Goal: Task Accomplishment & Management: Manage account settings

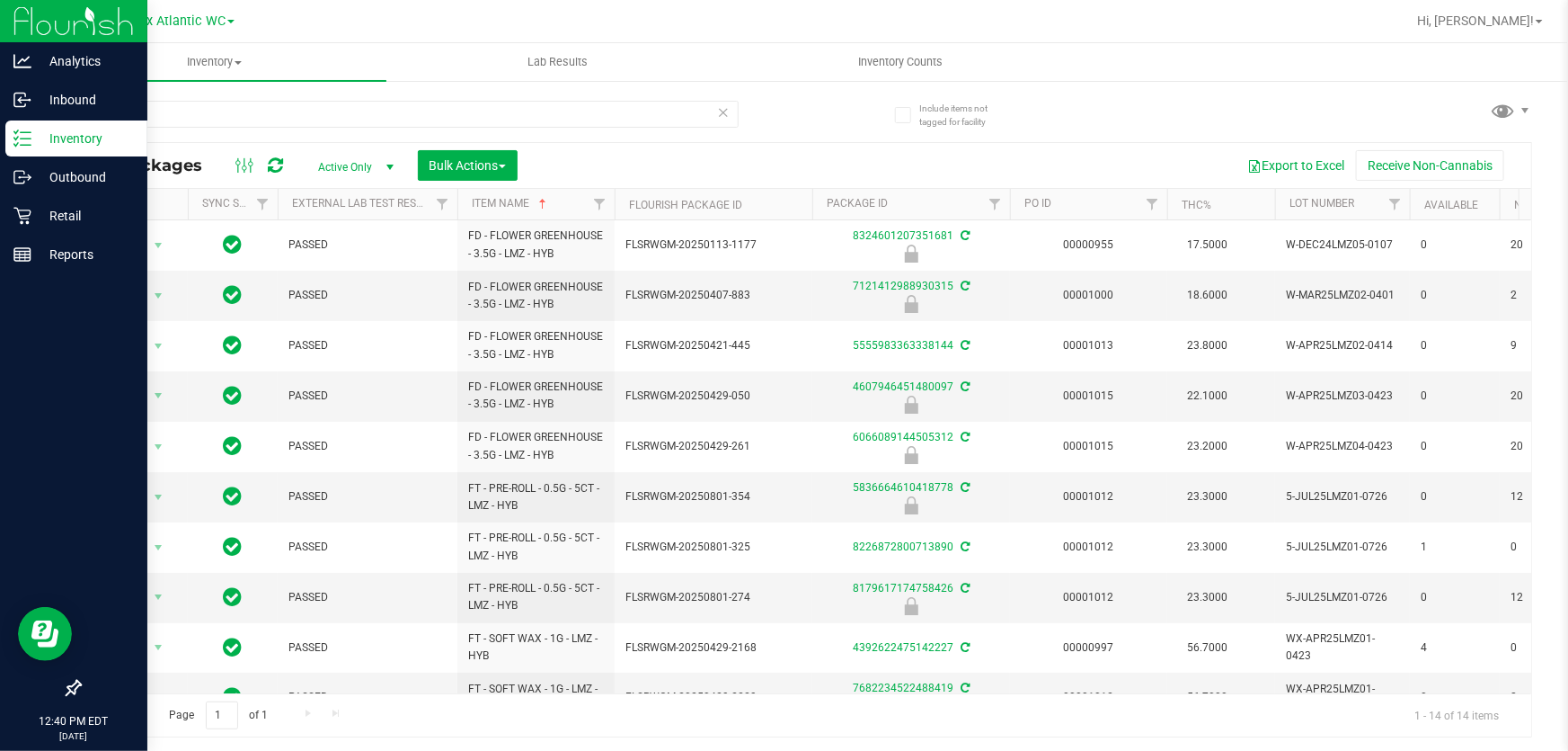
click at [472, 197] on link "Item Name" at bounding box center [511, 204] width 78 height 13
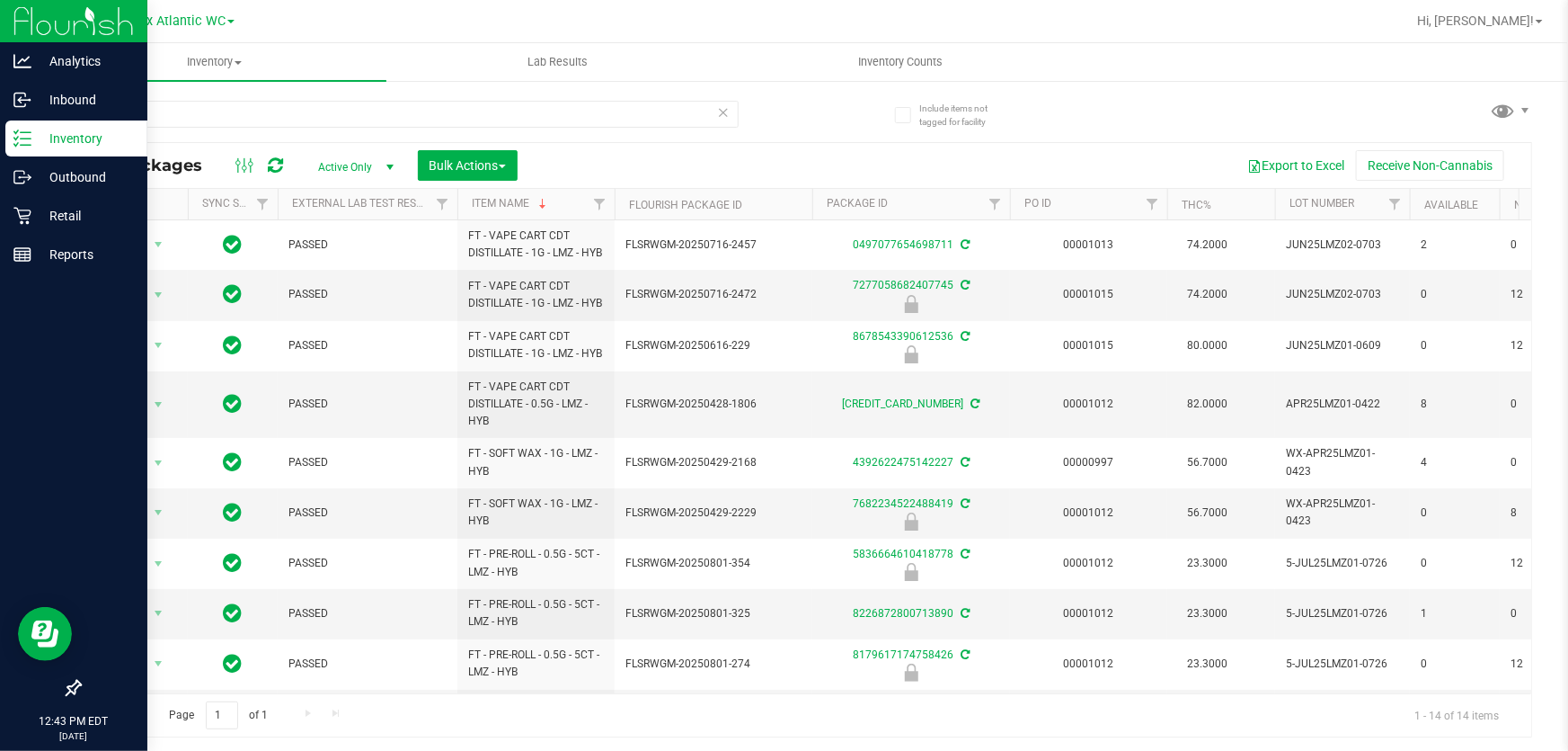
click at [472, 197] on link "Item Name" at bounding box center [511, 204] width 78 height 13
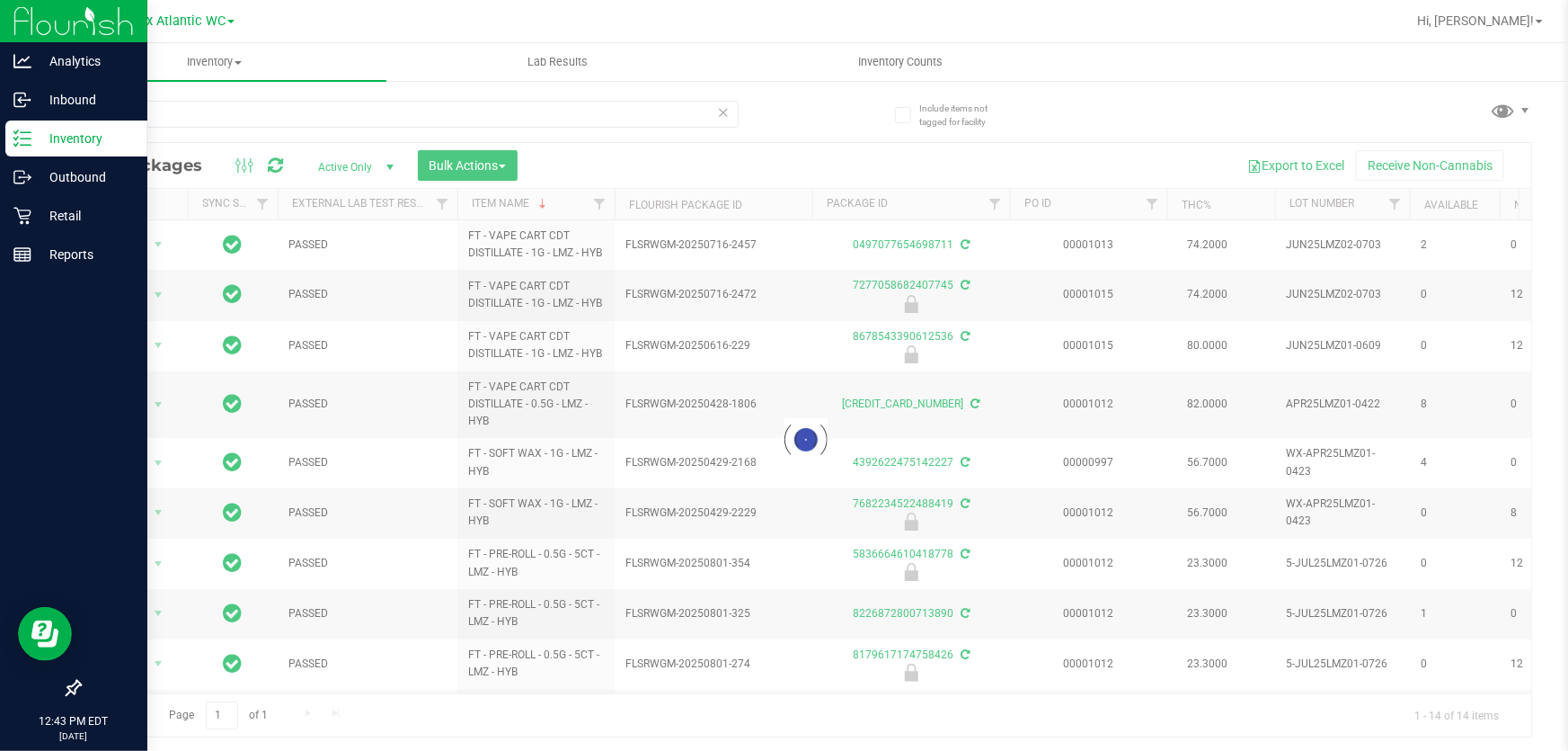
click at [472, 197] on link "Item Name" at bounding box center [511, 204] width 78 height 13
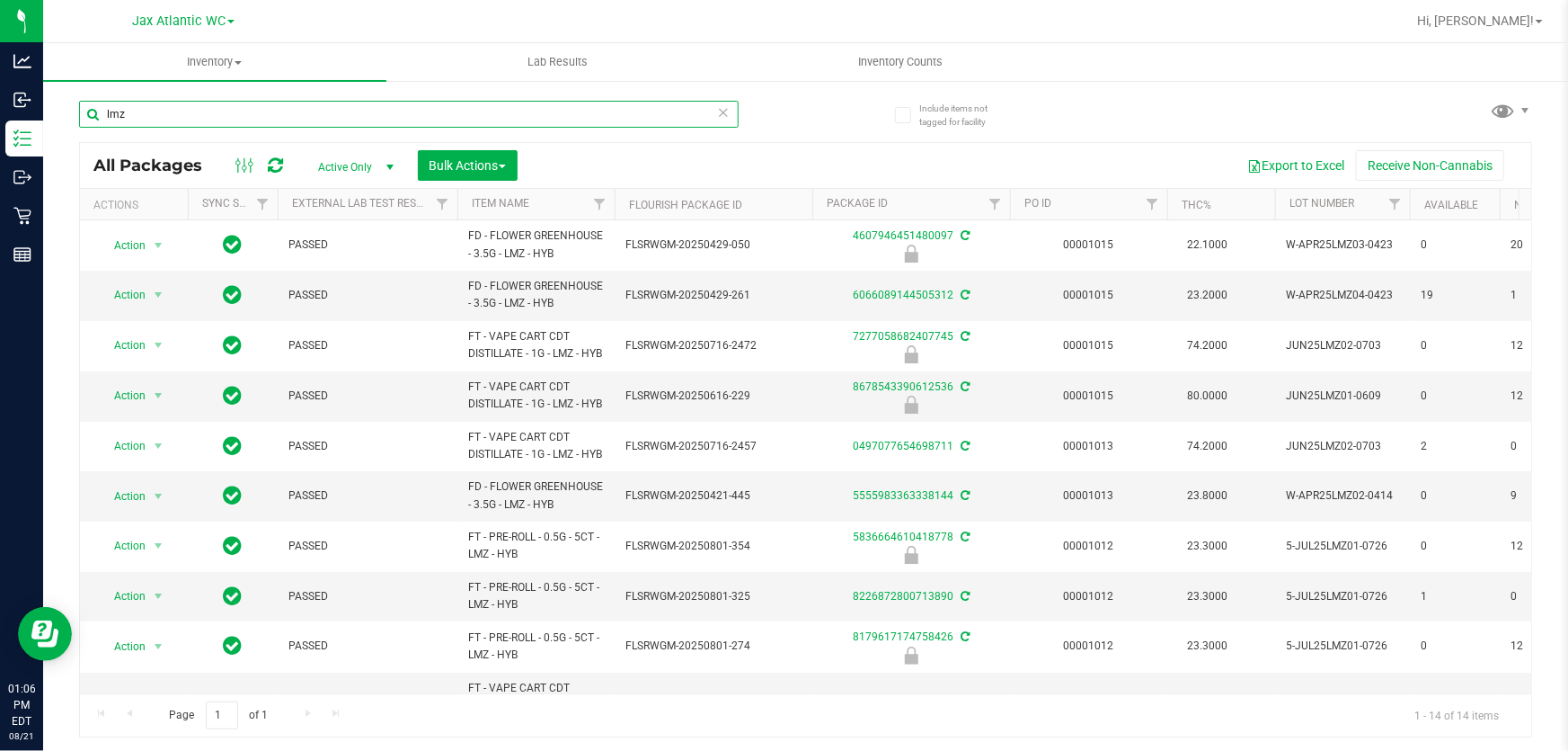
click at [171, 117] on input "lmz" at bounding box center [408, 114] width 659 height 27
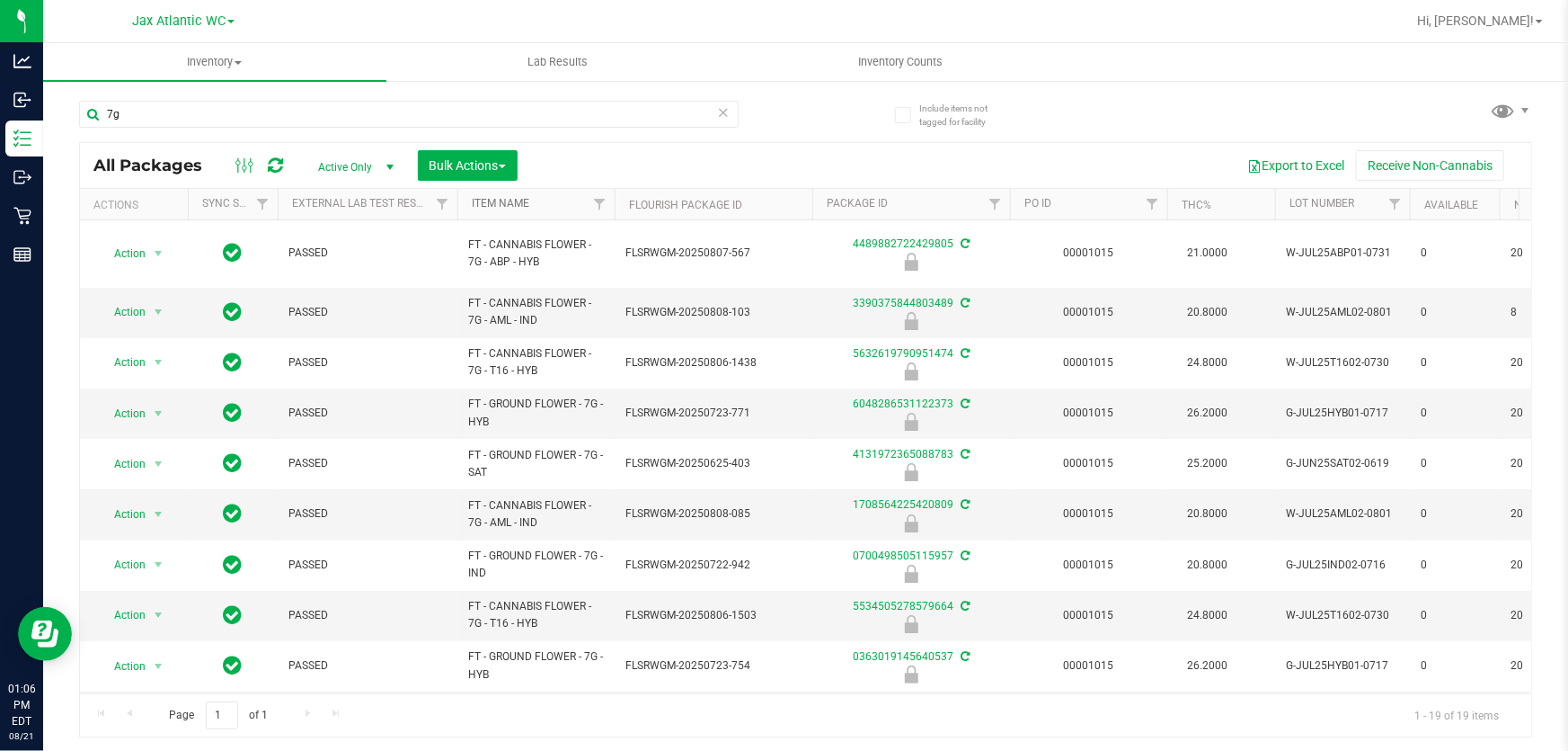
click at [504, 206] on link "Item Name" at bounding box center [501, 204] width 58 height 13
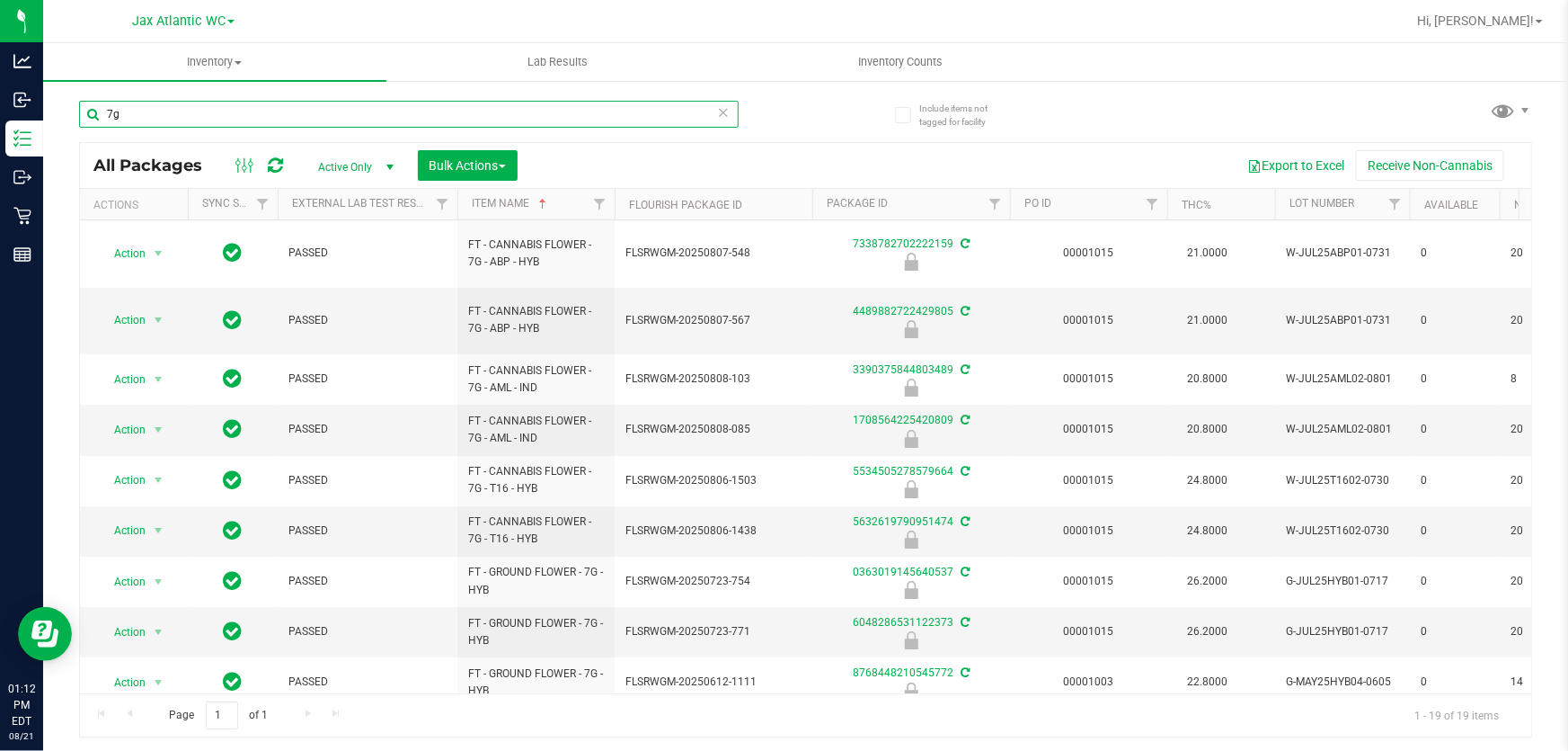
click at [170, 111] on input "7g" at bounding box center [408, 114] width 659 height 27
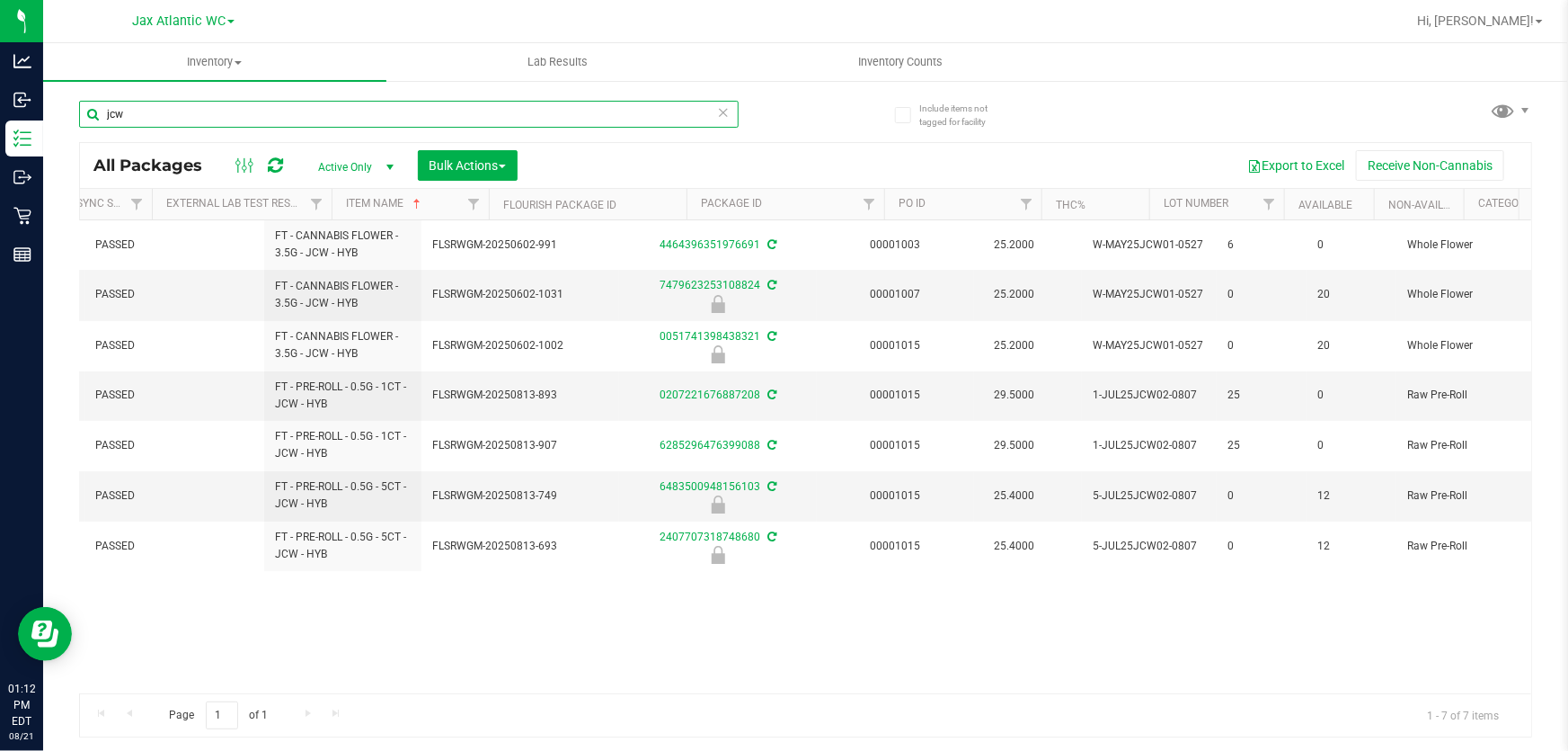
scroll to position [0, 209]
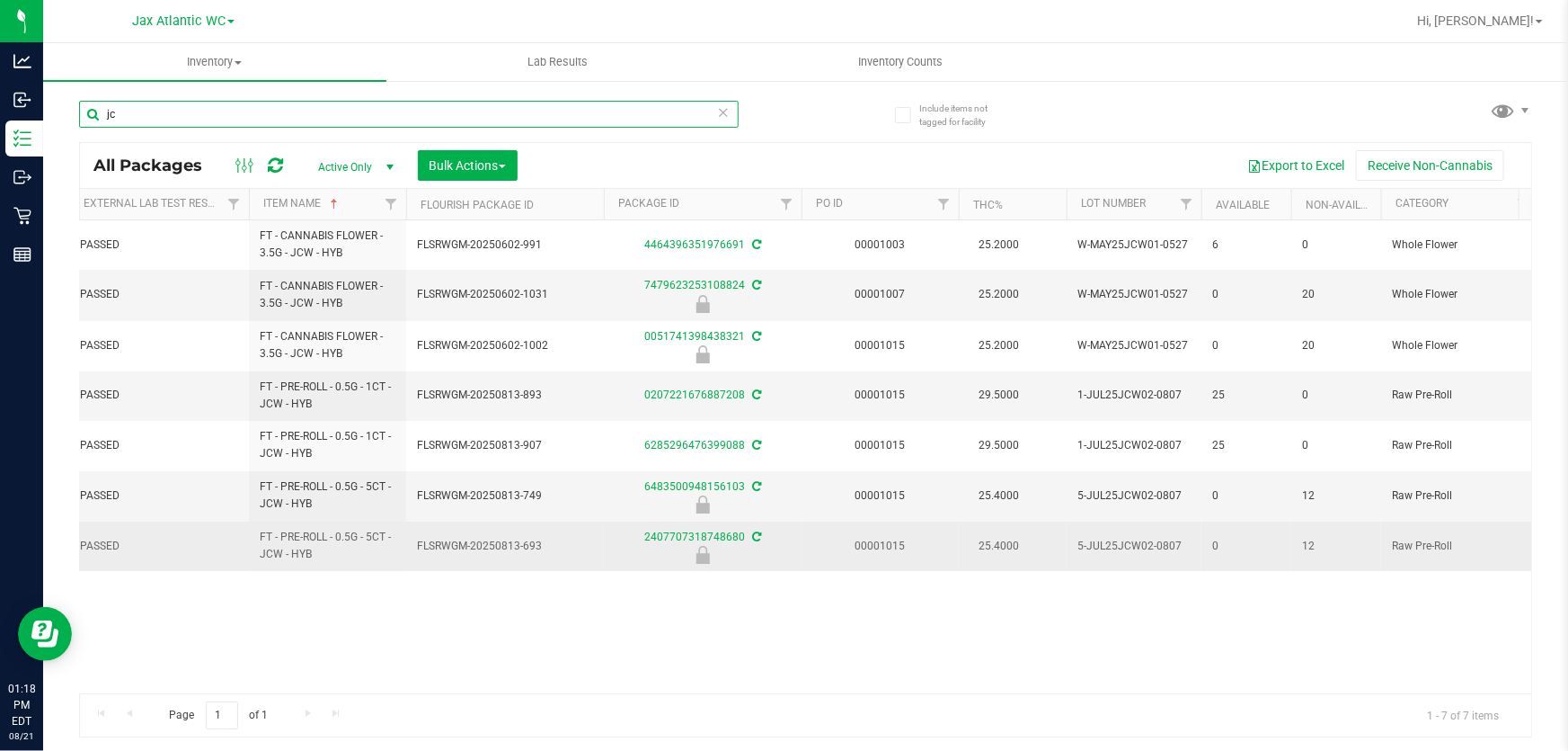
type input "j"
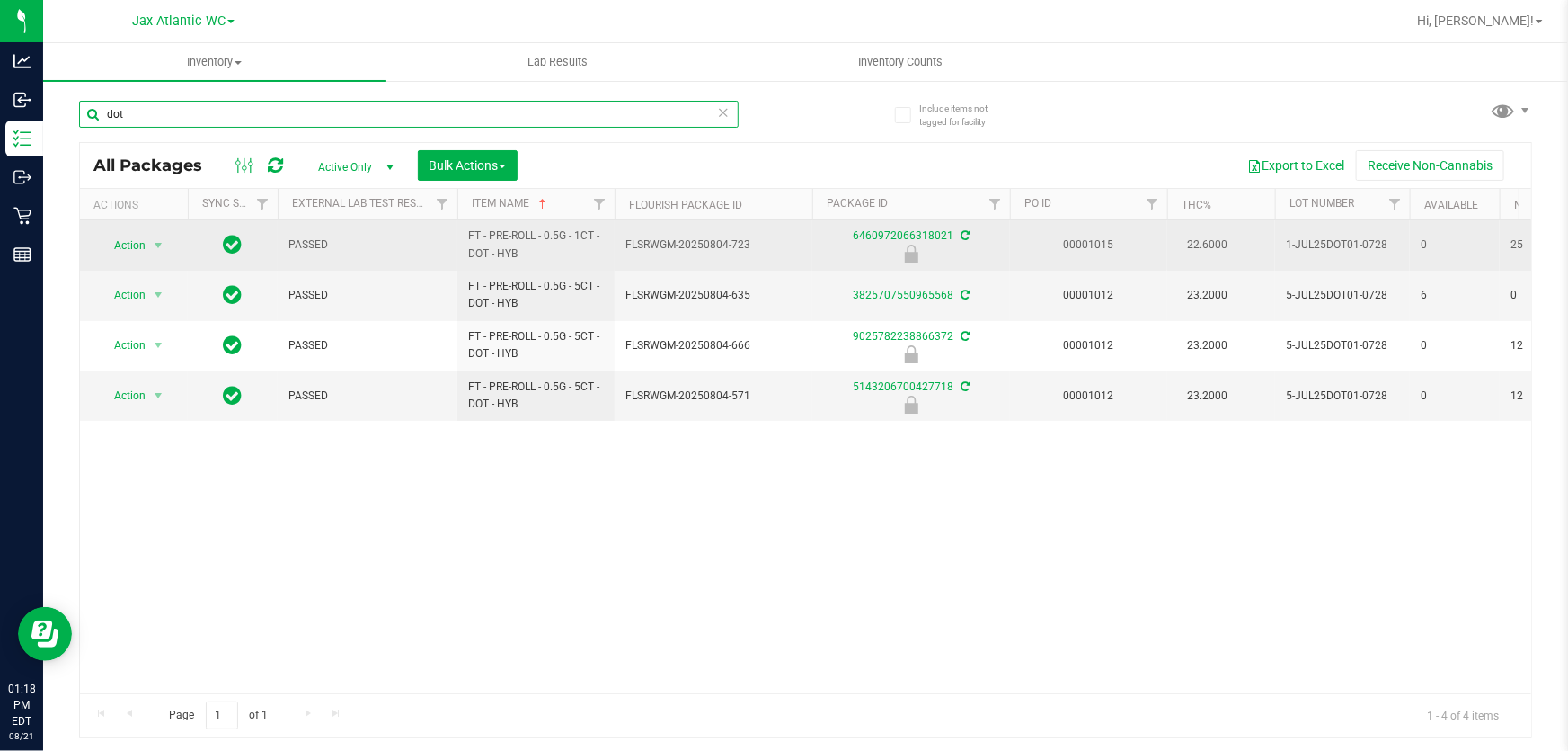
type input "dot"
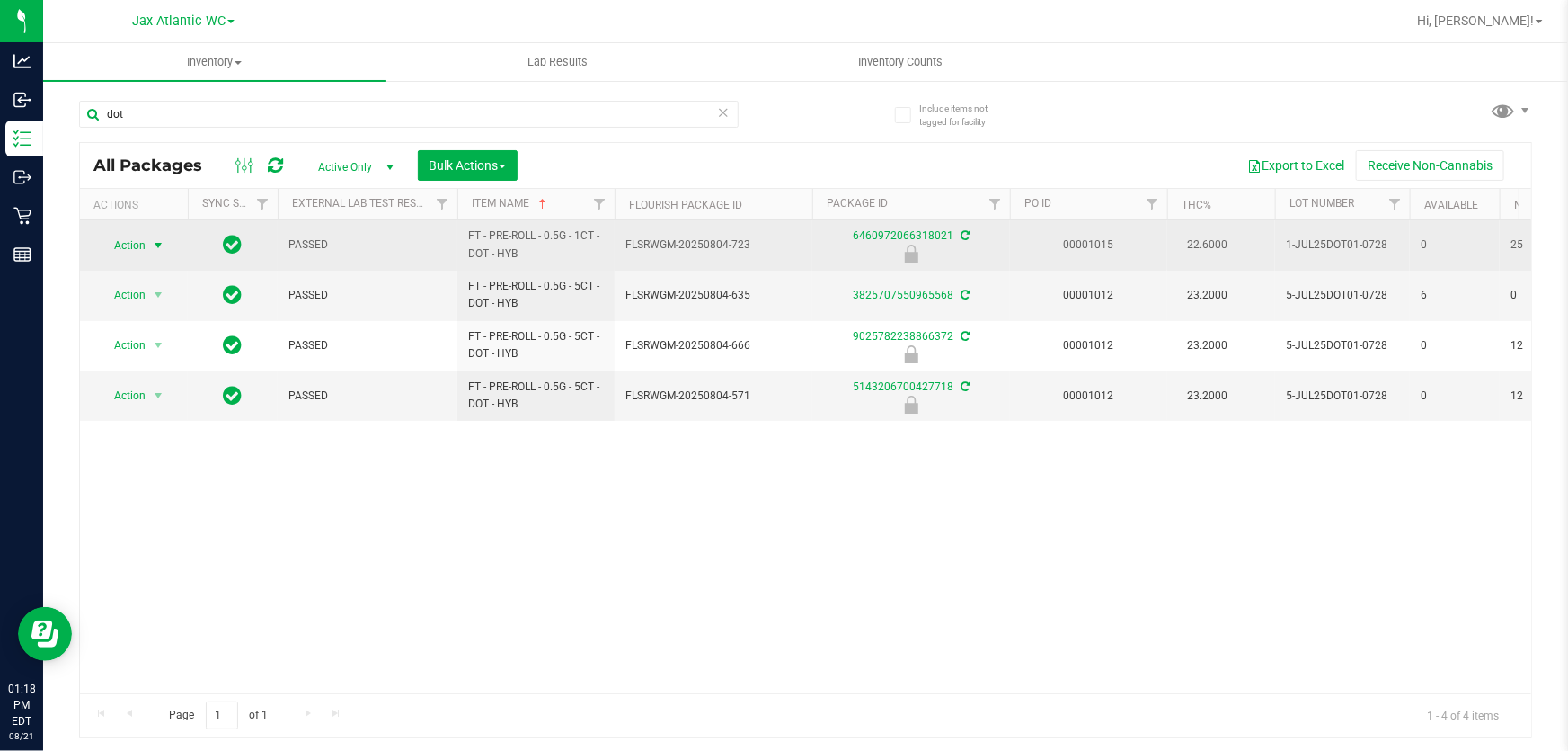
click at [132, 242] on span "Action" at bounding box center [122, 245] width 49 height 25
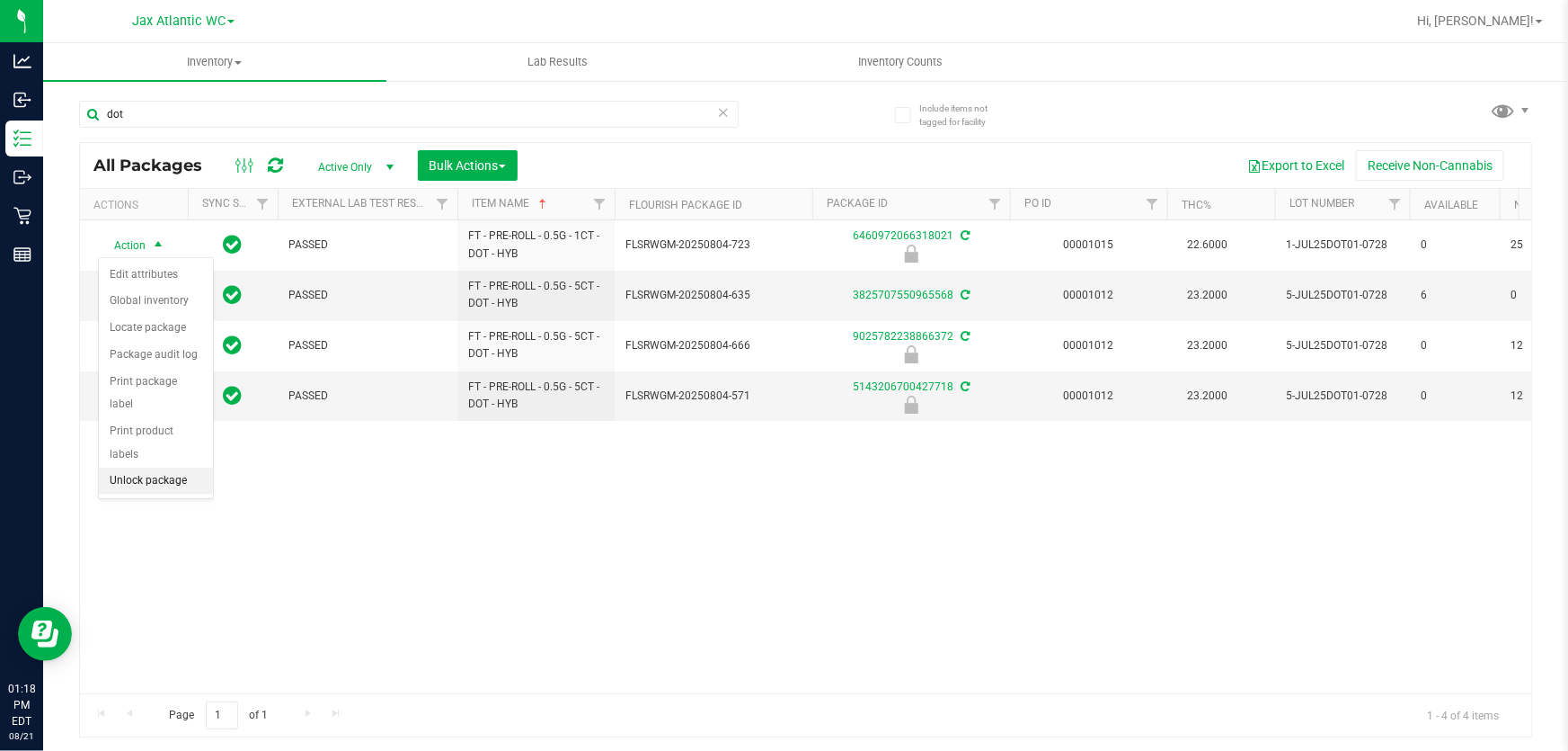
click at [125, 468] on li "Unlock package" at bounding box center [156, 481] width 114 height 27
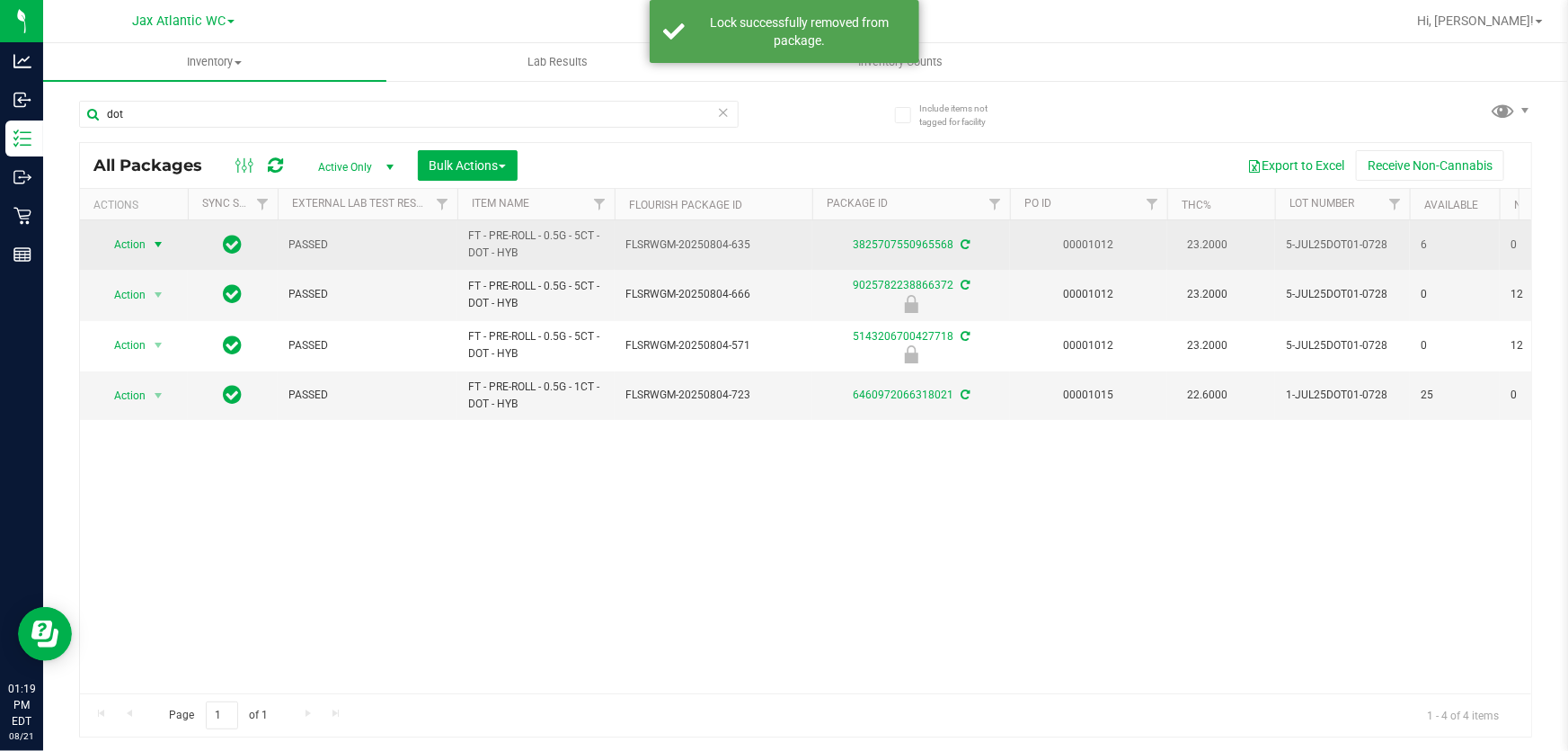
click at [113, 249] on span "Action" at bounding box center [122, 244] width 49 height 25
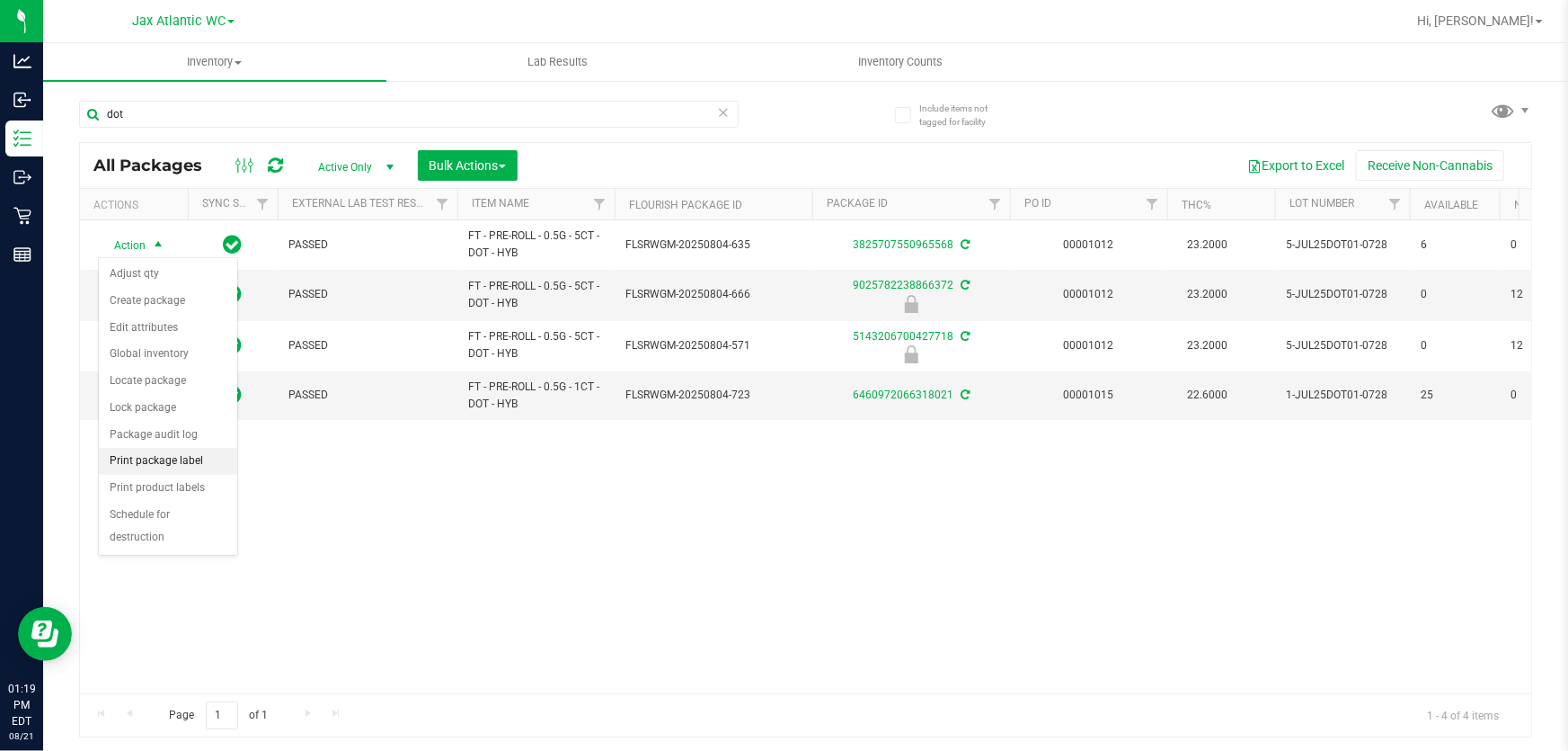
click at [166, 459] on li "Print package label" at bounding box center [167, 461] width 138 height 27
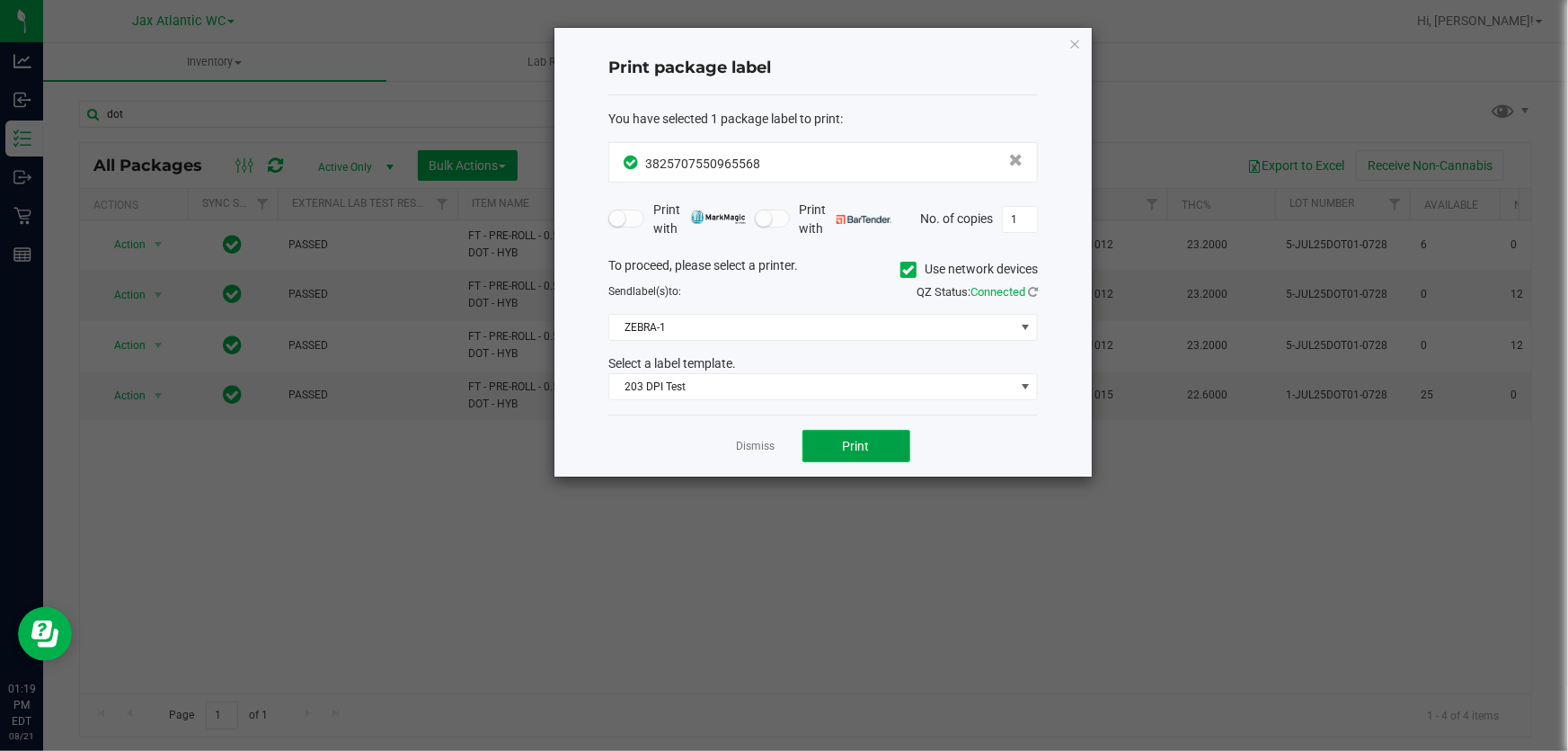
click at [830, 451] on button "Print" at bounding box center [855, 446] width 108 height 33
click at [1077, 41] on icon "button" at bounding box center [1074, 43] width 13 height 22
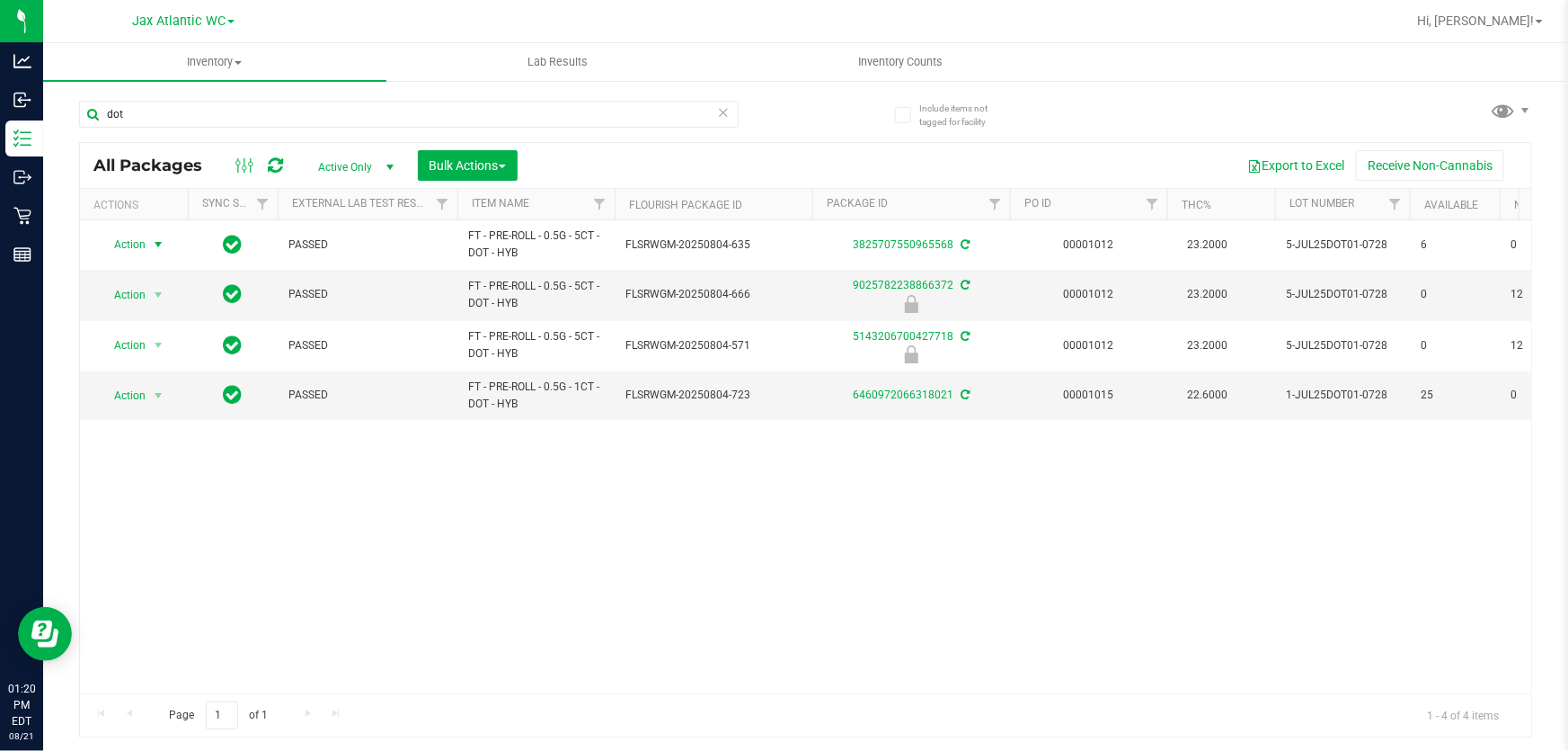
click at [216, 128] on div "dot" at bounding box center [408, 121] width 659 height 42
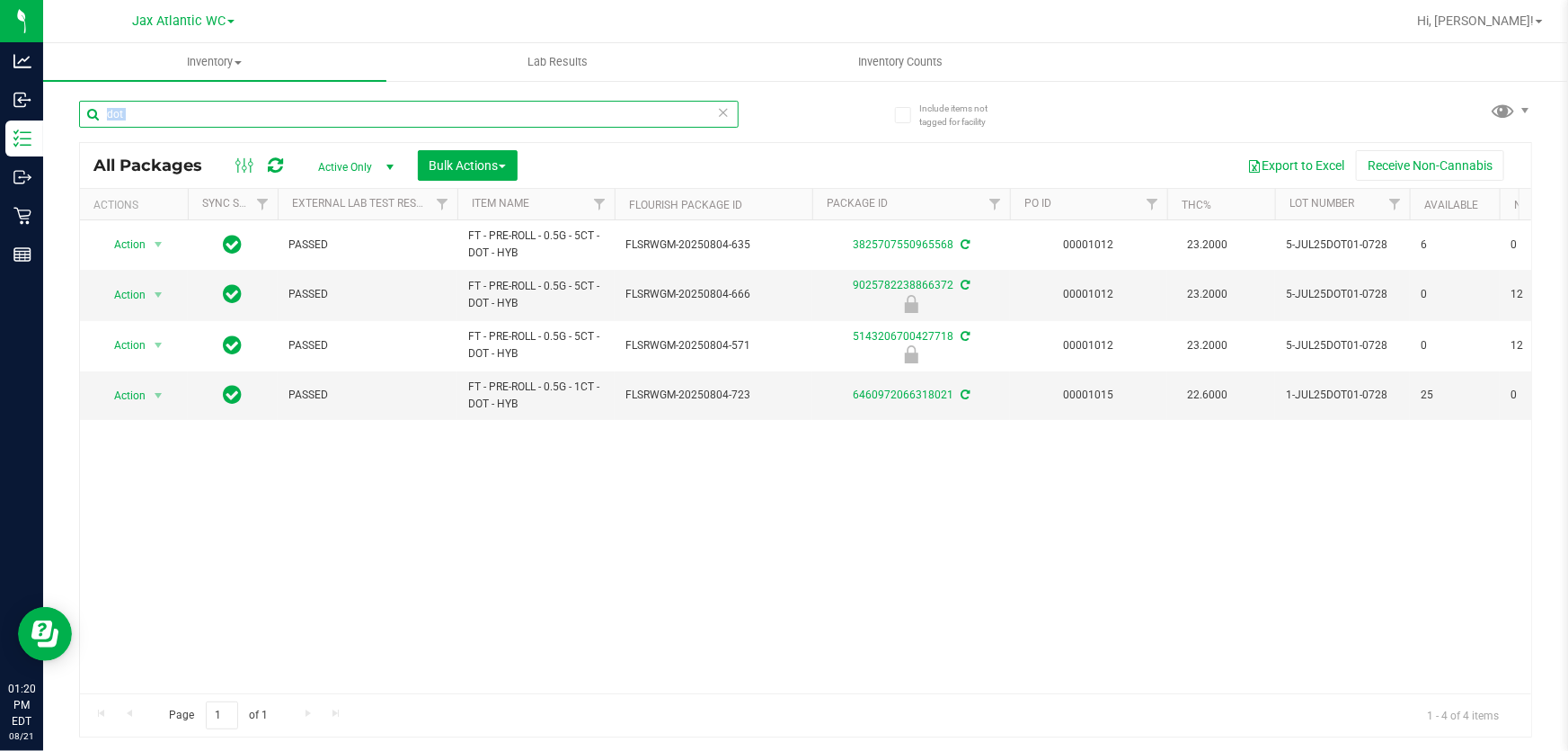
click at [156, 108] on input "dot" at bounding box center [408, 114] width 659 height 27
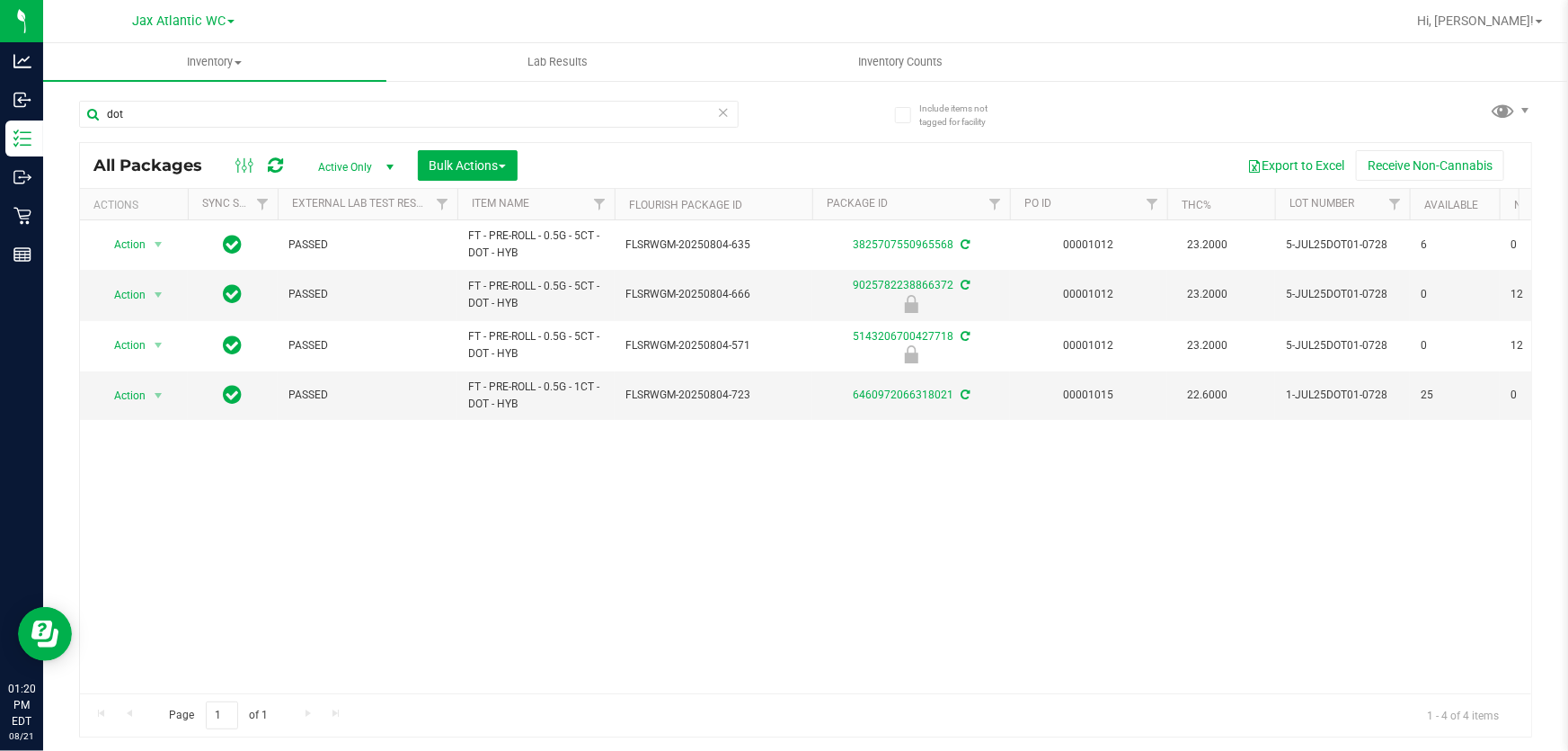
click at [181, 429] on div "Action Action Adjust qty Create package Edit attributes Global inventory Locate…" at bounding box center [805, 456] width 1451 height 473
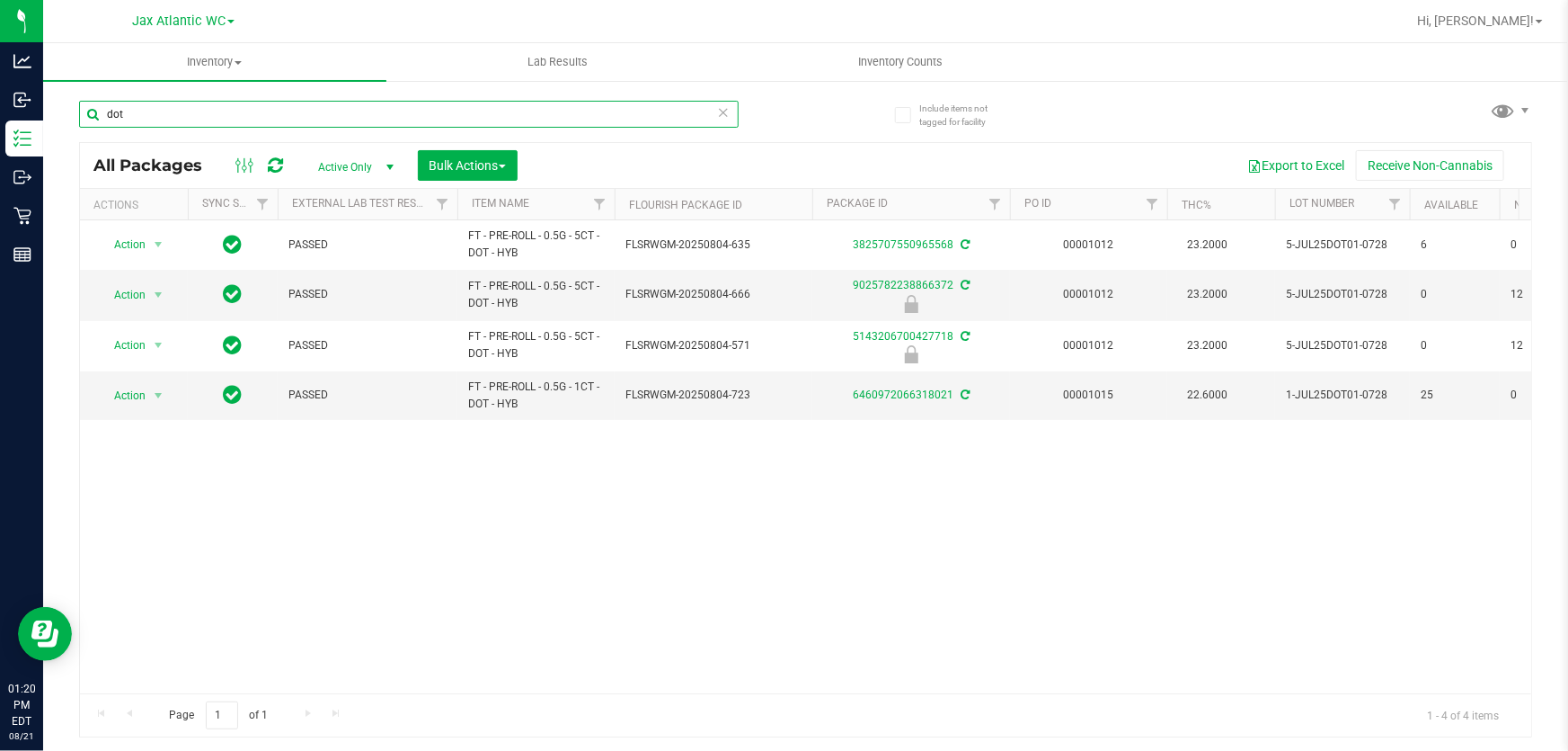
click at [126, 101] on input "dot" at bounding box center [408, 114] width 659 height 27
type input "jcw"
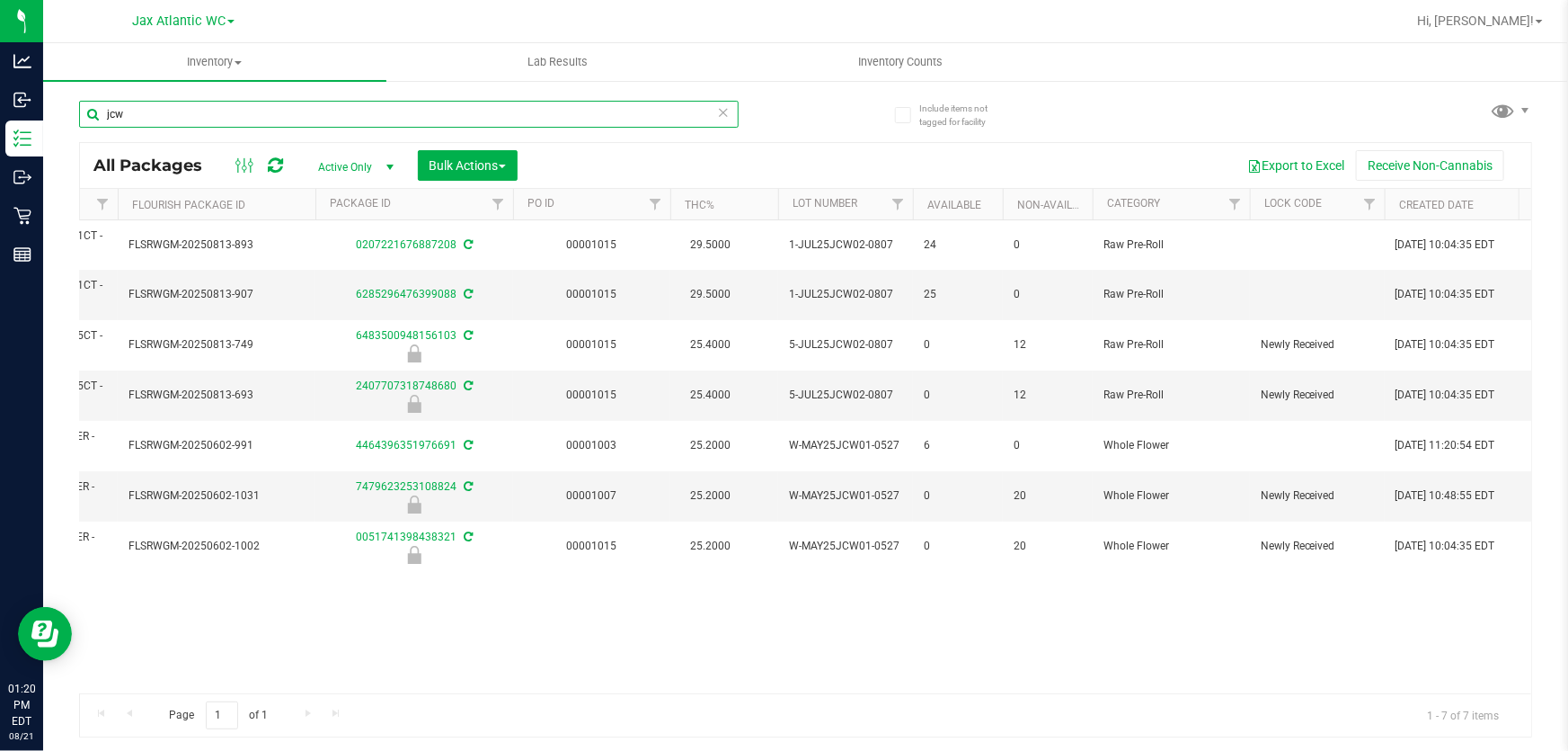
scroll to position [0, 401]
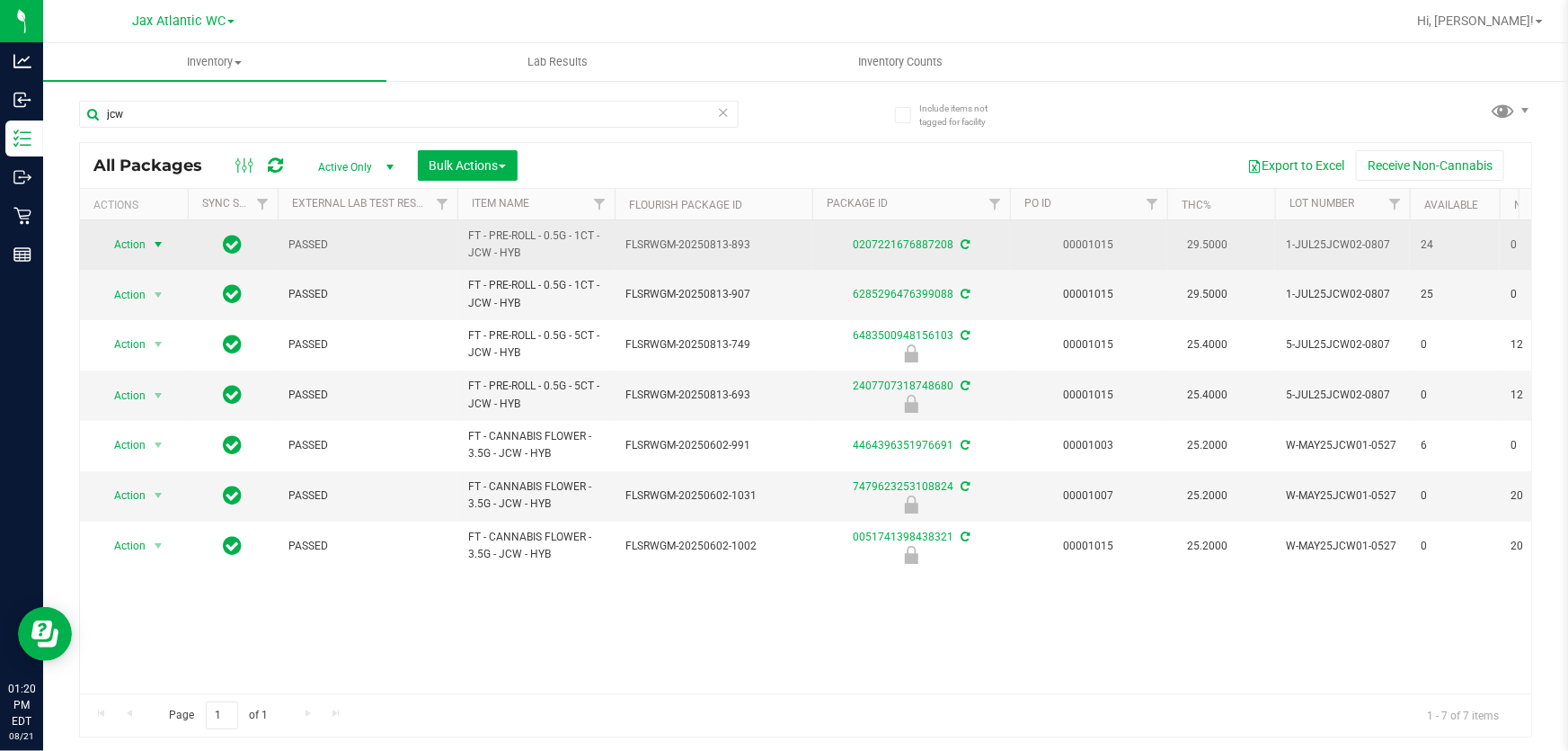
click at [137, 247] on span "Action" at bounding box center [122, 244] width 49 height 25
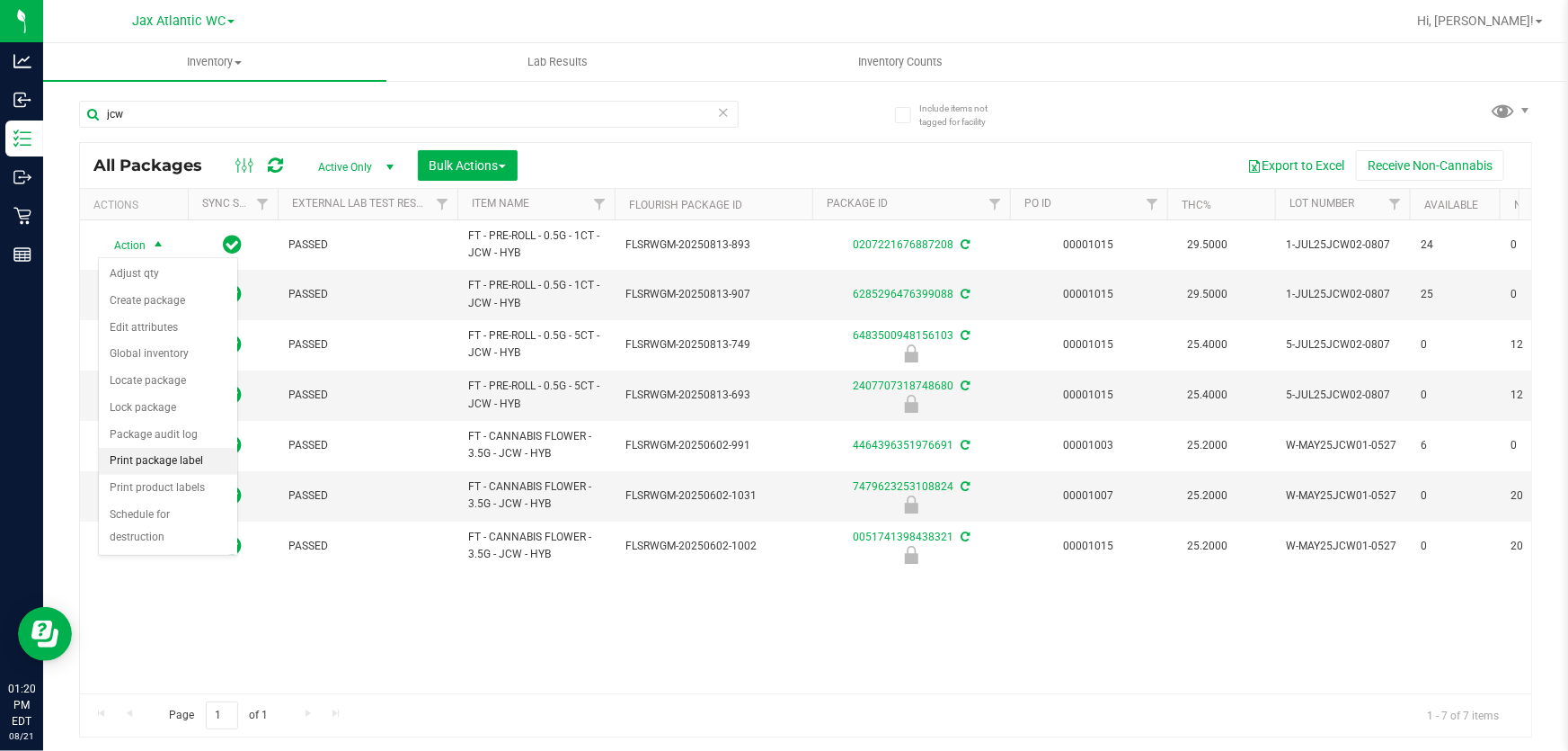
click at [126, 468] on li "Print package label" at bounding box center [167, 461] width 138 height 27
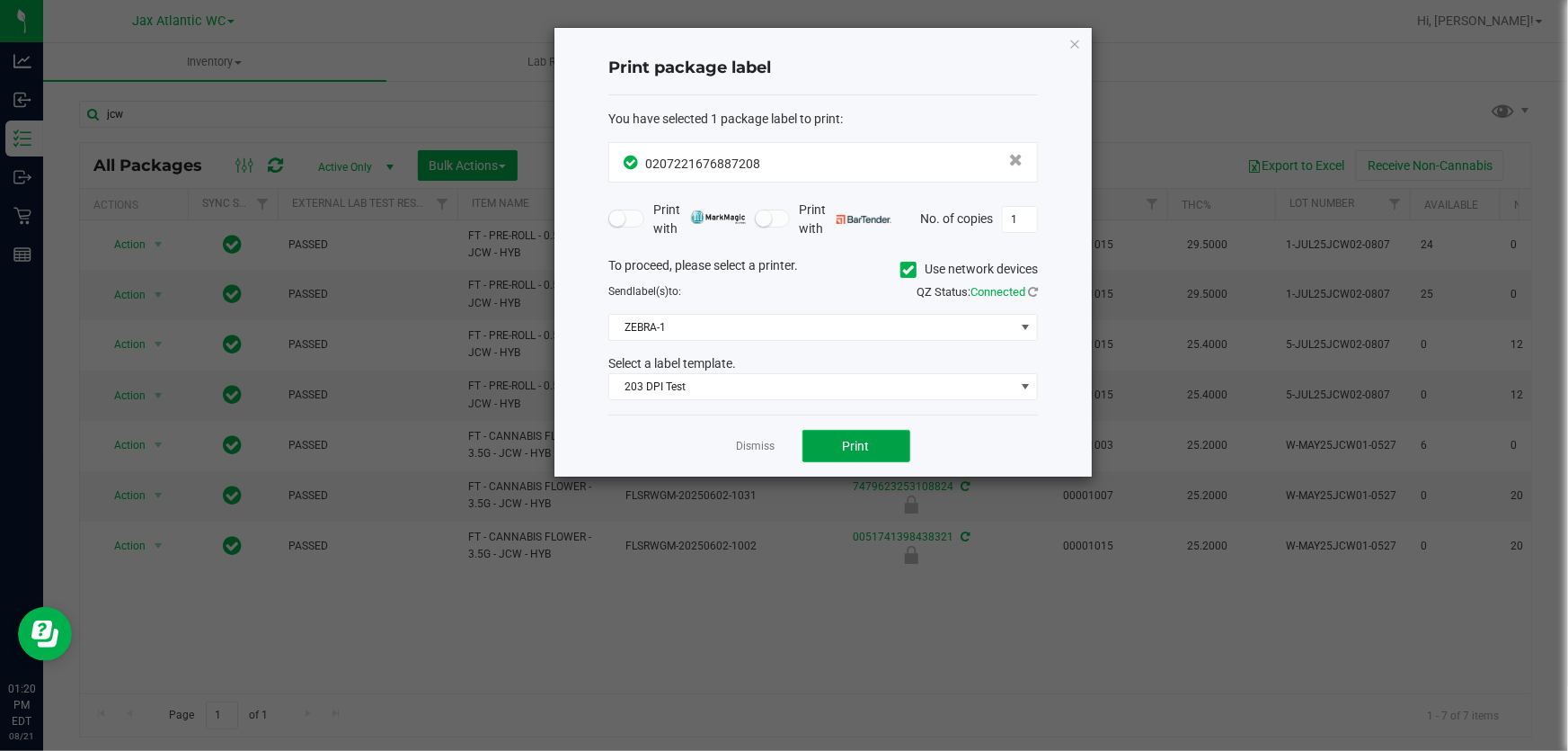
click at [835, 452] on button "Print" at bounding box center [855, 446] width 108 height 33
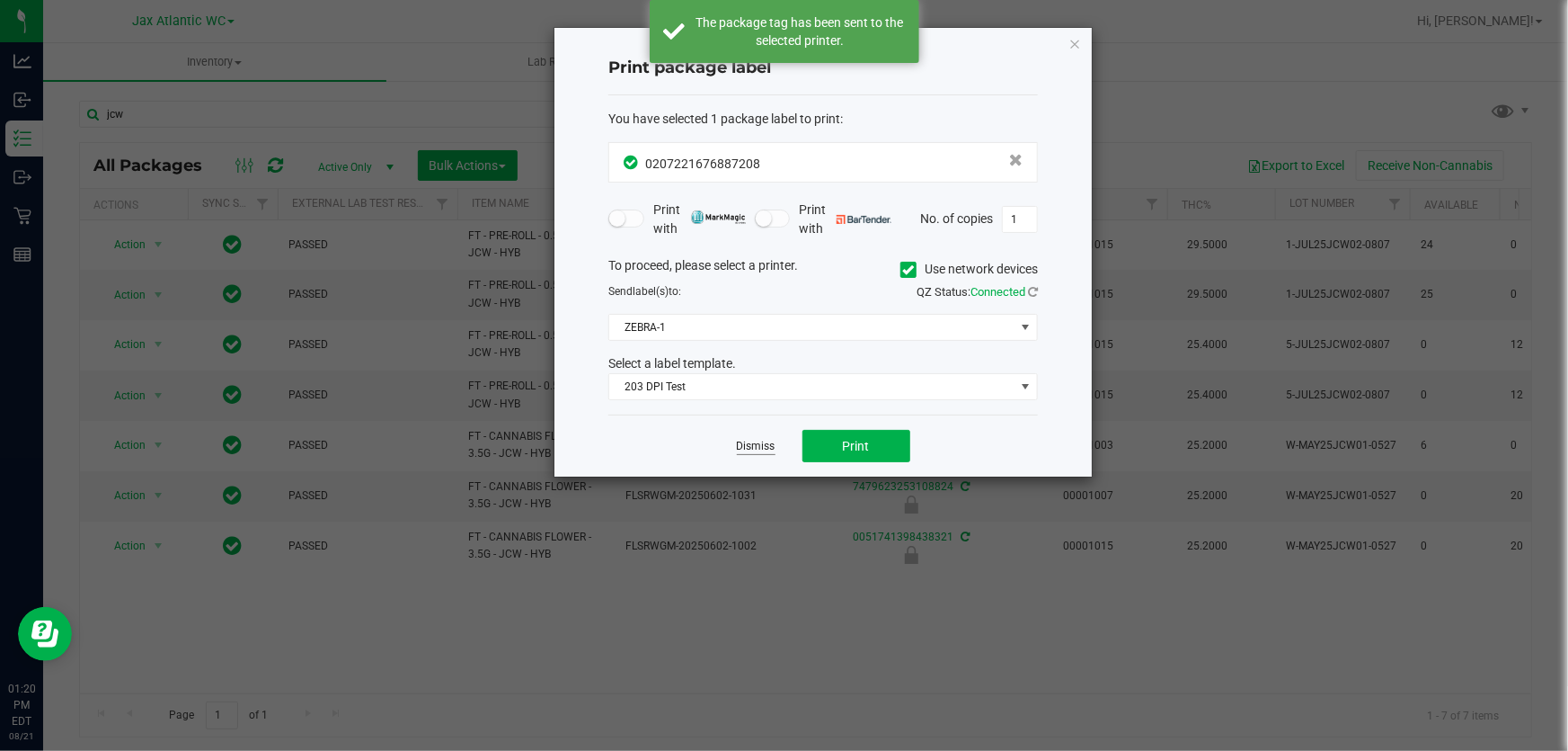
click at [750, 446] on link "Dismiss" at bounding box center [756, 446] width 39 height 15
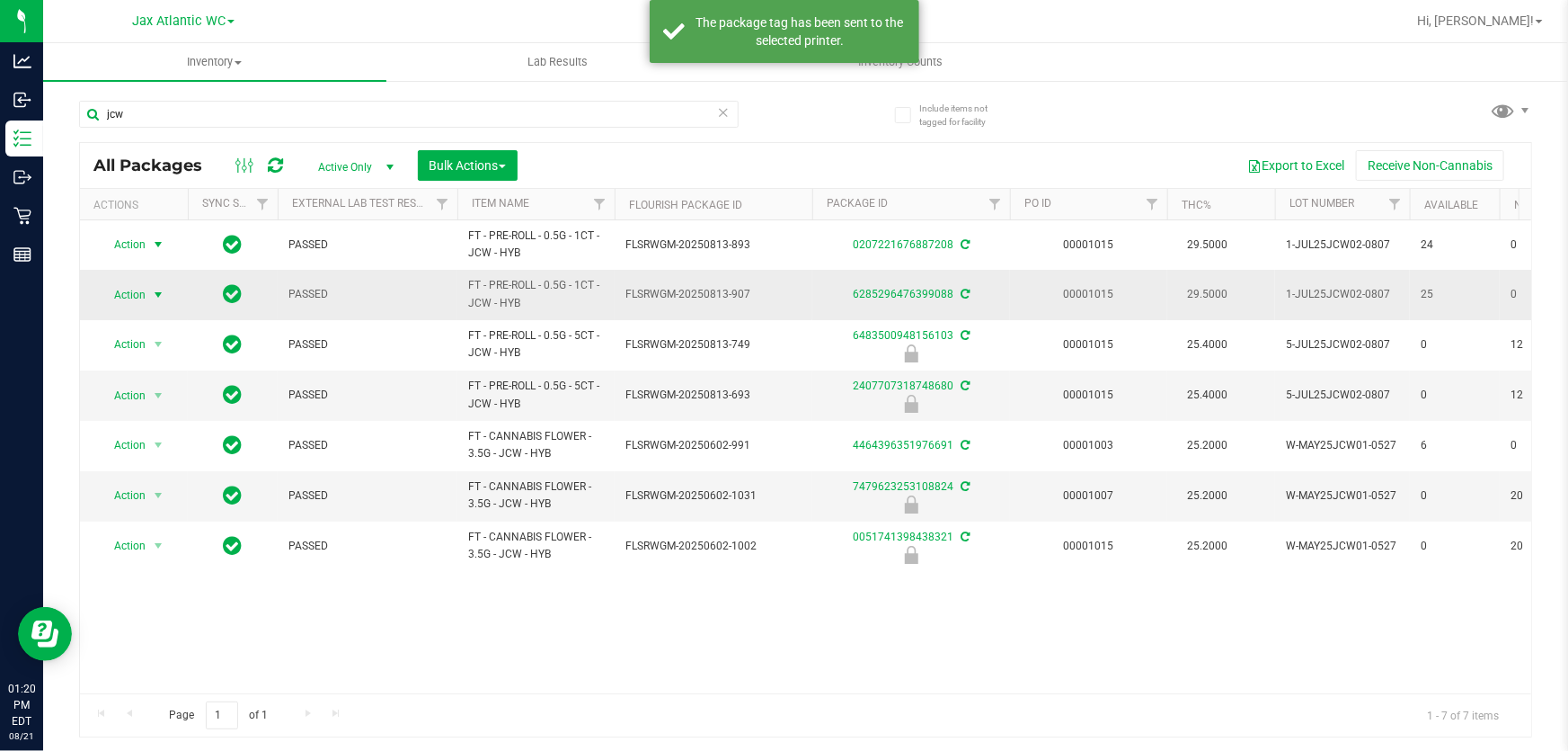
click at [143, 288] on span "Action" at bounding box center [122, 295] width 49 height 25
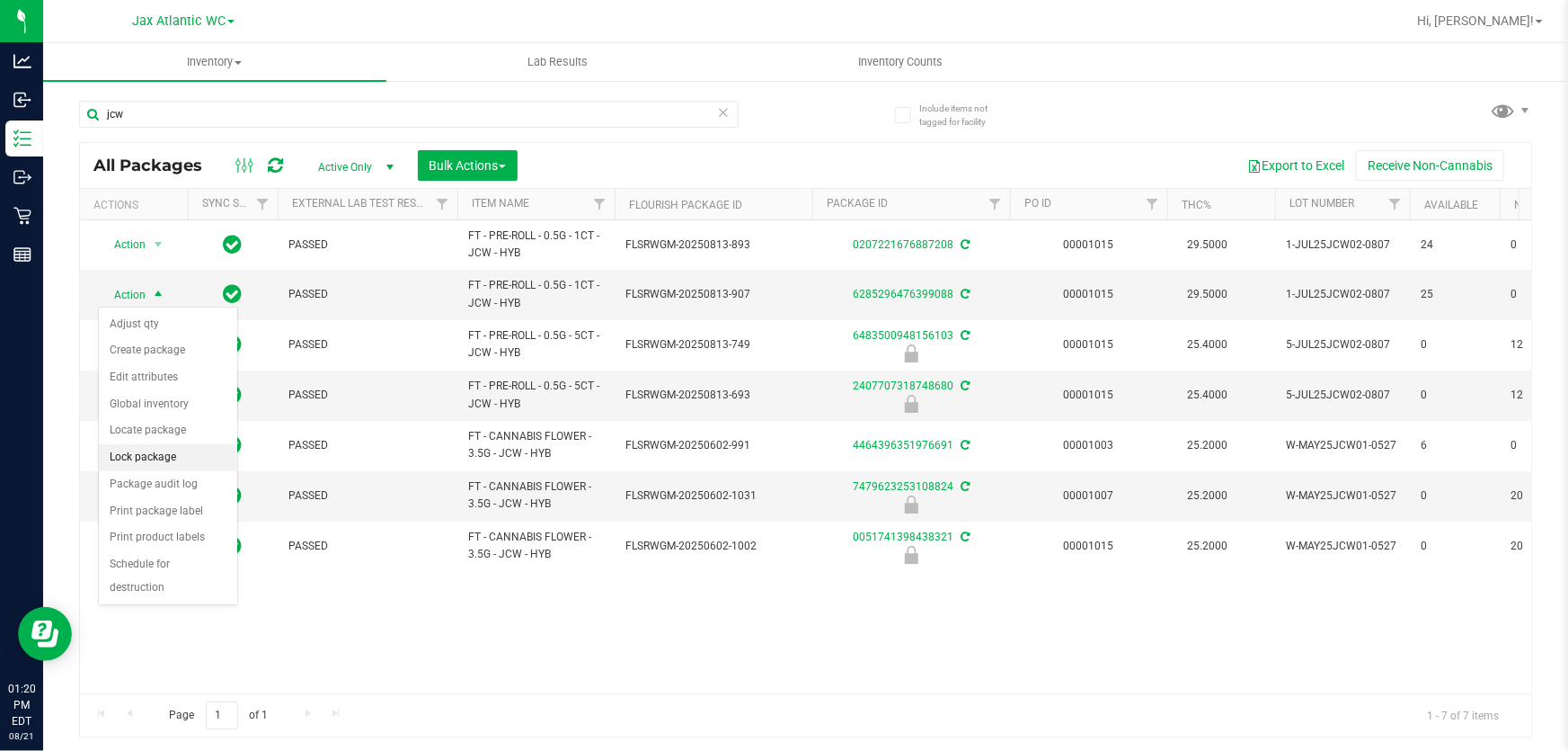
click at [144, 458] on li "Lock package" at bounding box center [167, 458] width 138 height 27
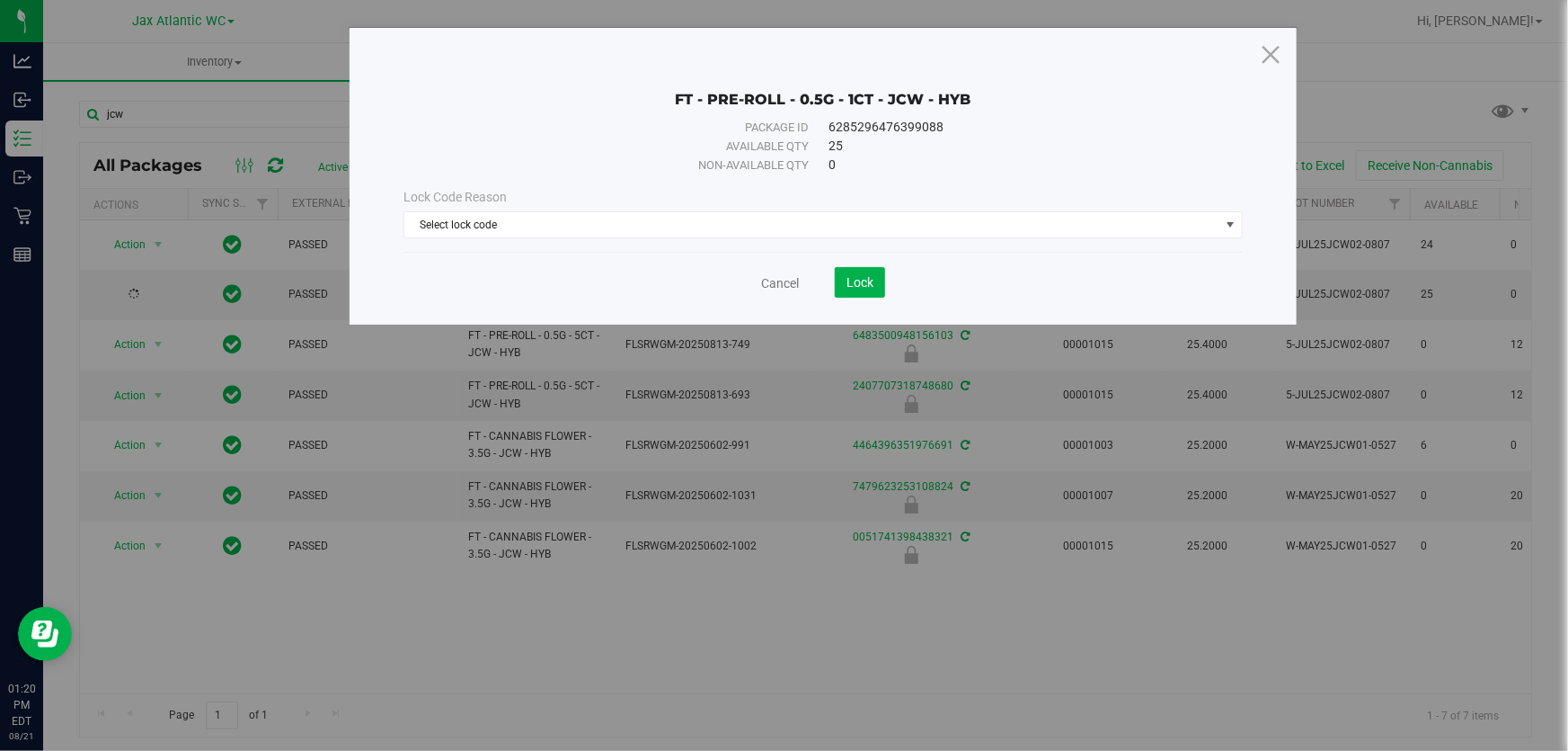
drag, startPoint x: 708, startPoint y: 239, endPoint x: 693, endPoint y: 251, distance: 19.2
click at [707, 237] on div "Lock Code Reason Select lock code Select lock code Newly Received Administrativ…" at bounding box center [823, 213] width 866 height 77
click at [608, 225] on span "Select lock code" at bounding box center [811, 224] width 815 height 25
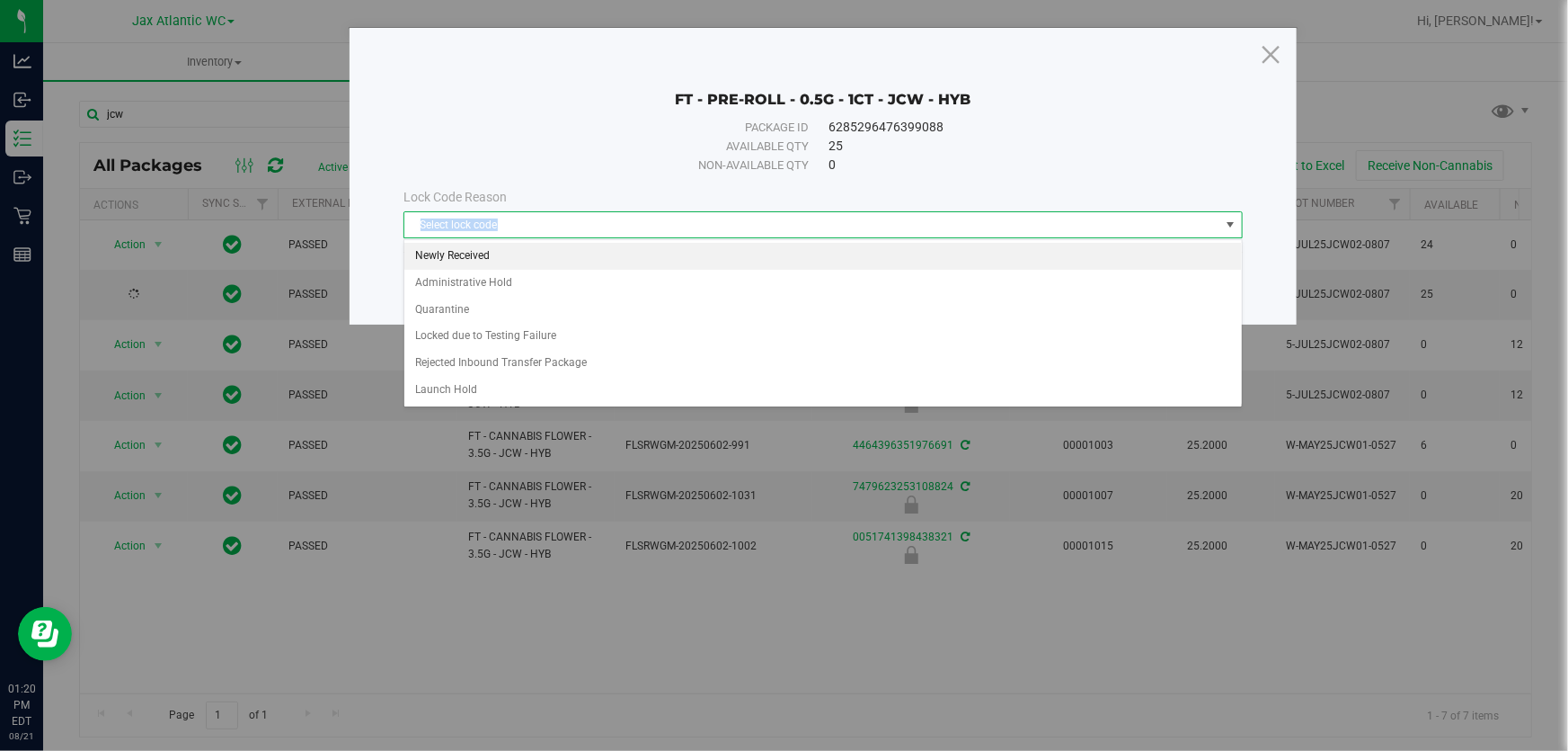
click at [490, 253] on li "Newly Received" at bounding box center [823, 256] width 837 height 27
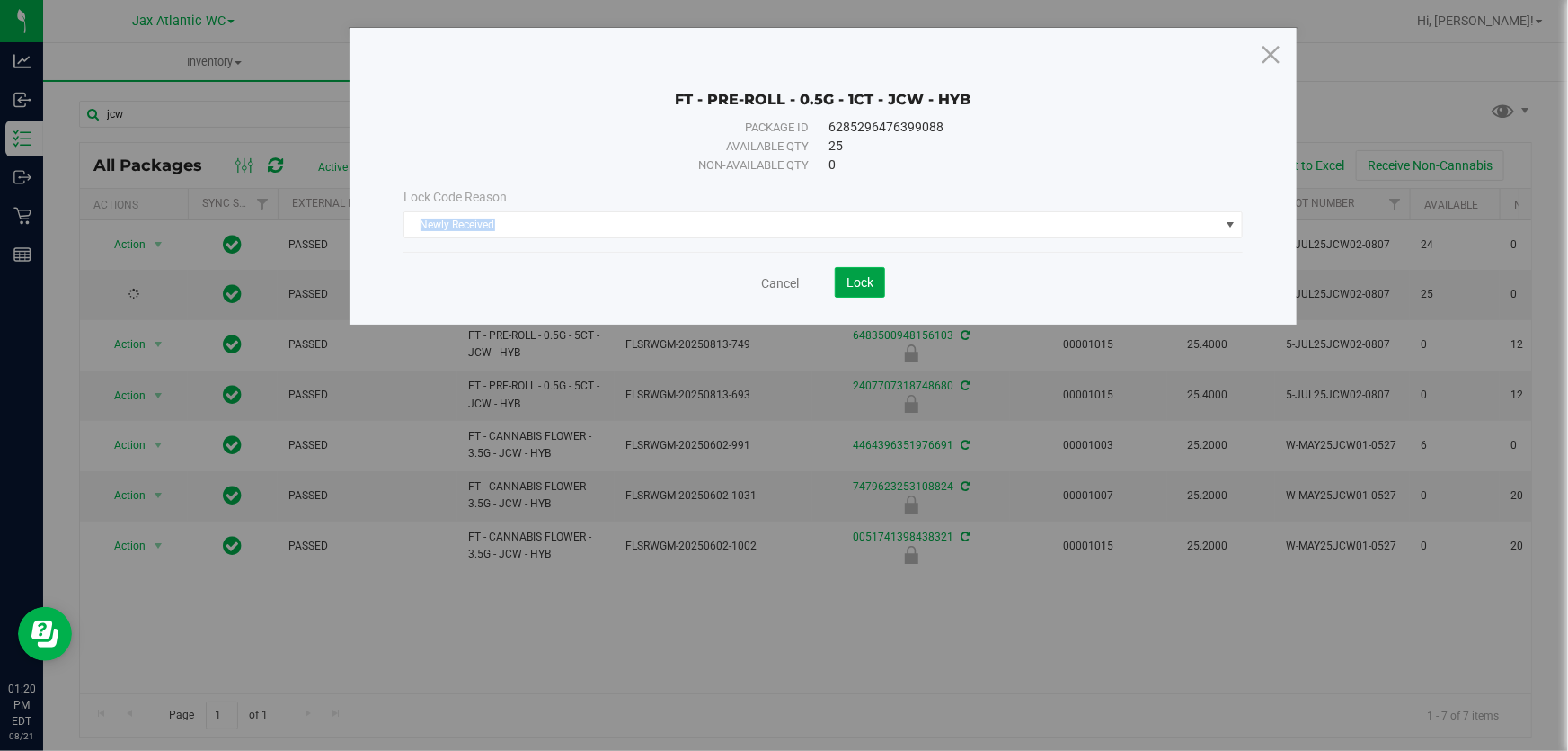
click at [864, 280] on span "Lock" at bounding box center [860, 282] width 27 height 14
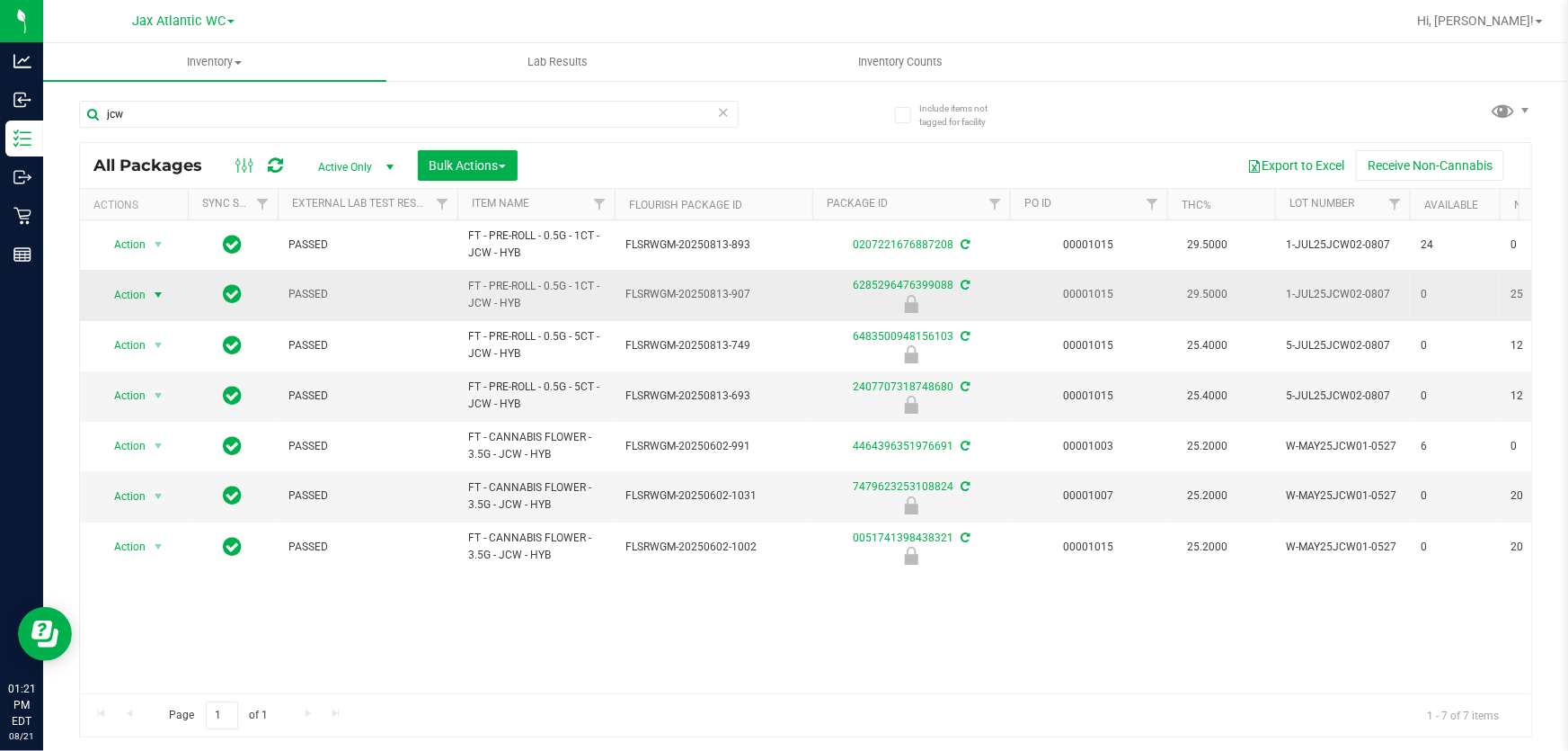
click at [150, 291] on span "select" at bounding box center [158, 295] width 23 height 25
click at [134, 433] on li "Print package label" at bounding box center [156, 442] width 114 height 50
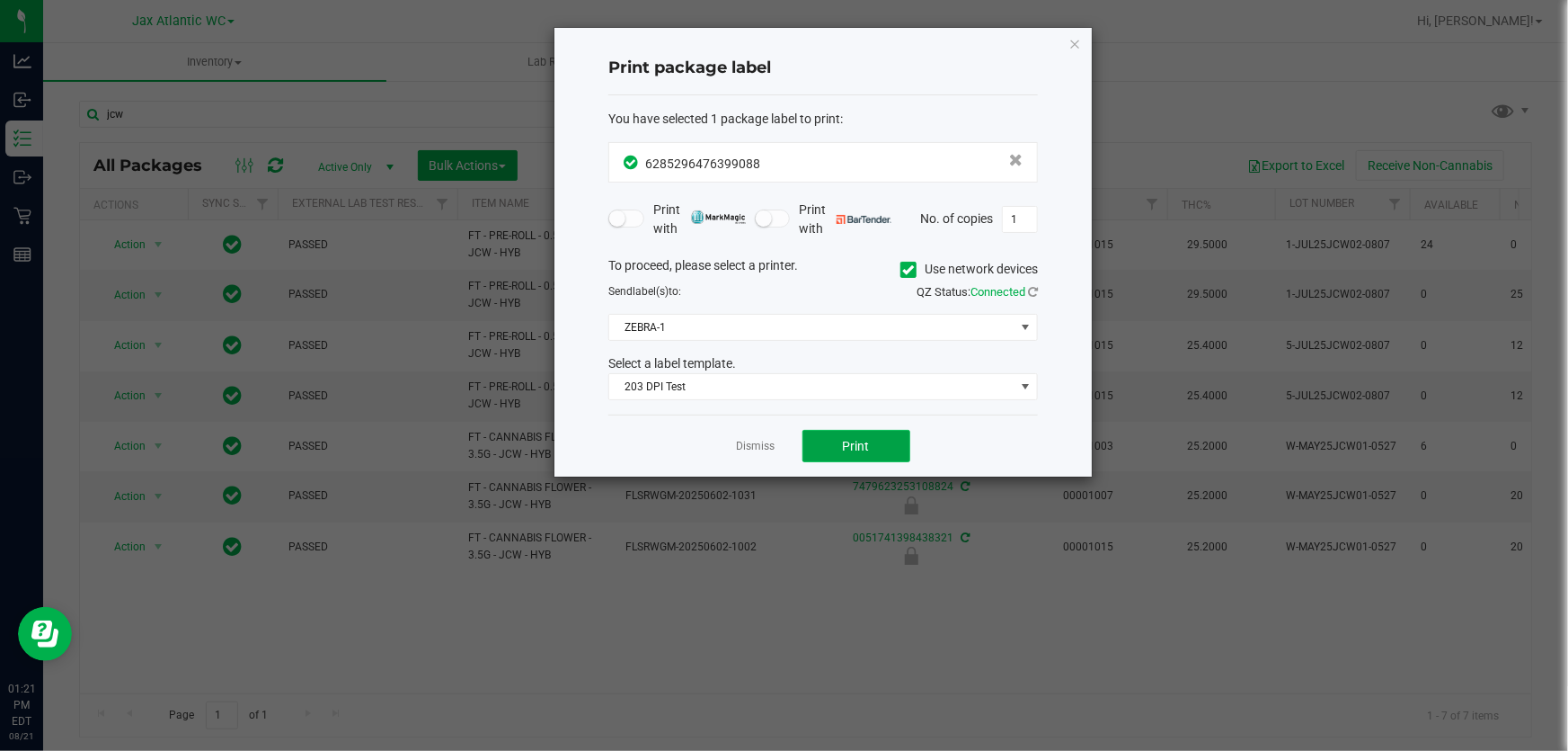
click at [849, 449] on span "Print" at bounding box center [856, 446] width 27 height 14
click at [766, 440] on link "Dismiss" at bounding box center [756, 446] width 39 height 15
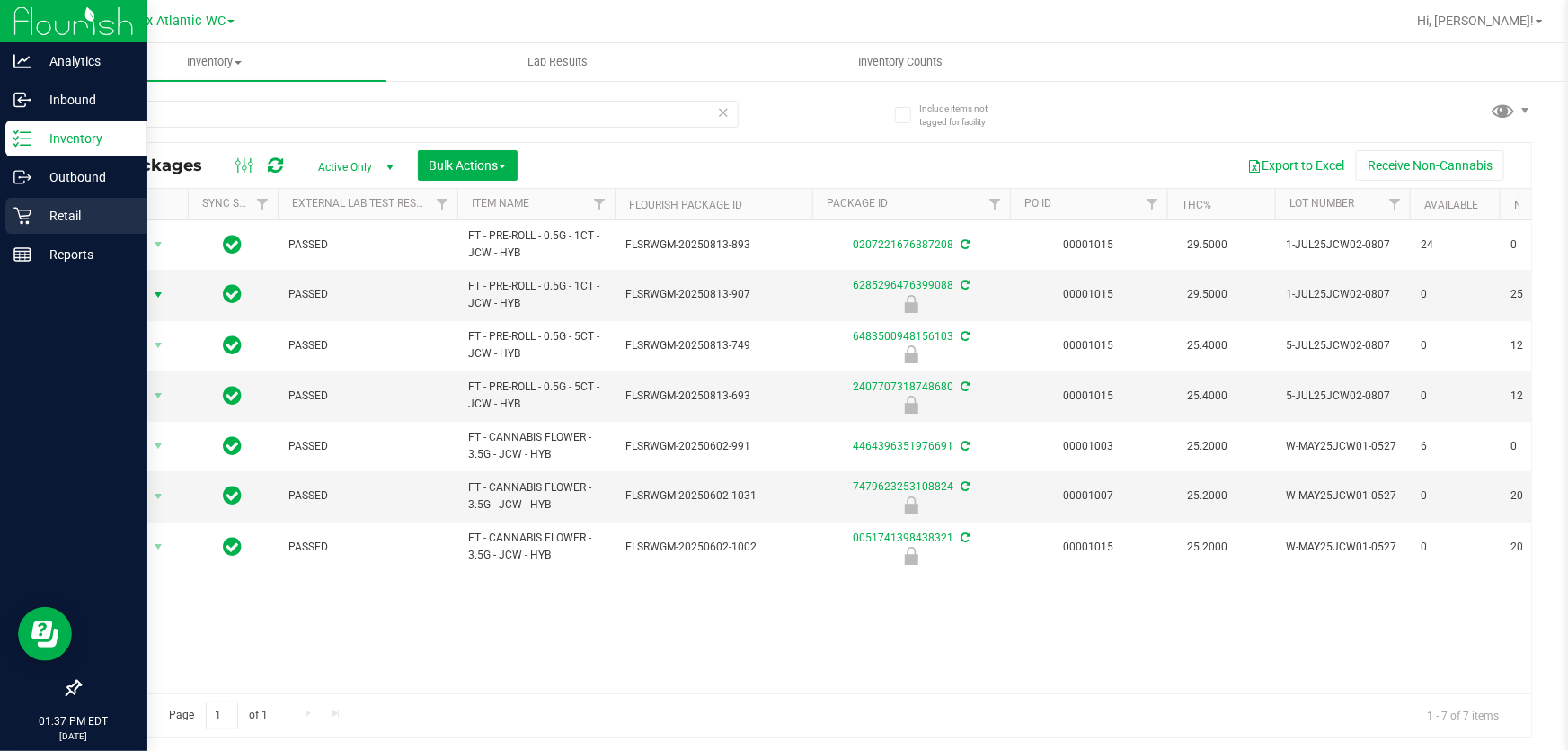
click at [45, 223] on p "Retail" at bounding box center [85, 216] width 108 height 22
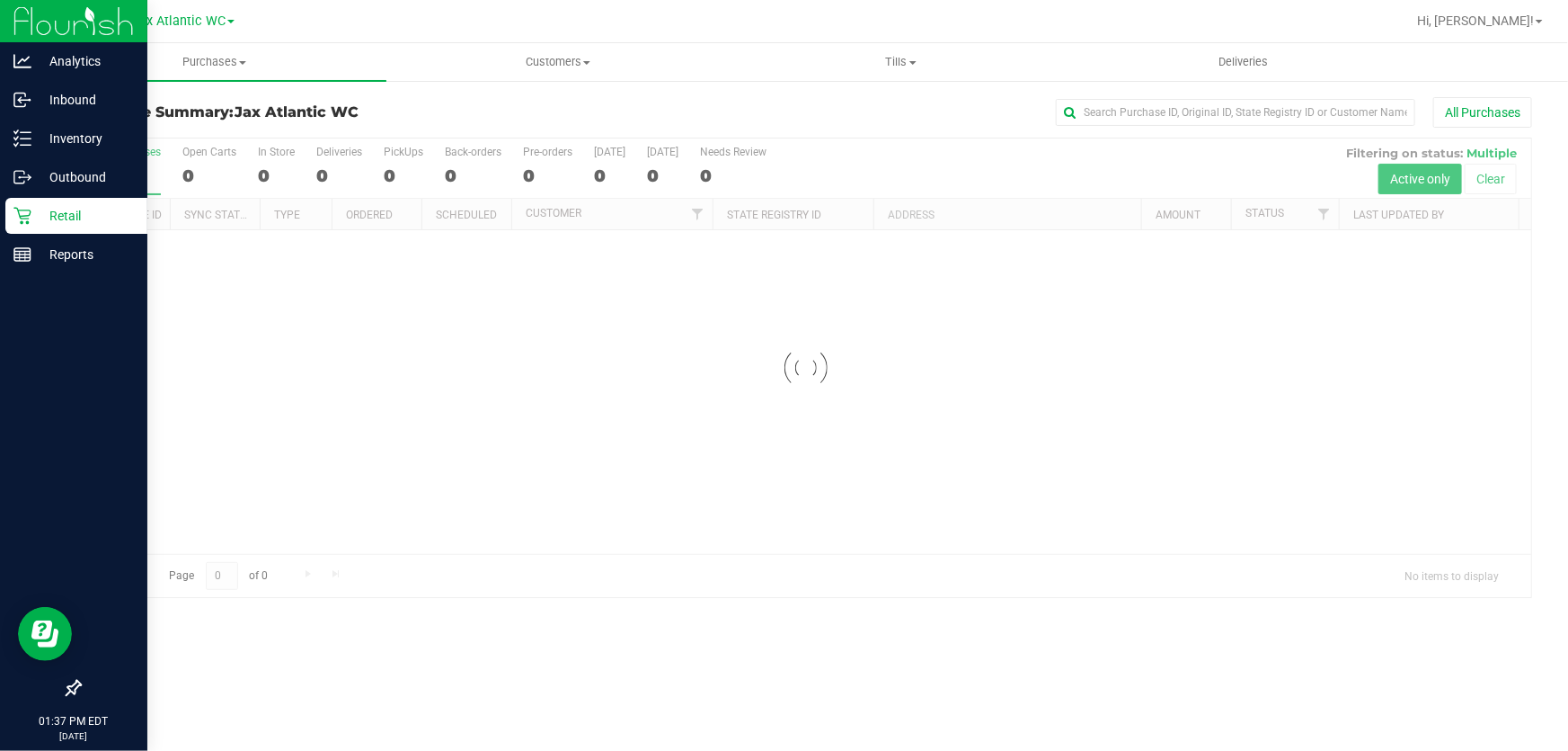
click at [893, 43] on link "Tills Manage tills Reconcile e-payments" at bounding box center [902, 62] width 344 height 38
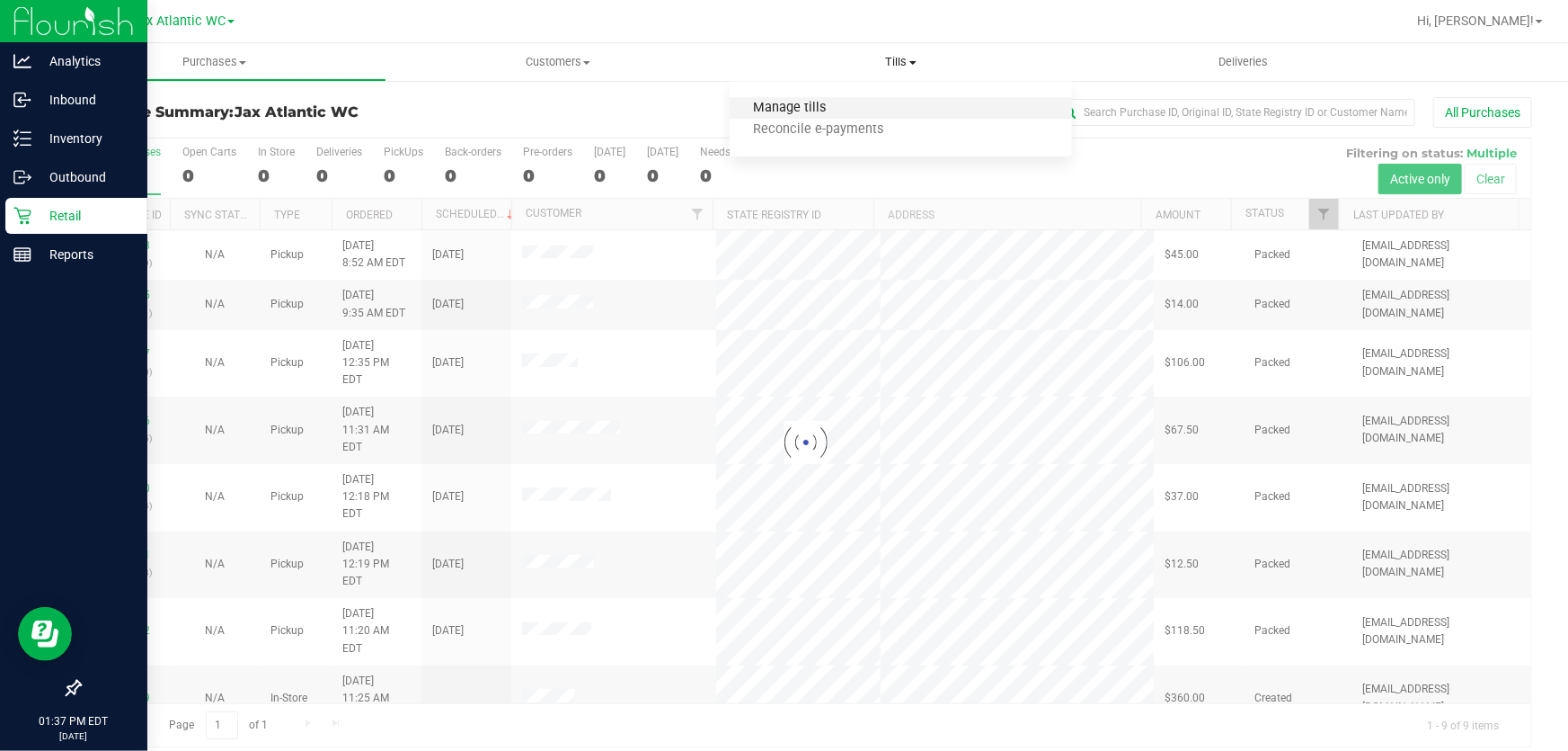
click at [817, 100] on span "Manage tills" at bounding box center [790, 108] width 121 height 15
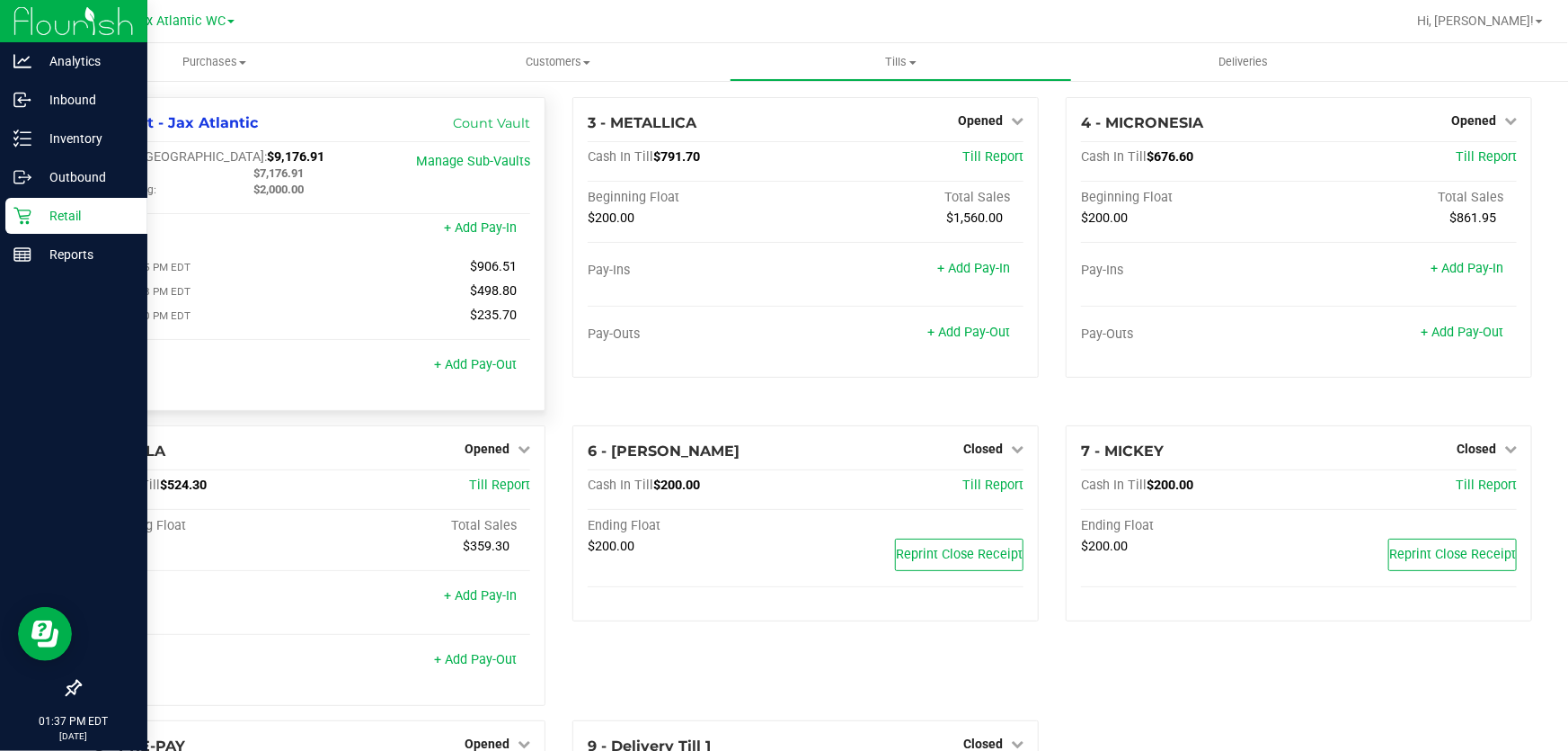
click at [486, 376] on div "Pay-Outs + Add Pay-Out" at bounding box center [312, 370] width 436 height 24
click at [486, 370] on link "+ Add Pay-Out" at bounding box center [475, 364] width 82 height 15
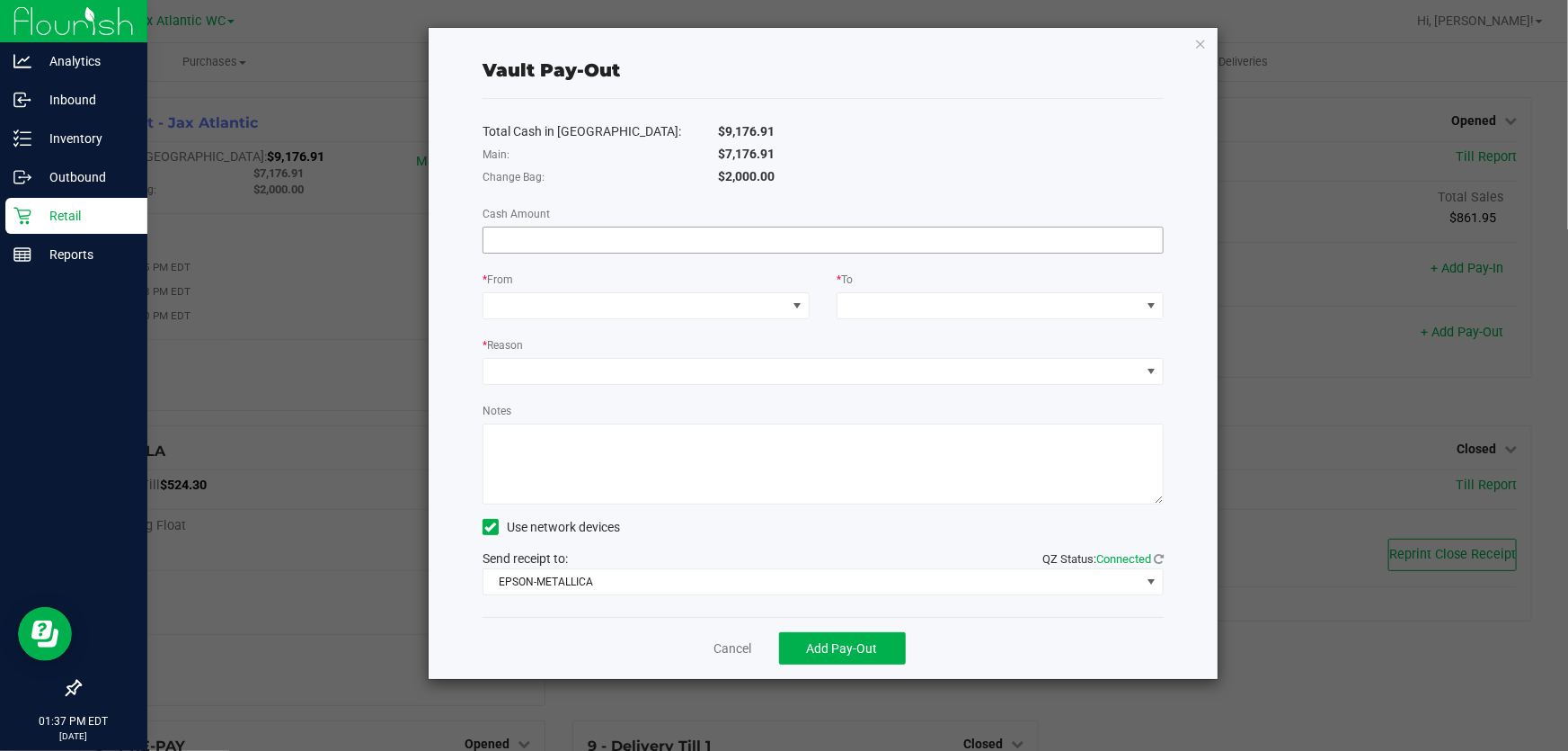
click at [557, 242] on input at bounding box center [823, 240] width 679 height 25
type input "$360.00"
click at [617, 313] on span at bounding box center [635, 306] width 303 height 25
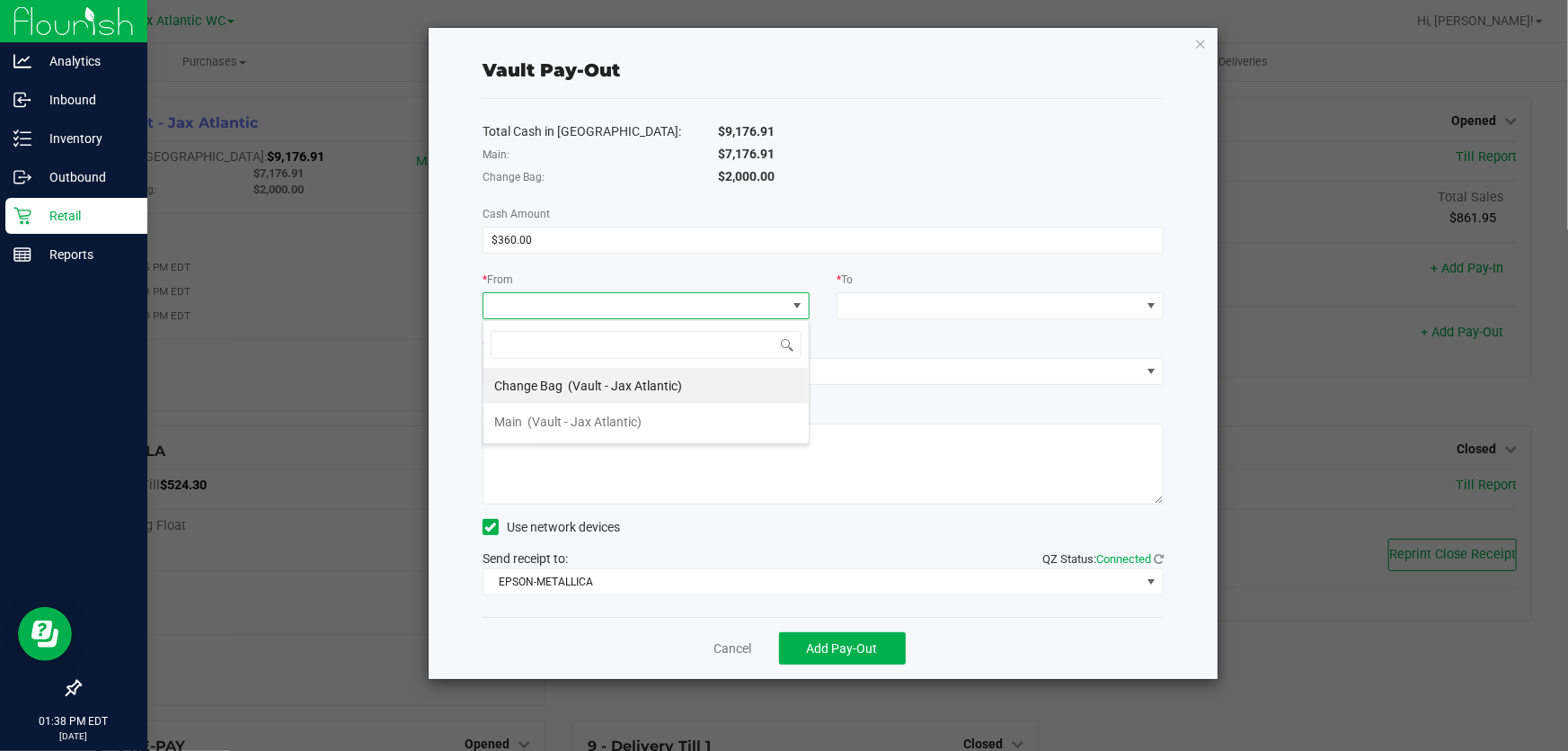
scroll to position [27, 326]
click at [578, 385] on span "(Vault - Jax Atlantic)" at bounding box center [625, 385] width 114 height 14
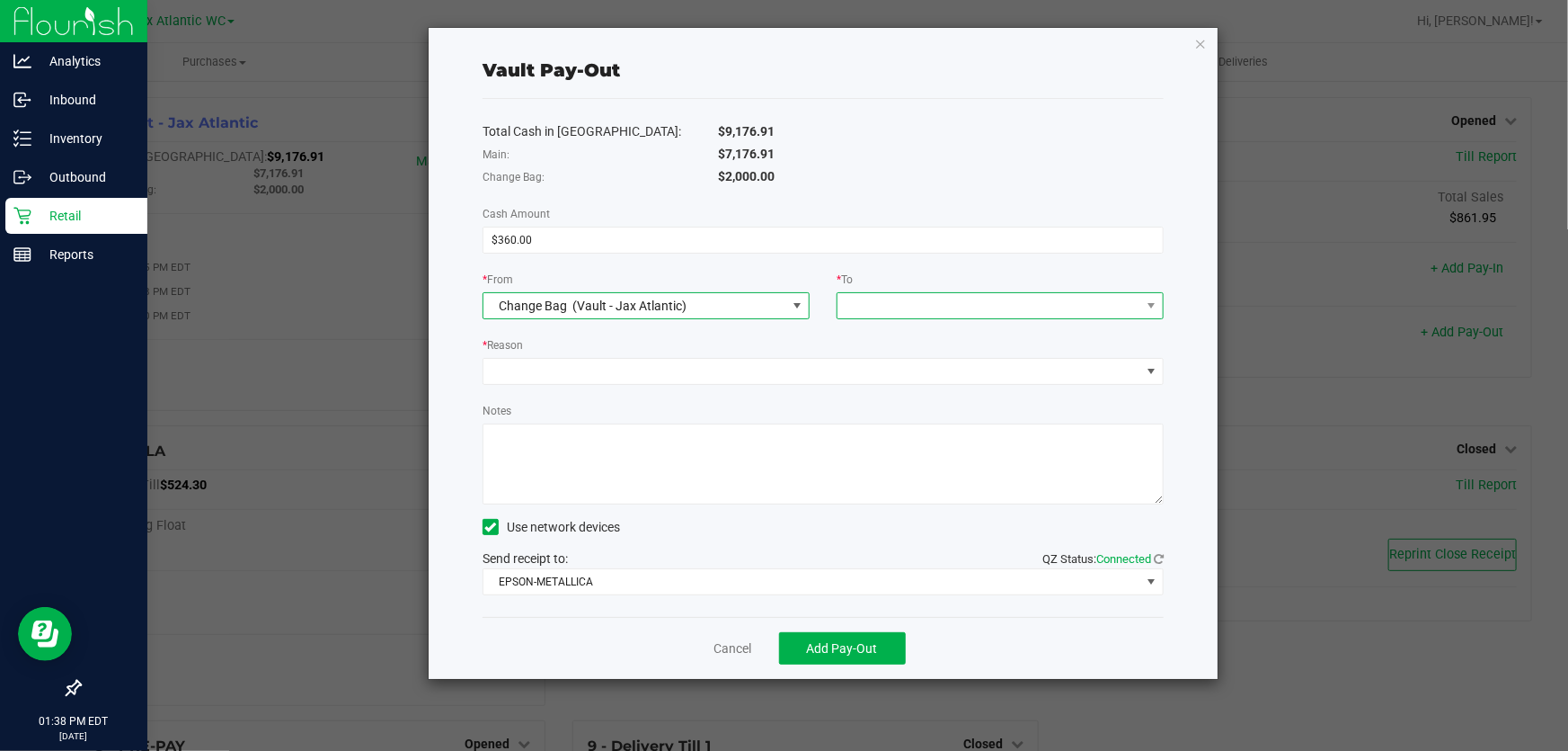
click at [906, 306] on span at bounding box center [988, 306] width 303 height 25
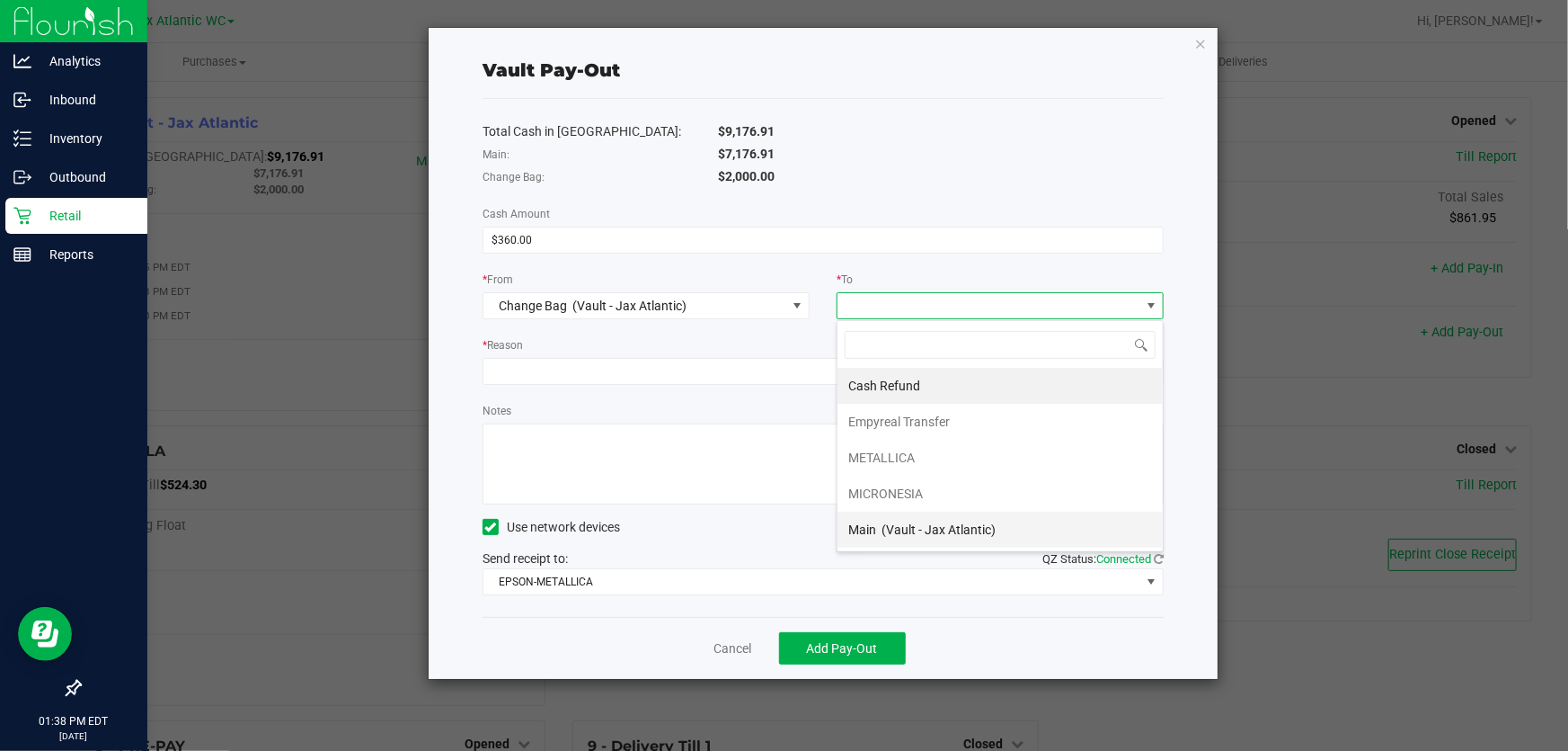
click at [925, 534] on span "(Vault - Jax Atlantic)" at bounding box center [939, 529] width 114 height 14
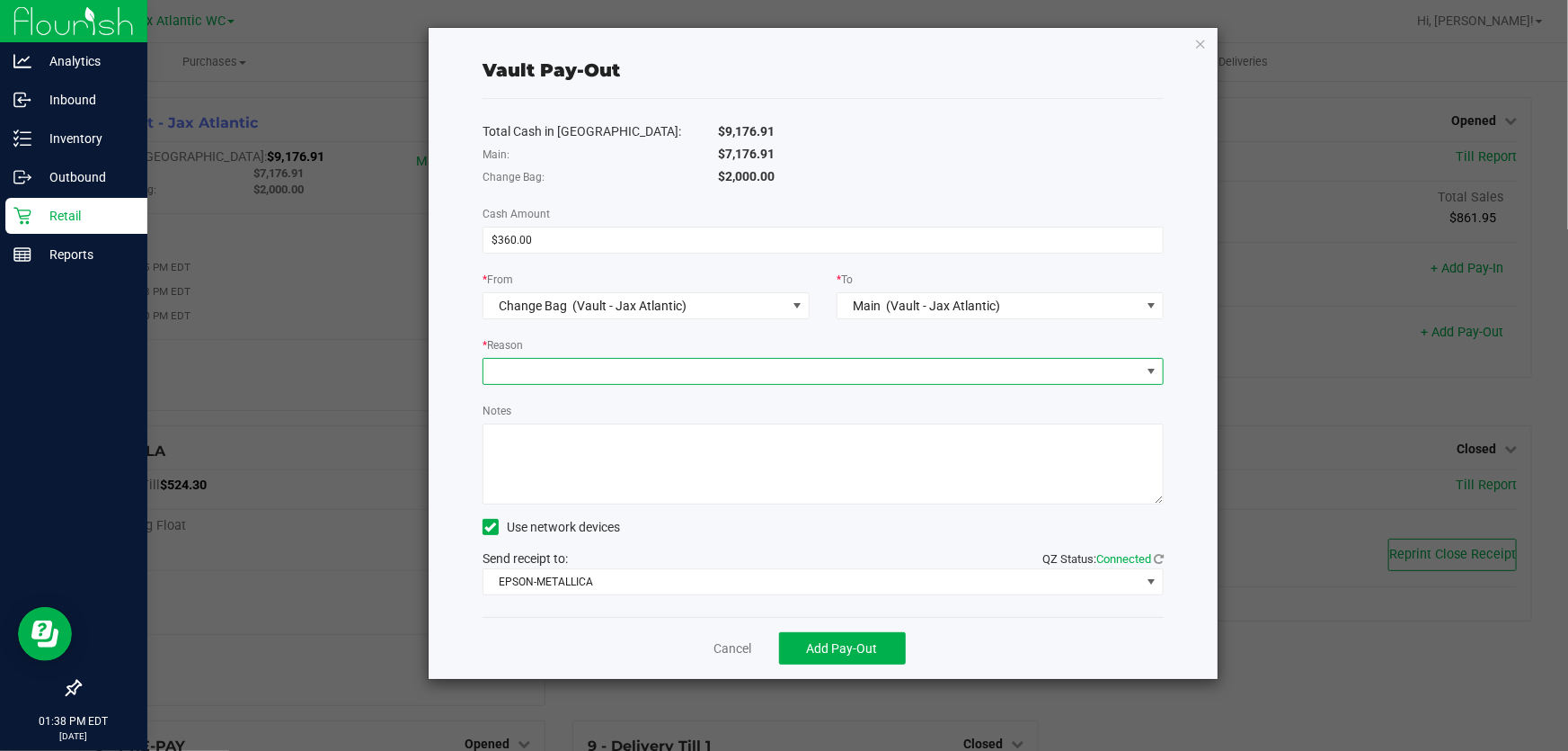
click at [632, 366] on span at bounding box center [812, 371] width 656 height 25
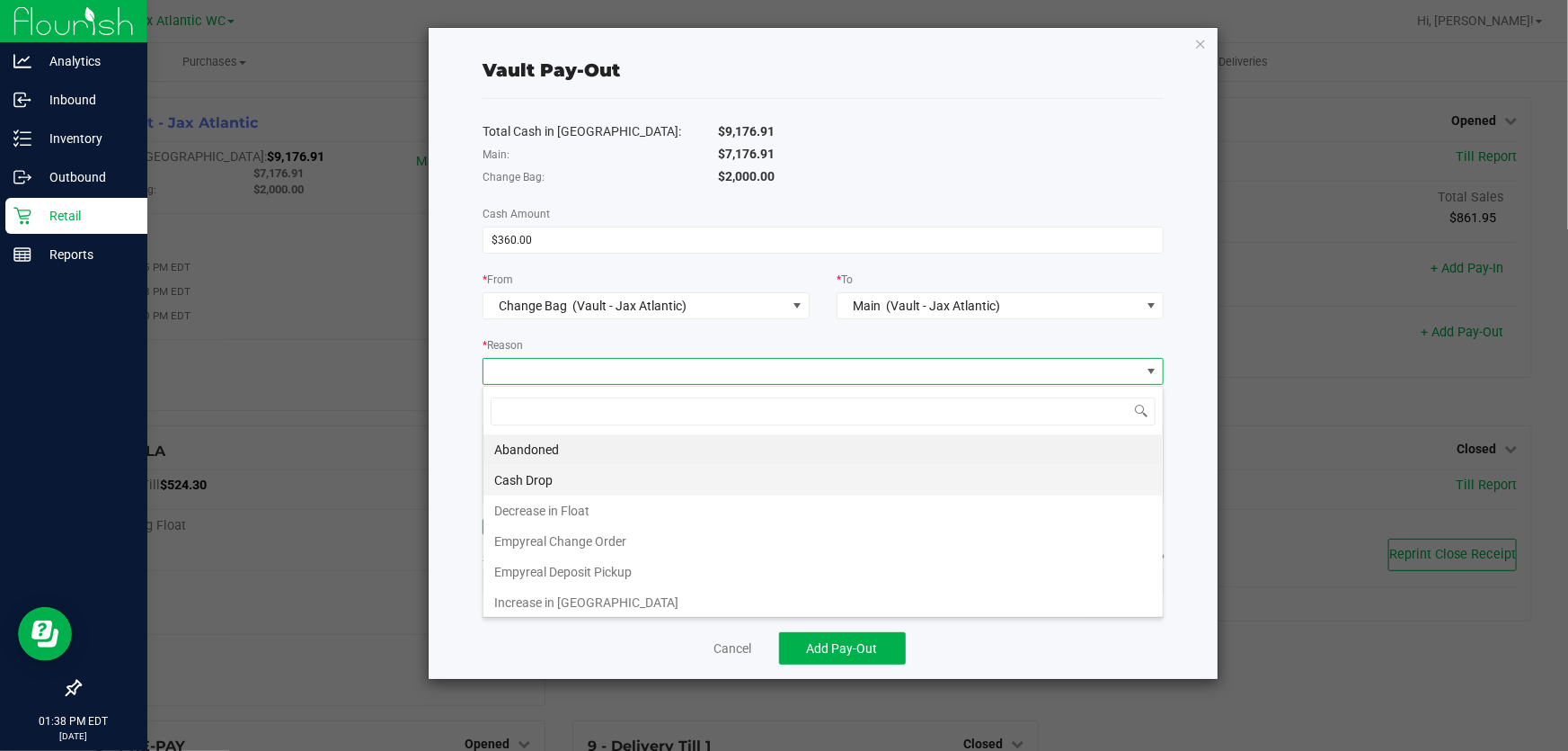
scroll to position [27, 682]
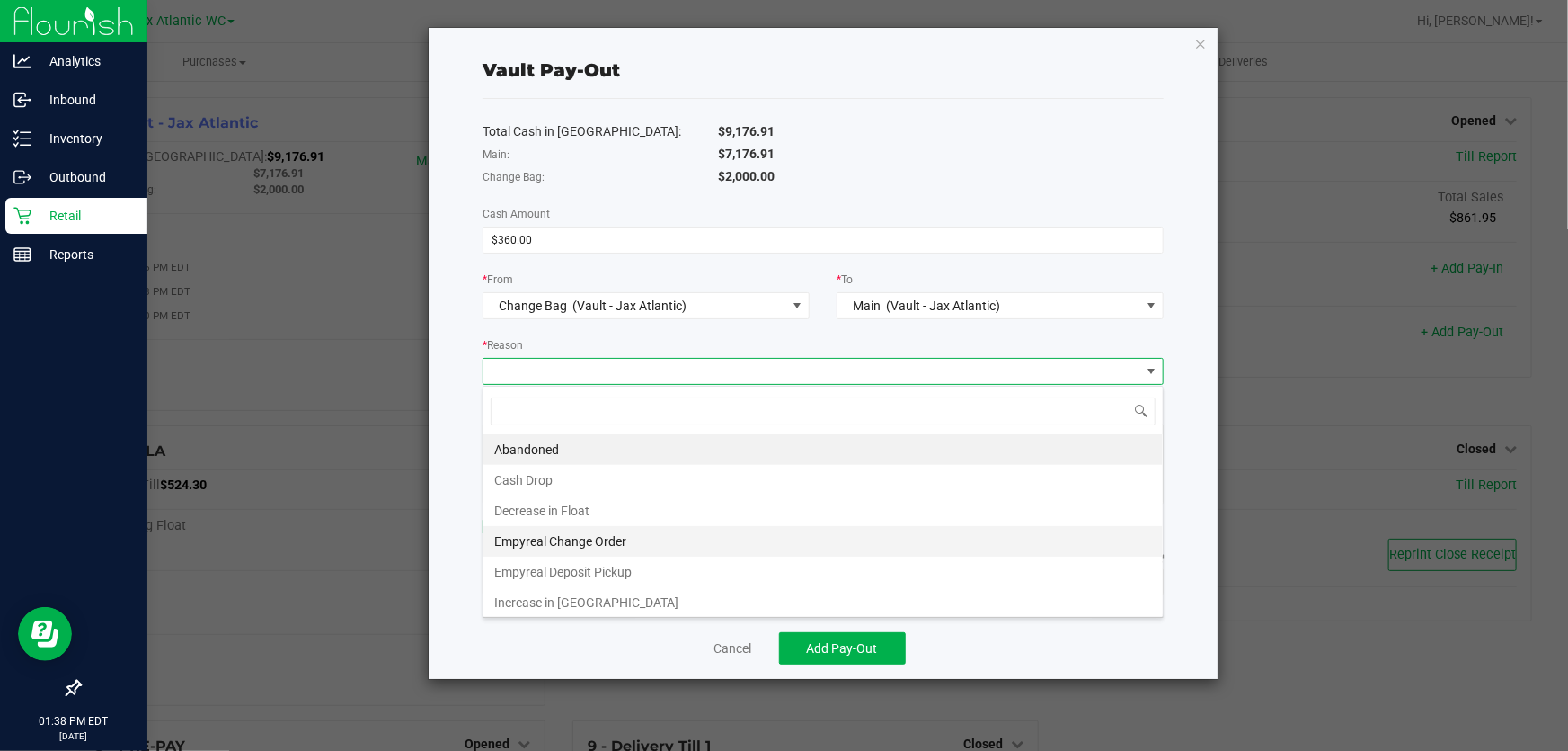
click at [612, 539] on li "Empyreal Change Order" at bounding box center [823, 541] width 679 height 31
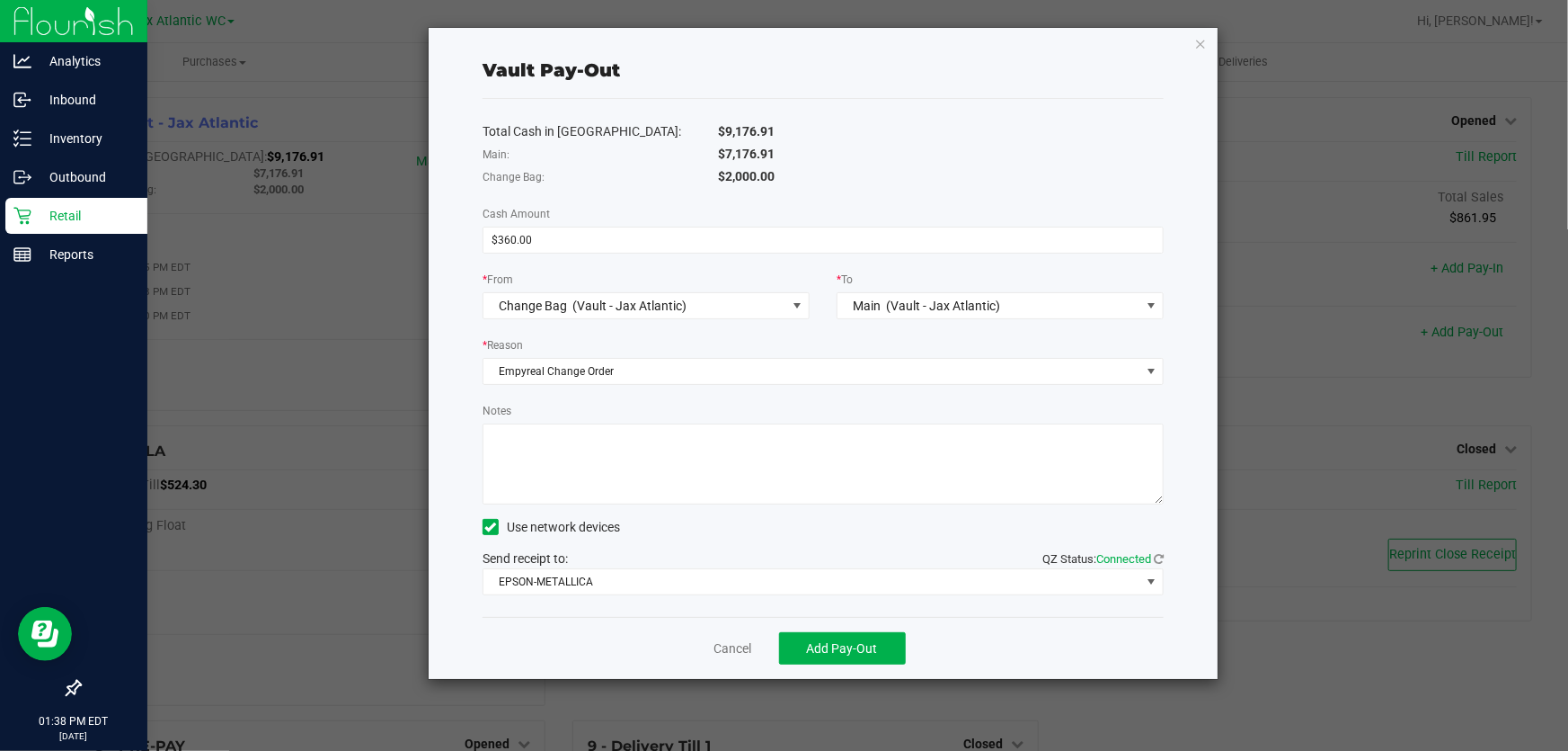
click at [578, 484] on textarea "Notes" at bounding box center [823, 463] width 681 height 81
type textarea "change order -NK"
click at [755, 585] on span "EPSON-METALLICA" at bounding box center [812, 582] width 656 height 25
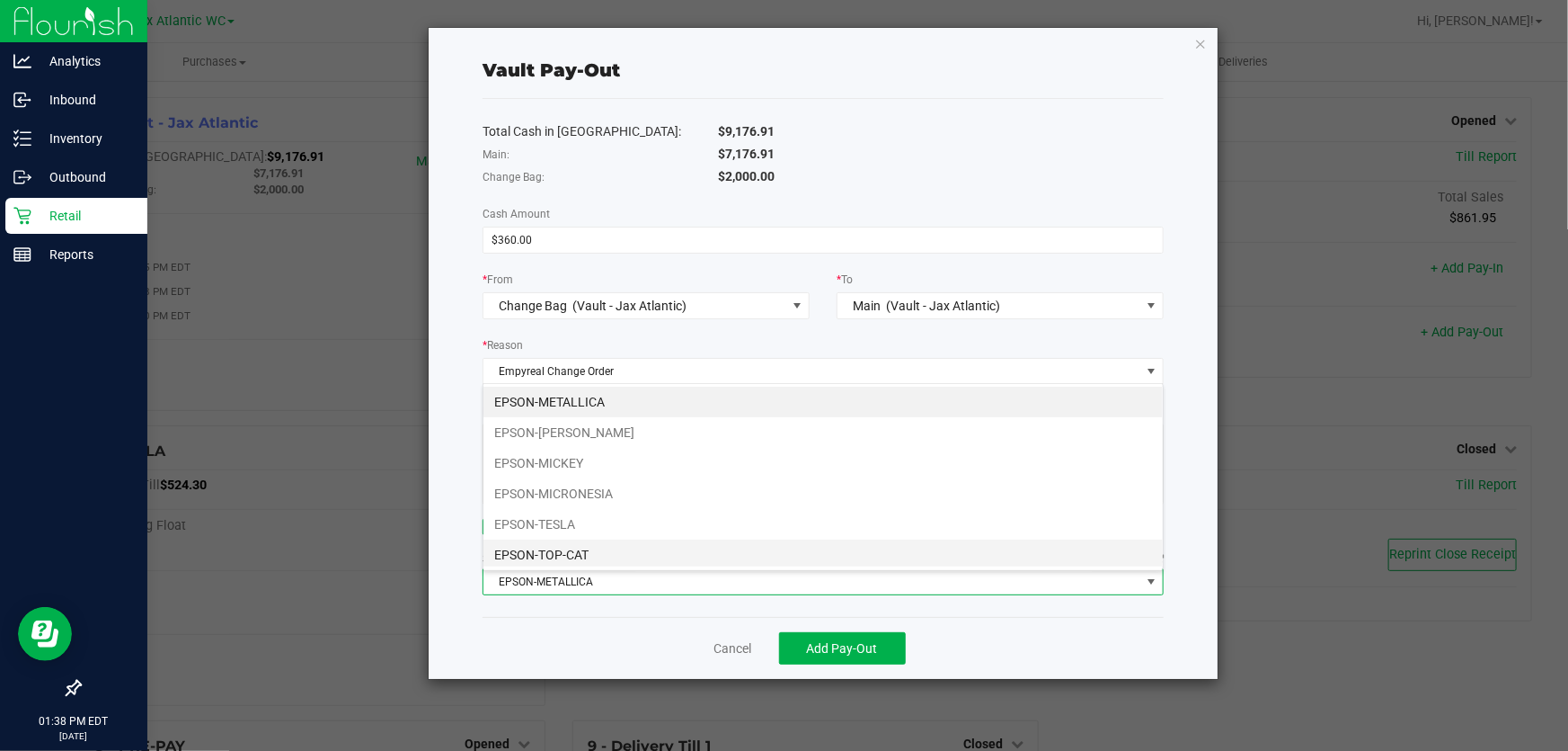
click at [596, 547] on li "EPSON-TOP-CAT" at bounding box center [823, 555] width 679 height 31
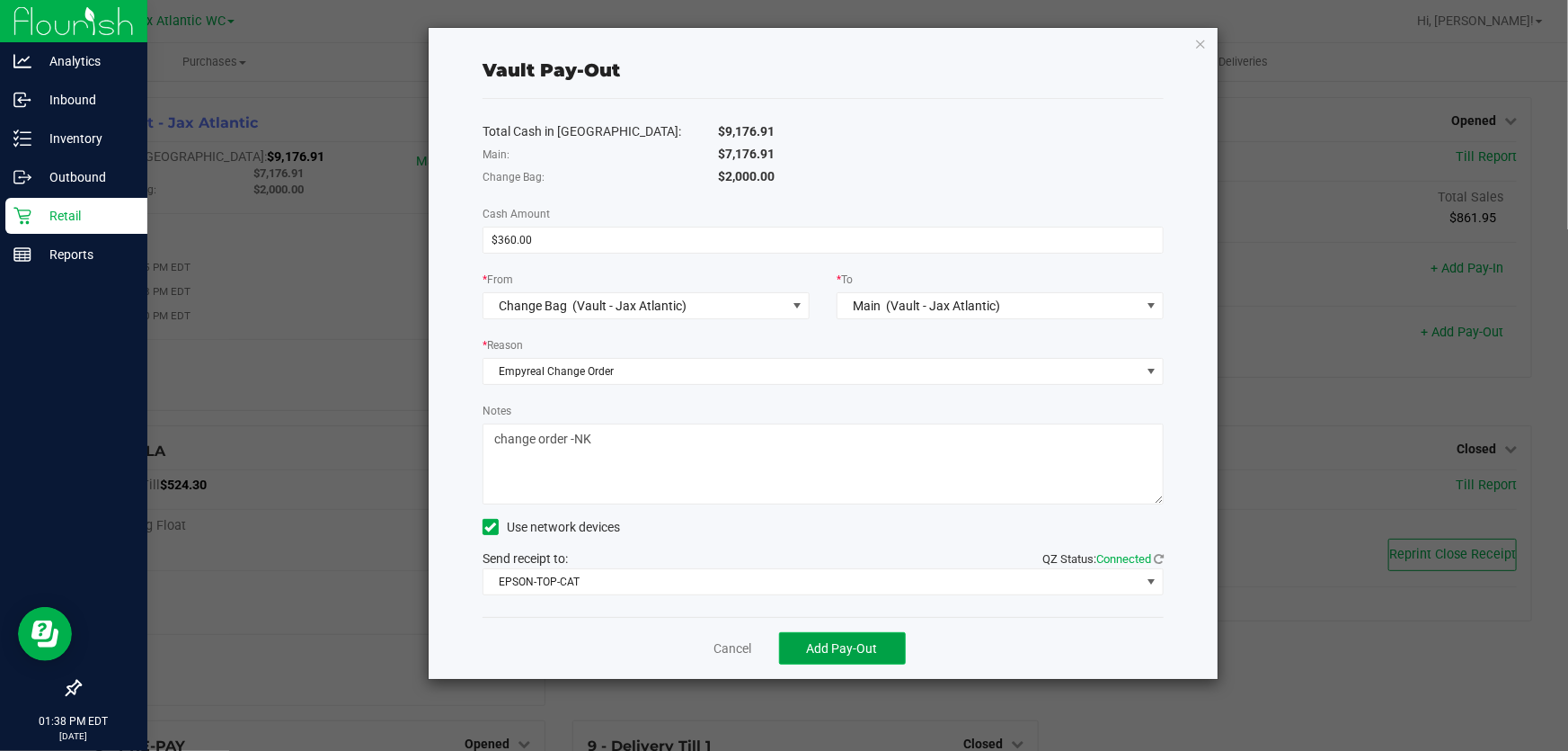
click at [901, 660] on button "Add Pay-Out" at bounding box center [842, 648] width 127 height 33
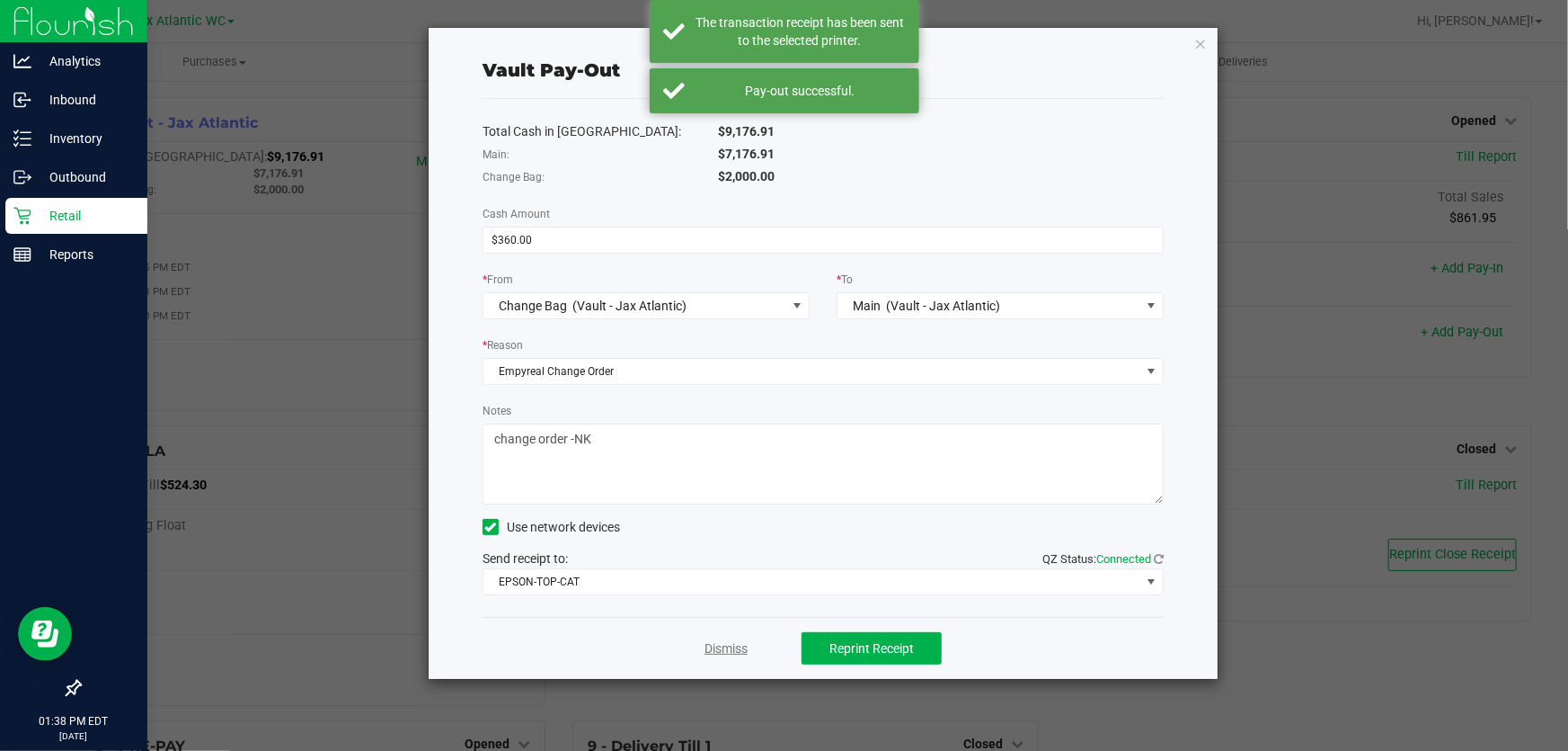
drag, startPoint x: 750, startPoint y: 658, endPoint x: 732, endPoint y: 651, distance: 19.3
click at [747, 657] on div "Dismiss Reprint Receipt" at bounding box center [823, 648] width 681 height 62
click at [732, 651] on link "Dismiss" at bounding box center [726, 648] width 43 height 19
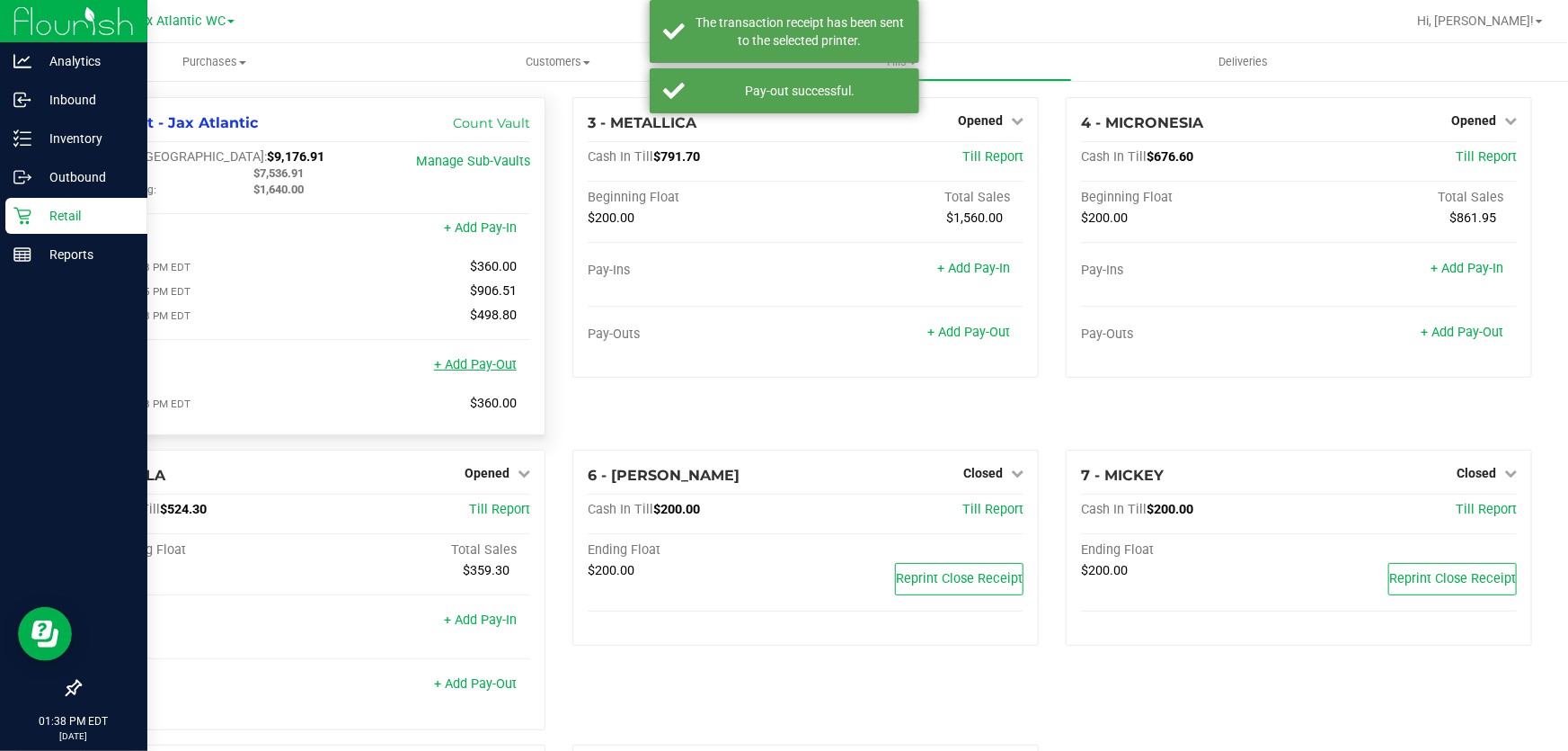
click at [486, 359] on link "+ Add Pay-Out" at bounding box center [475, 364] width 82 height 15
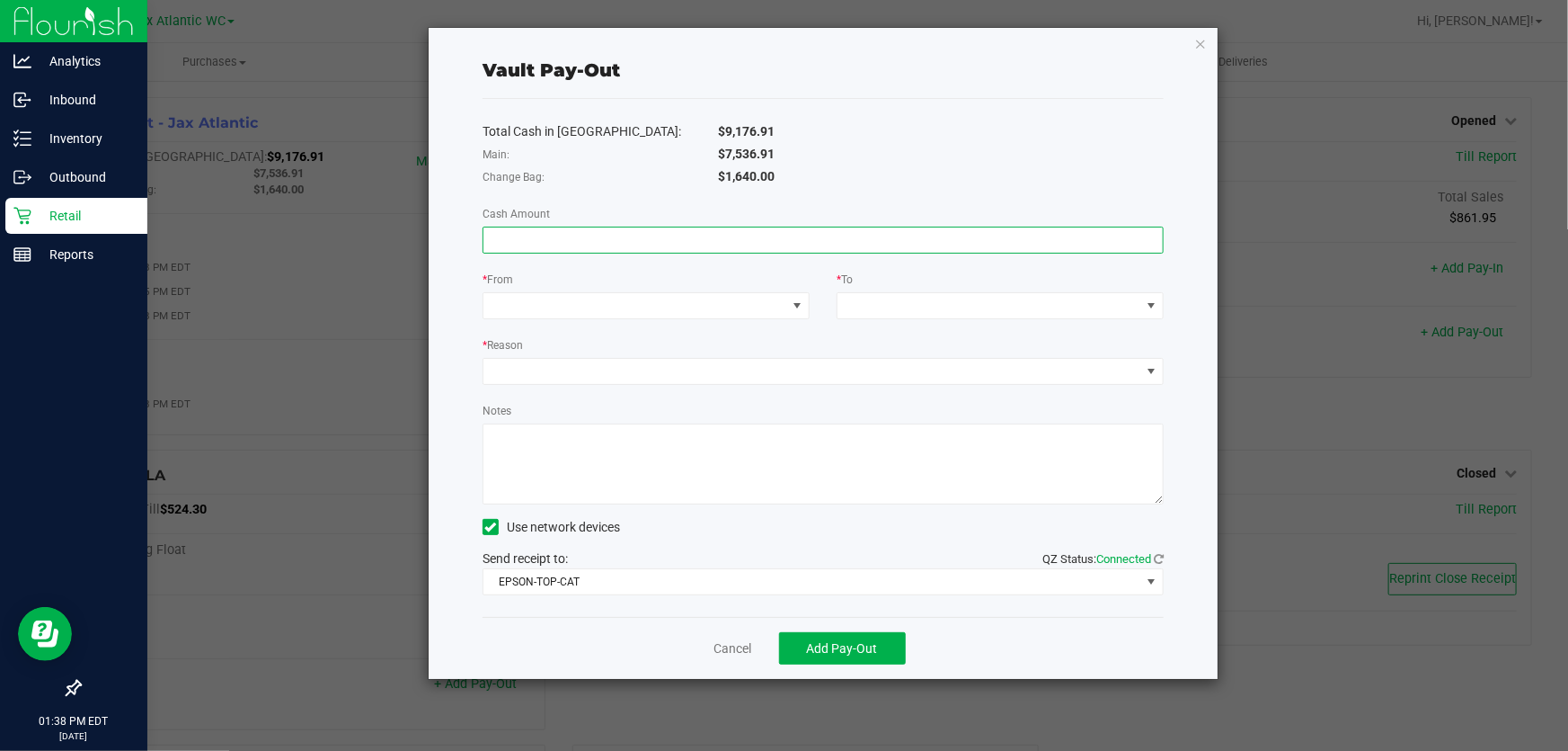
click at [675, 242] on input at bounding box center [823, 240] width 679 height 25
type input "$360.00"
click at [603, 306] on span at bounding box center [635, 306] width 303 height 25
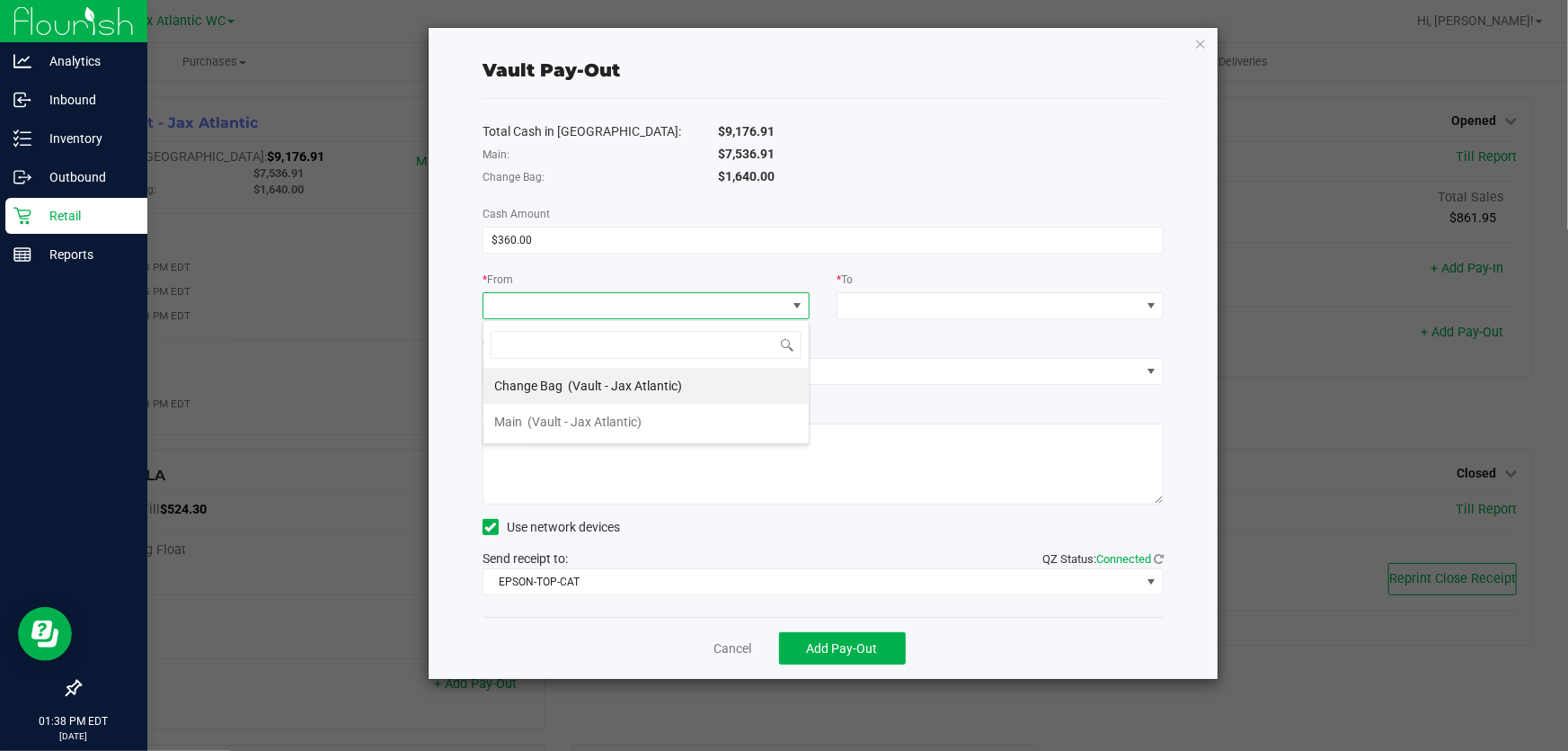
scroll to position [27, 326]
click at [581, 415] on span "(Vault - Jax Atlantic)" at bounding box center [584, 422] width 114 height 14
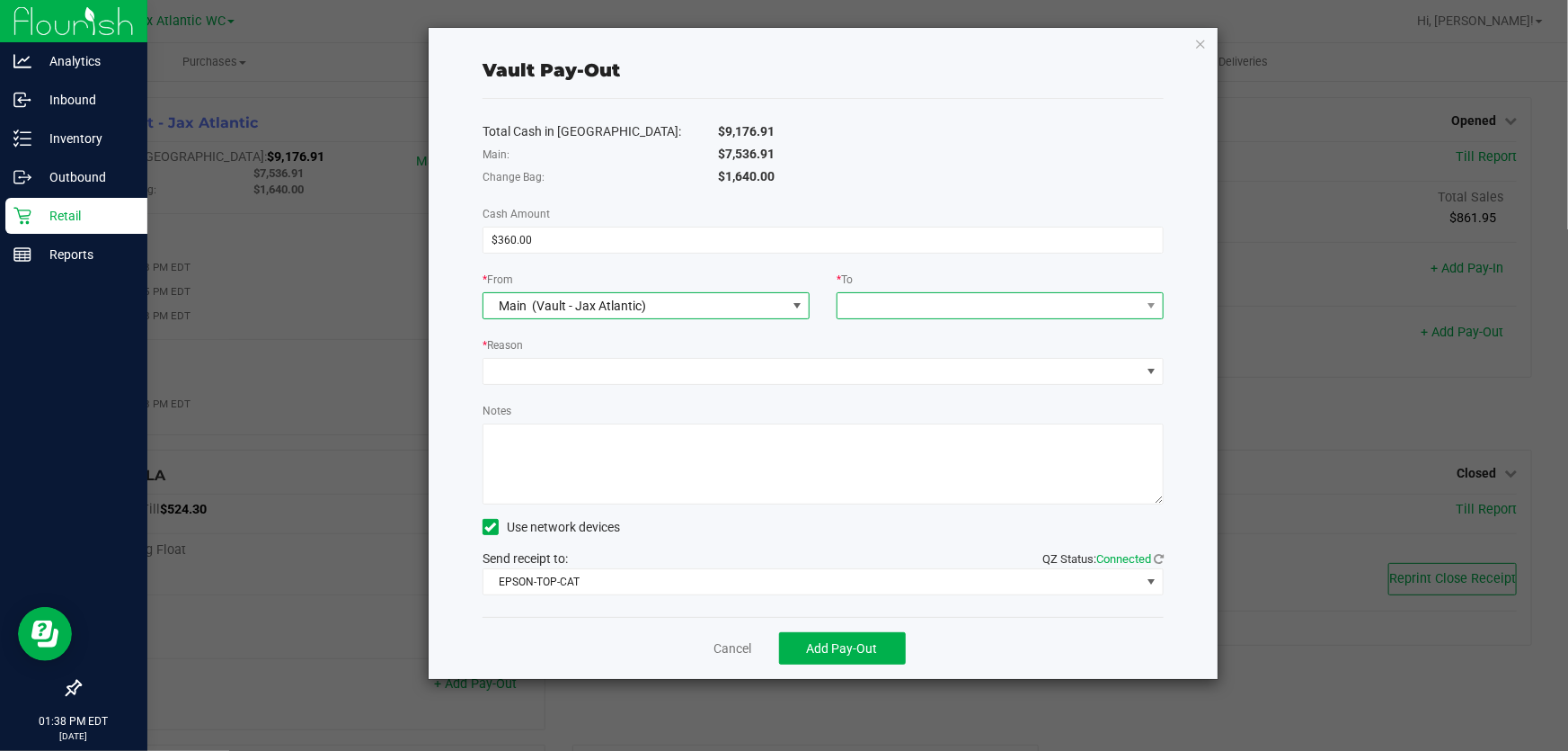
click at [905, 308] on span at bounding box center [988, 306] width 303 height 25
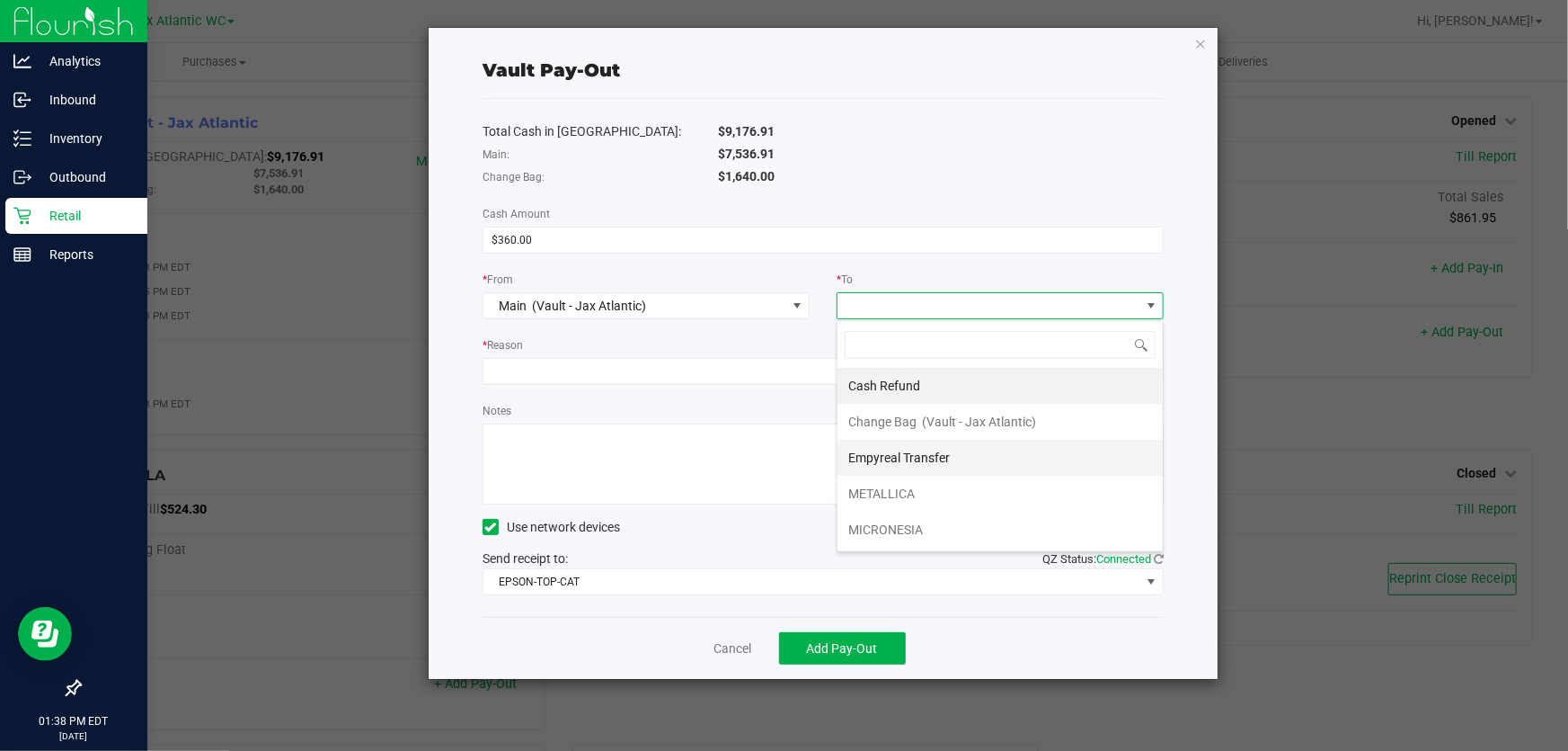
click at [898, 456] on span "Empyreal Transfer" at bounding box center [899, 458] width 101 height 14
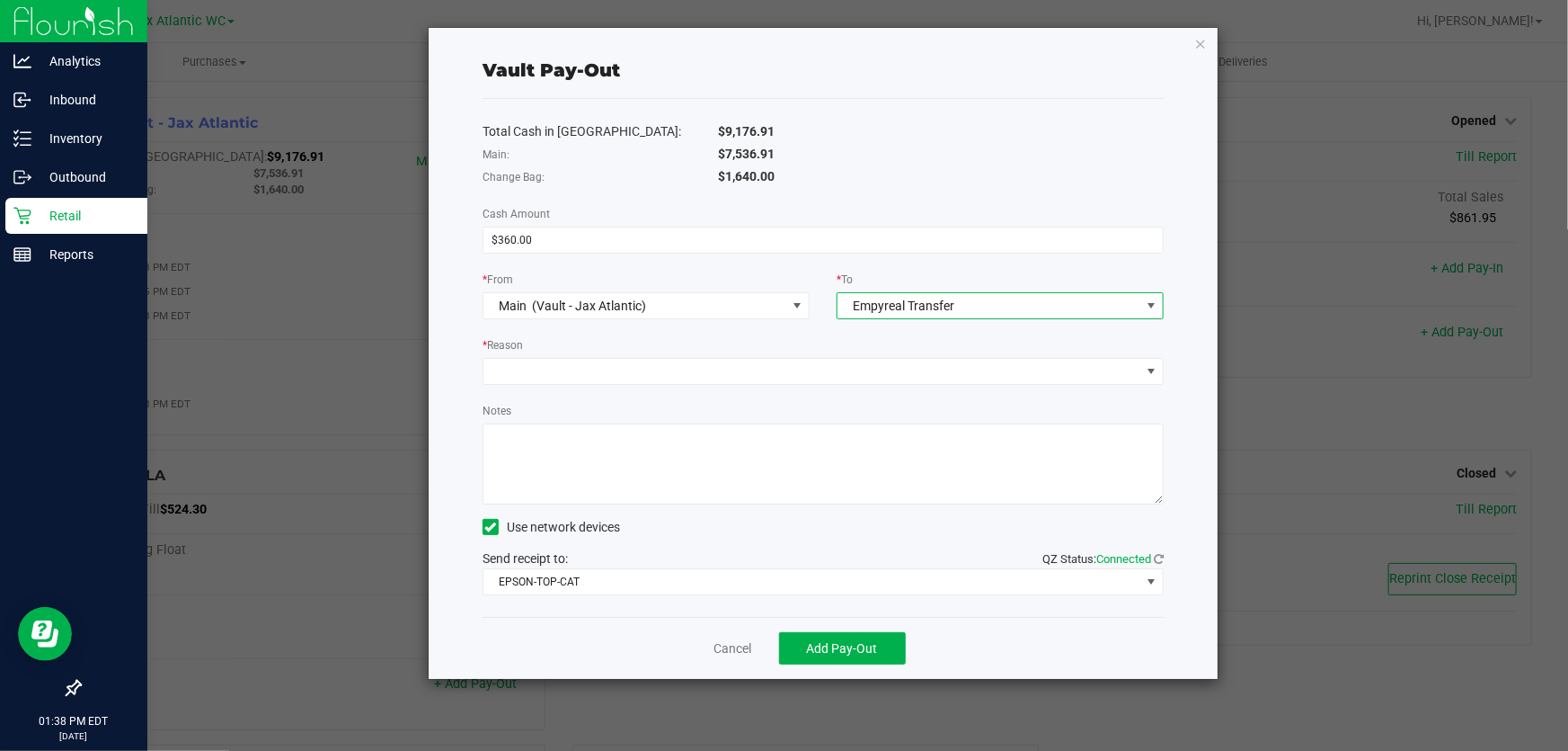
click at [743, 417] on div "Notes" at bounding box center [823, 452] width 681 height 103
click at [666, 353] on div "* Reason" at bounding box center [823, 347] width 681 height 23
click at [660, 371] on span at bounding box center [812, 371] width 656 height 25
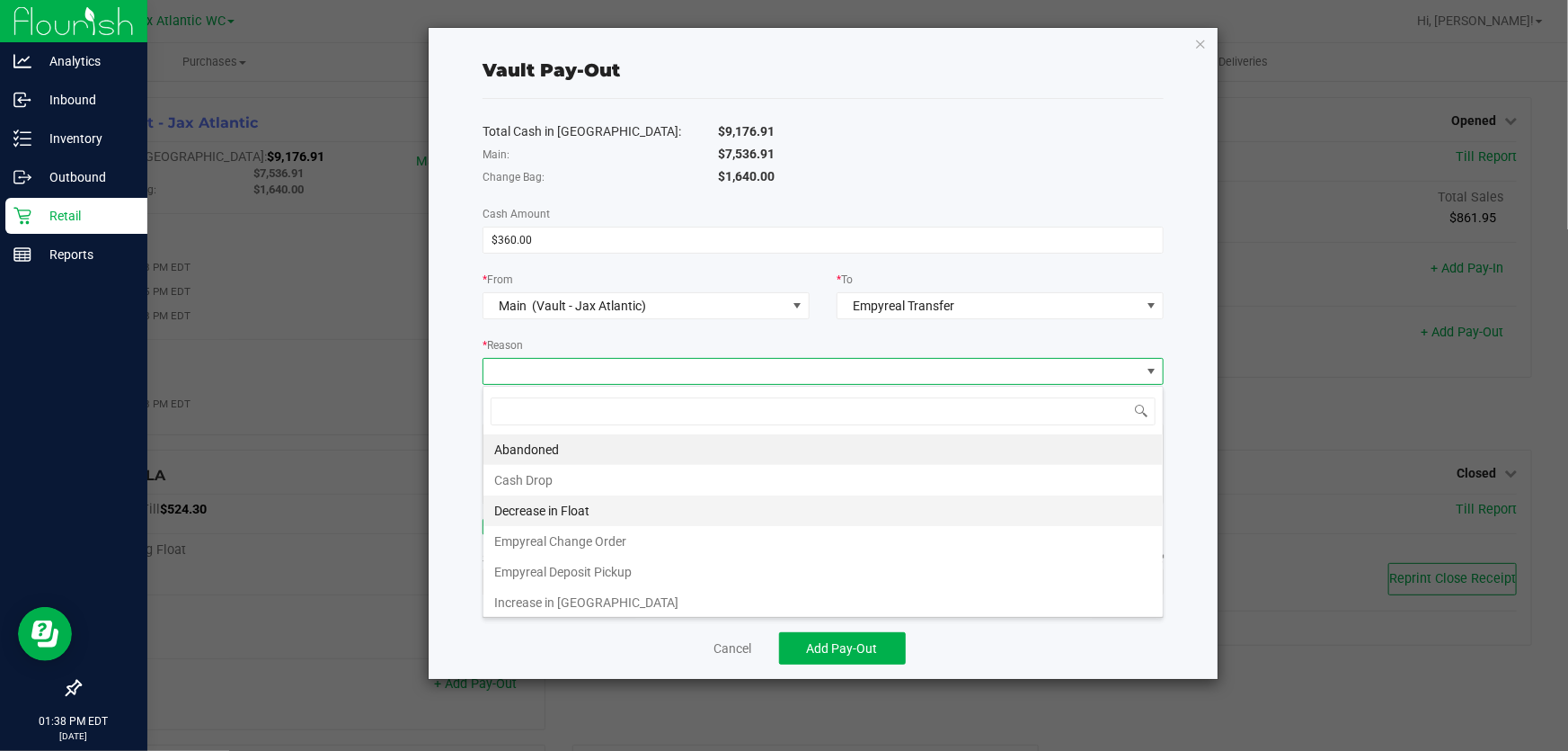
scroll to position [27, 682]
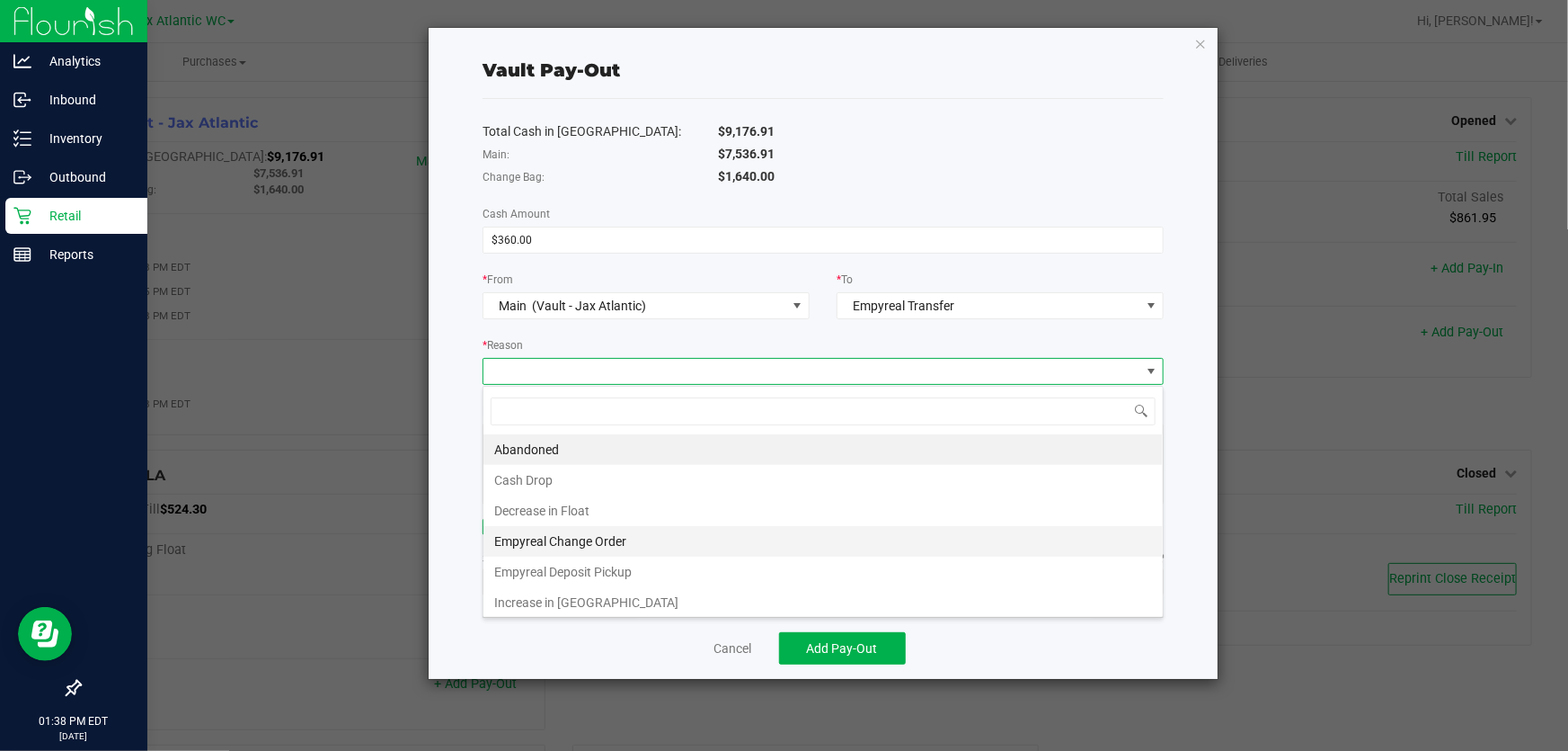
click at [623, 545] on li "Empyreal Change Order" at bounding box center [823, 541] width 679 height 31
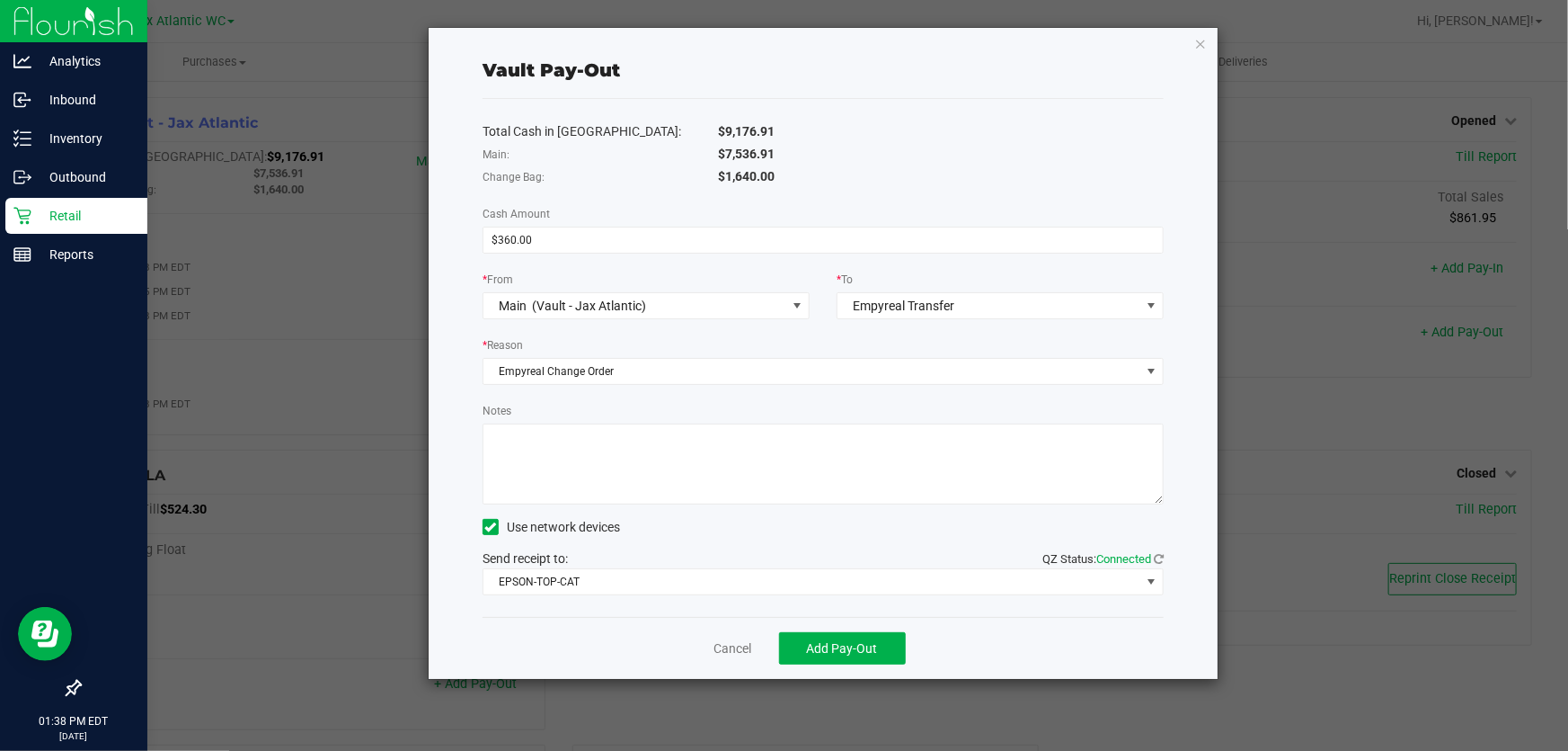
click at [612, 487] on textarea "Notes" at bounding box center [823, 463] width 681 height 81
type textarea "change order - NK"
click at [843, 654] on span "Add Pay-Out" at bounding box center [842, 648] width 71 height 14
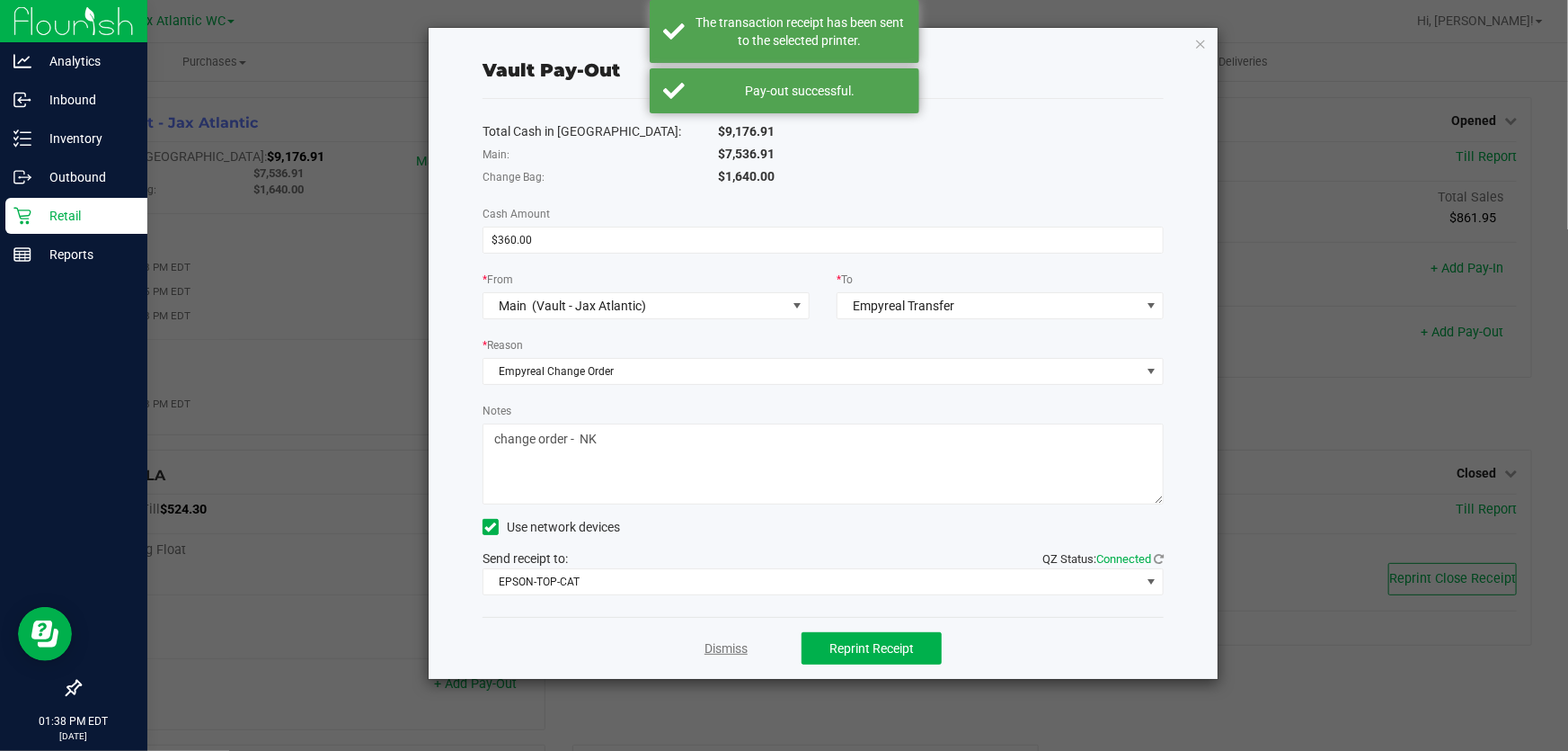
click at [735, 651] on link "Dismiss" at bounding box center [726, 648] width 43 height 19
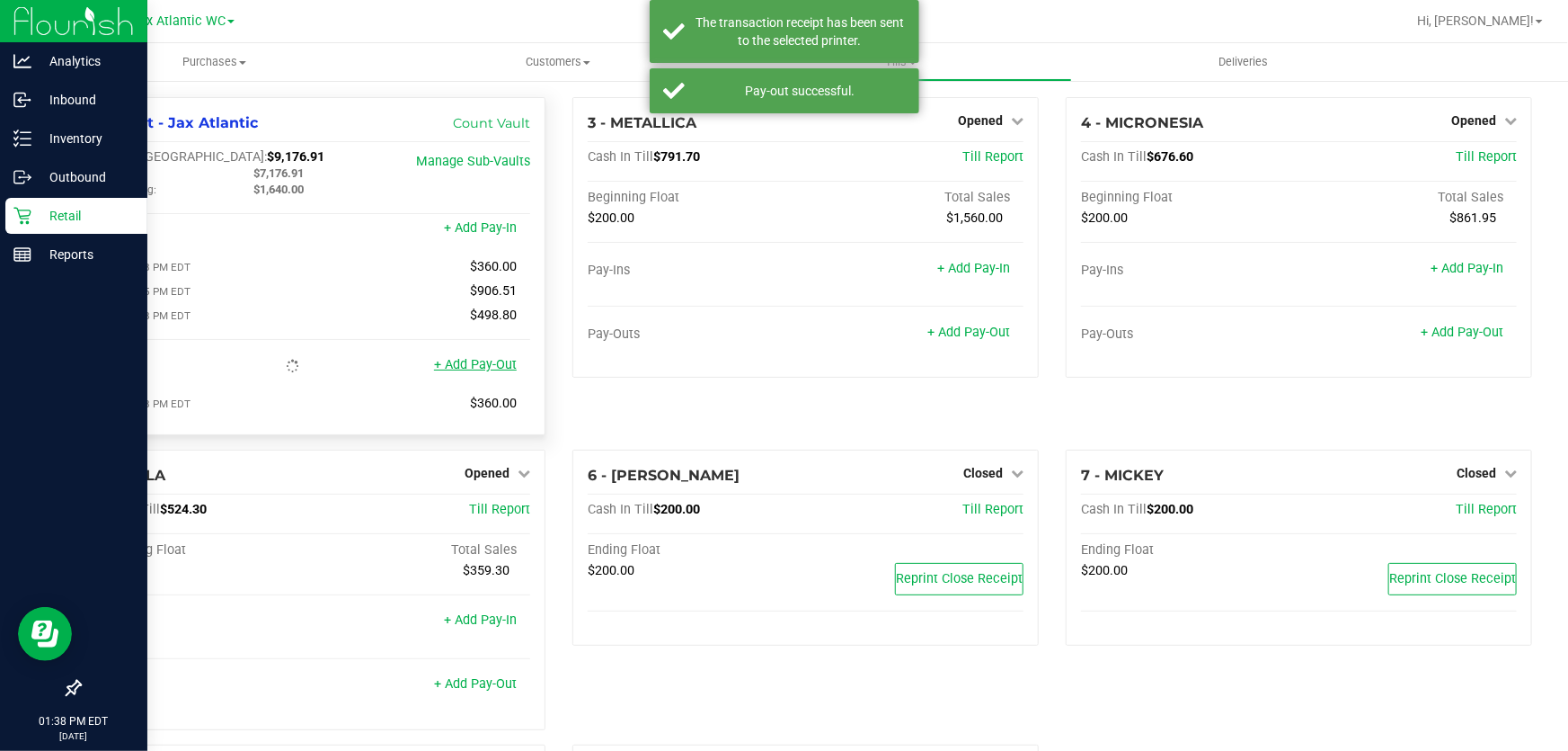
click at [492, 365] on link "+ Add Pay-Out" at bounding box center [475, 364] width 82 height 15
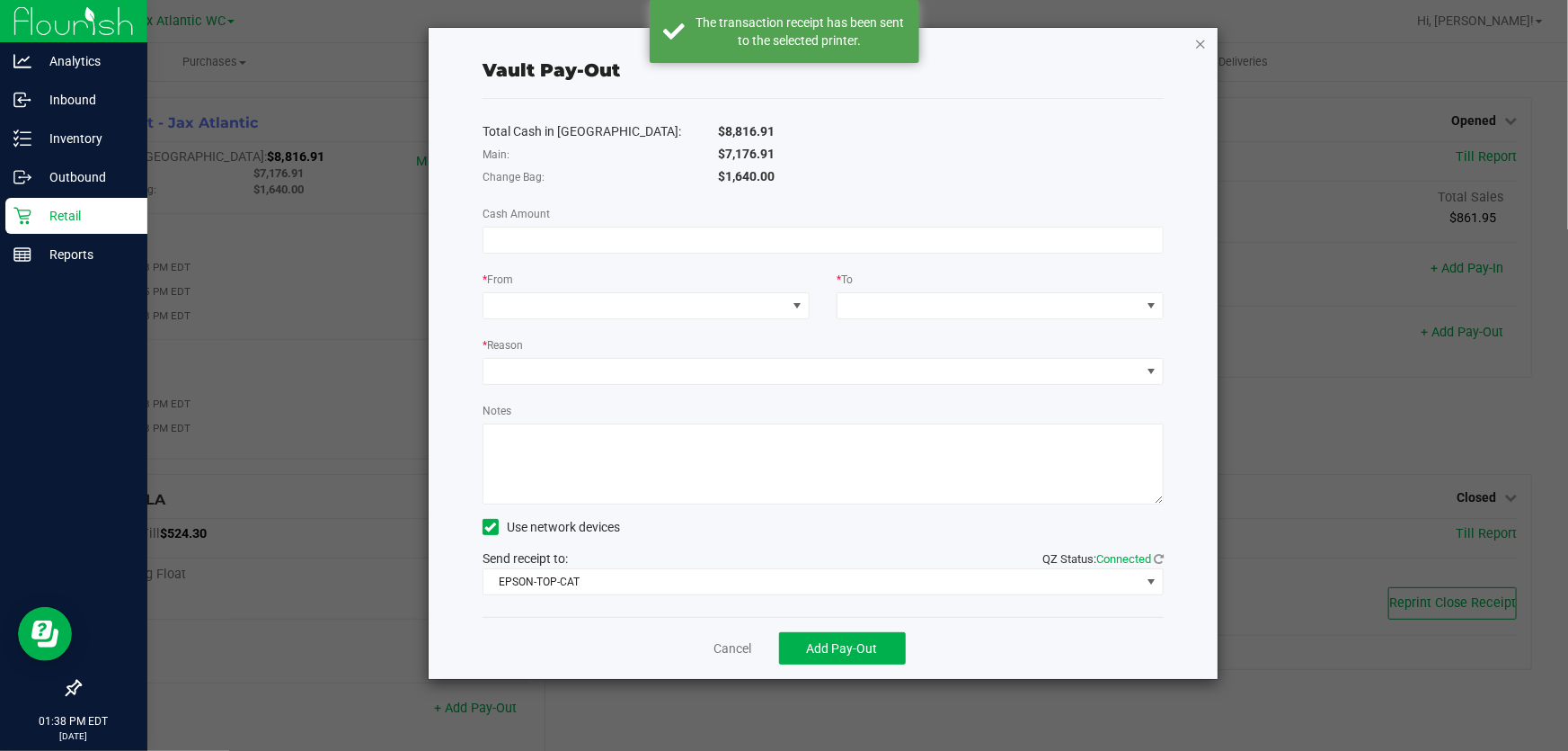
click at [1203, 42] on icon "button" at bounding box center [1200, 43] width 13 height 22
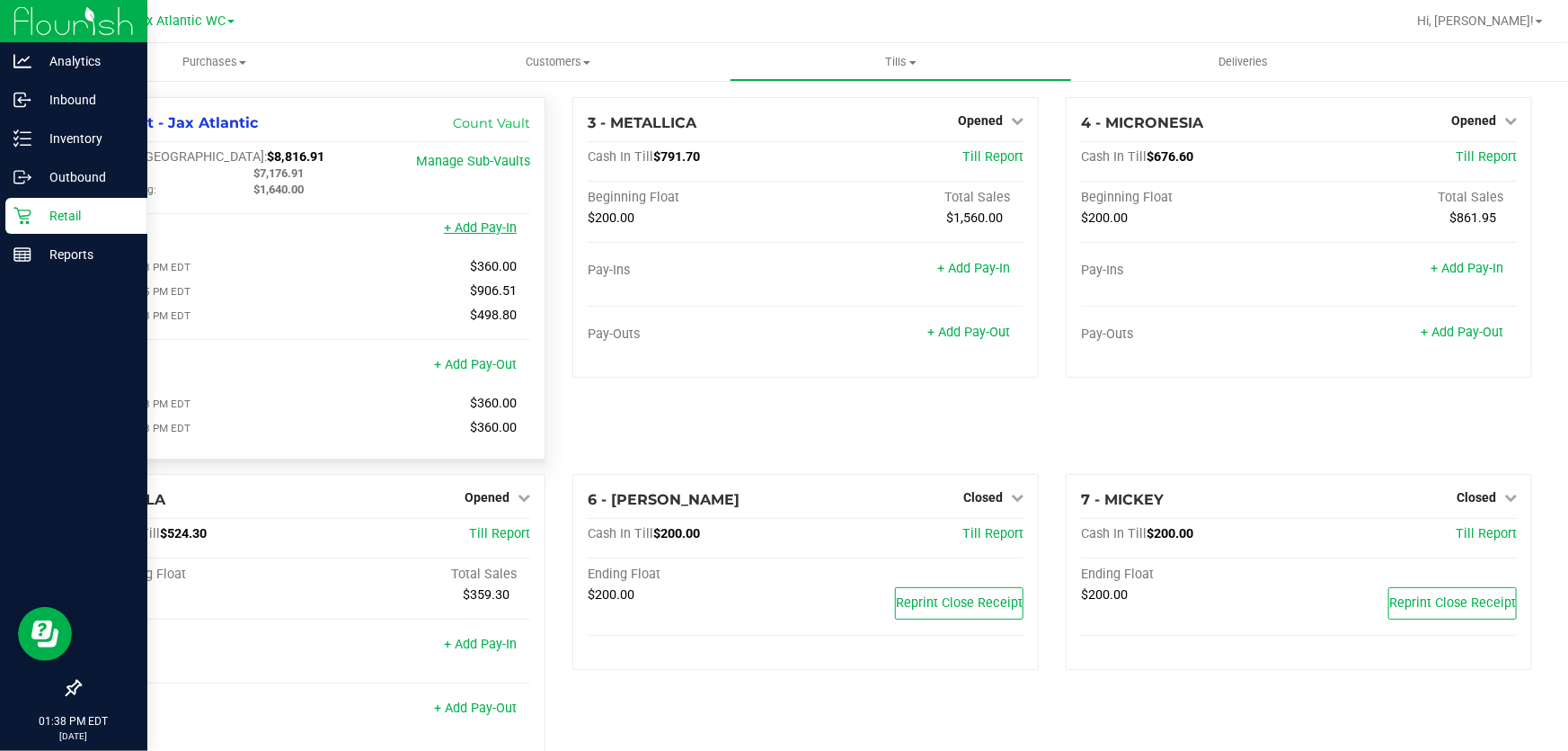
click at [505, 224] on link "+ Add Pay-In" at bounding box center [480, 227] width 72 height 15
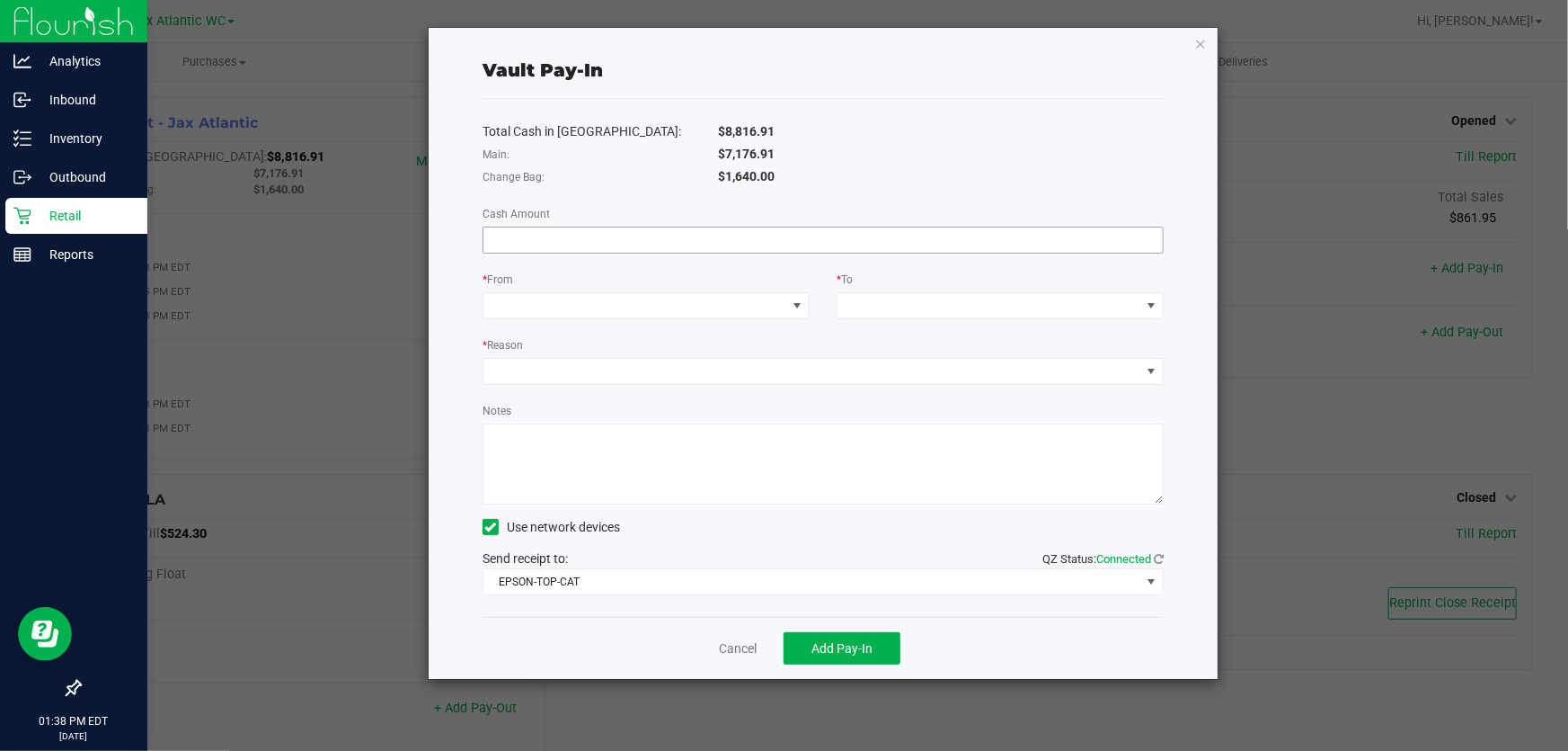
click at [666, 245] on input at bounding box center [823, 240] width 679 height 25
type input "$360.00"
click at [628, 318] on span at bounding box center [635, 306] width 303 height 25
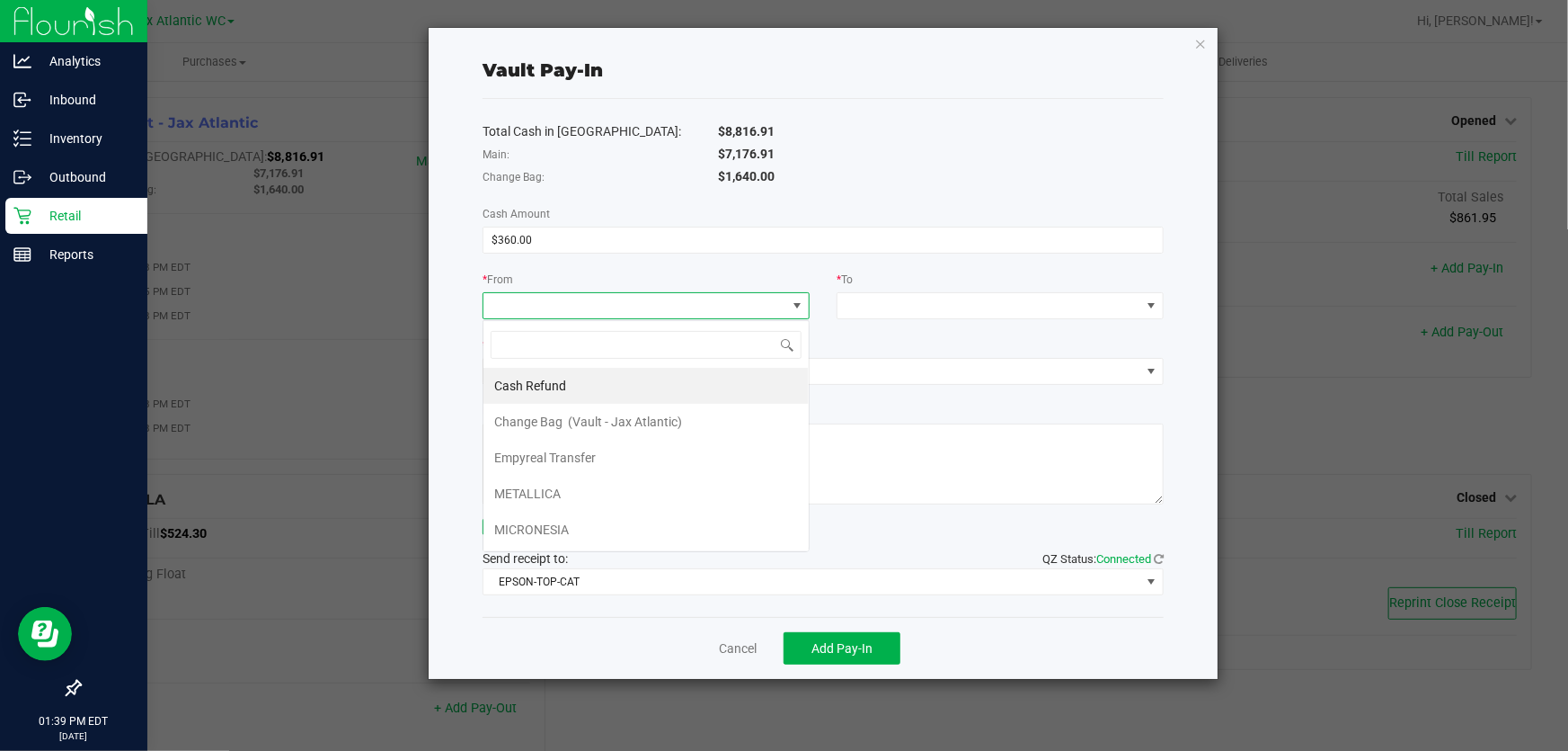
scroll to position [27, 326]
click at [597, 458] on div "Empyreal Transfer" at bounding box center [545, 458] width 104 height 33
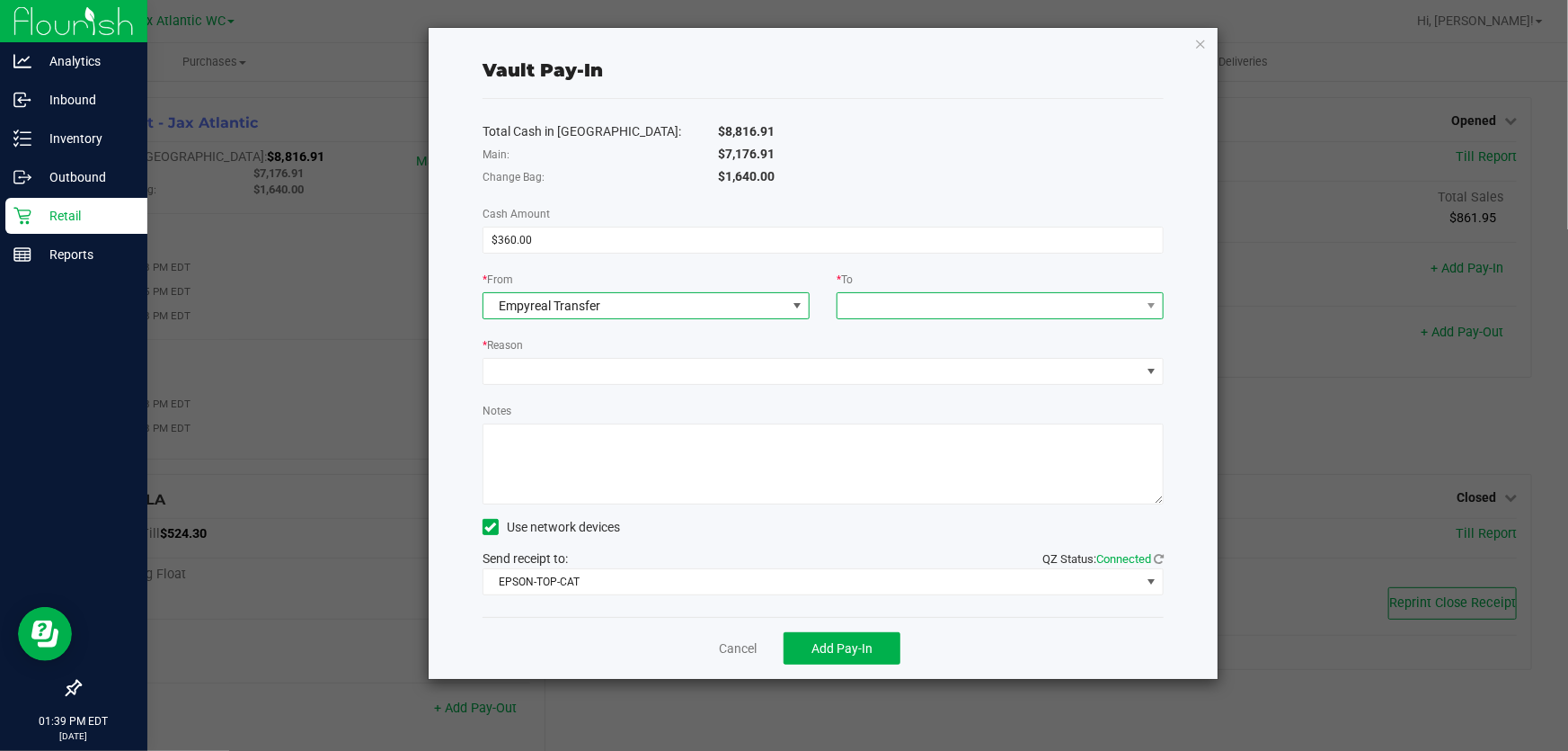
click at [894, 308] on span at bounding box center [988, 306] width 303 height 25
click at [880, 391] on span "Change Bag" at bounding box center [883, 385] width 69 height 14
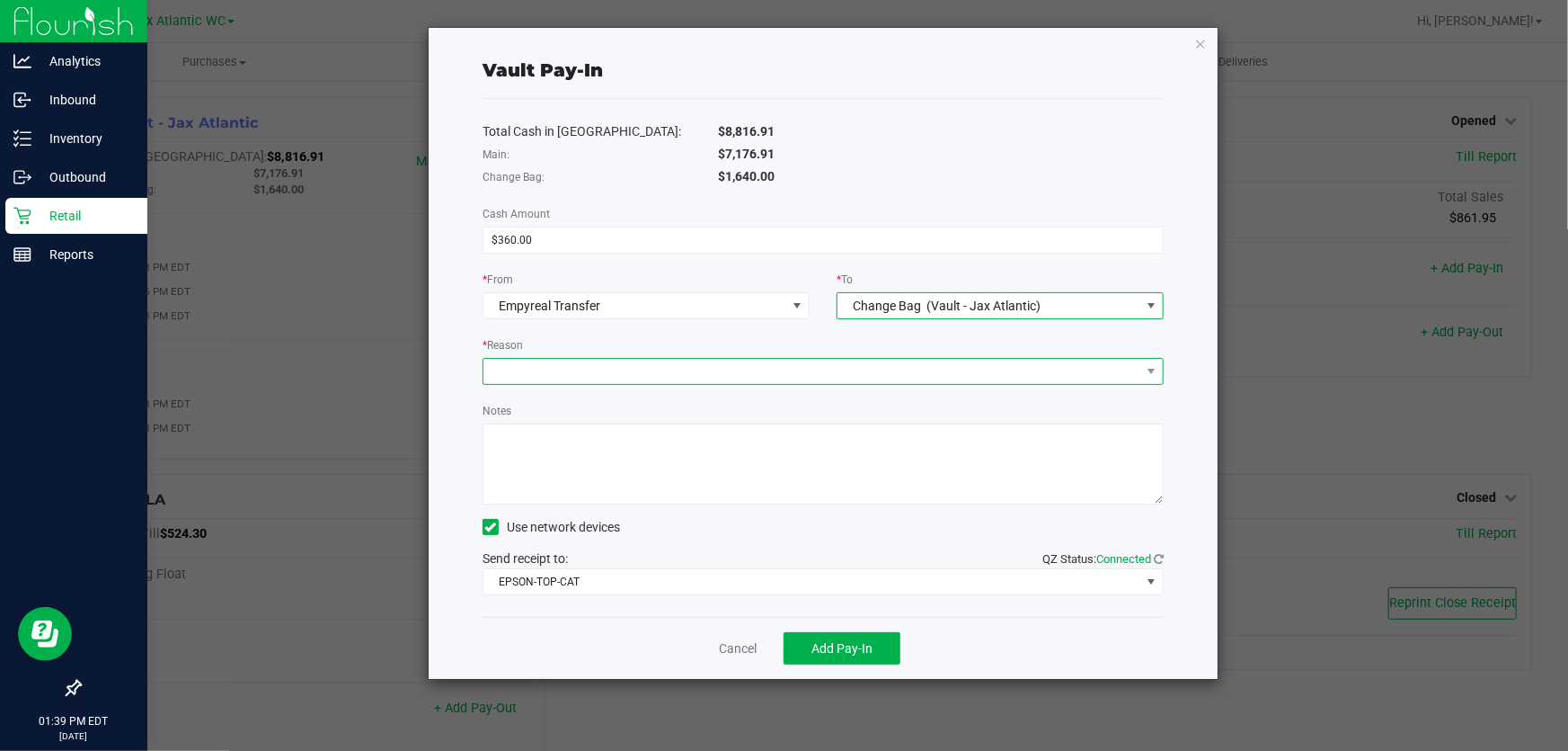
click at [547, 384] on span at bounding box center [812, 371] width 656 height 25
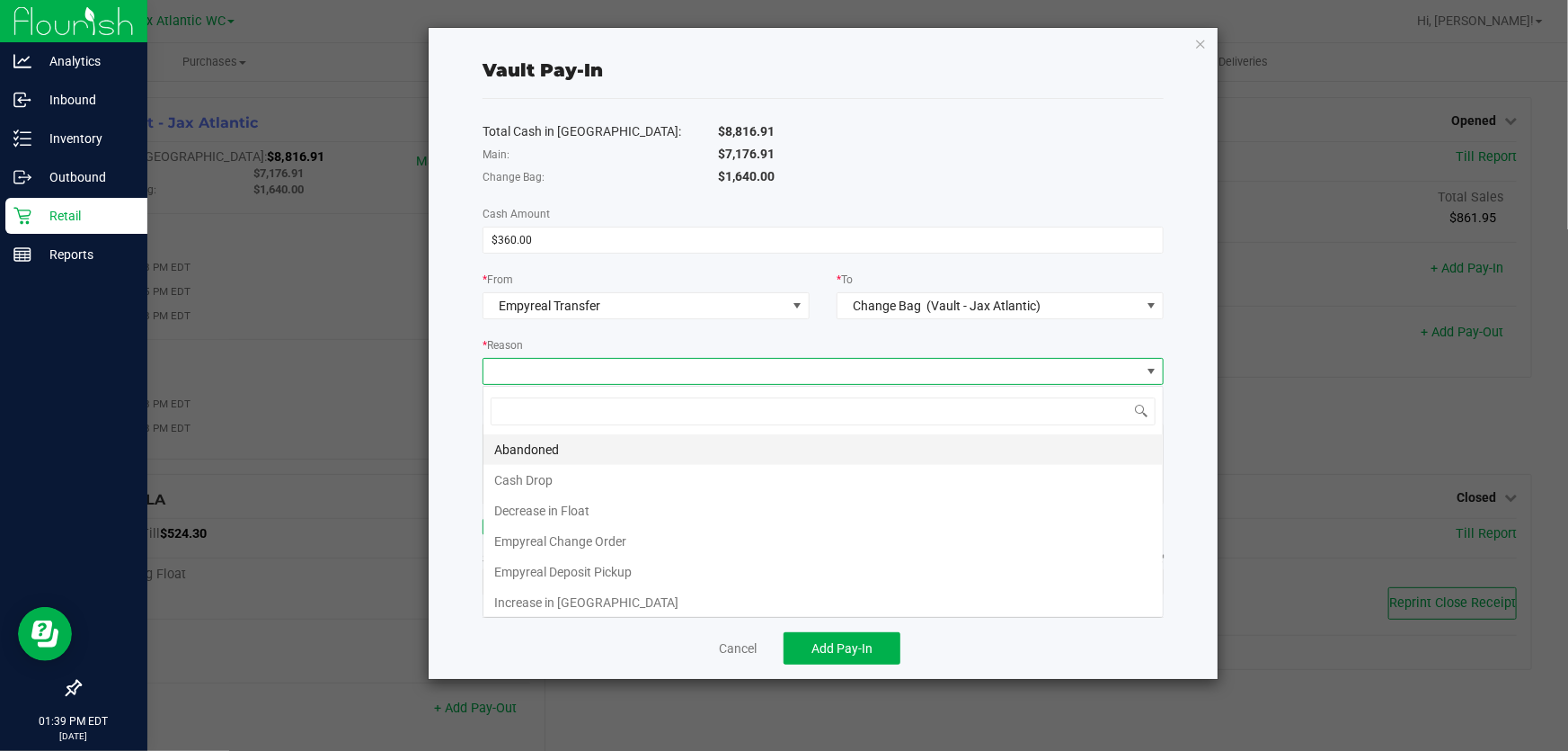
scroll to position [27, 682]
click at [619, 531] on li "Empyreal Change Order" at bounding box center [823, 541] width 679 height 31
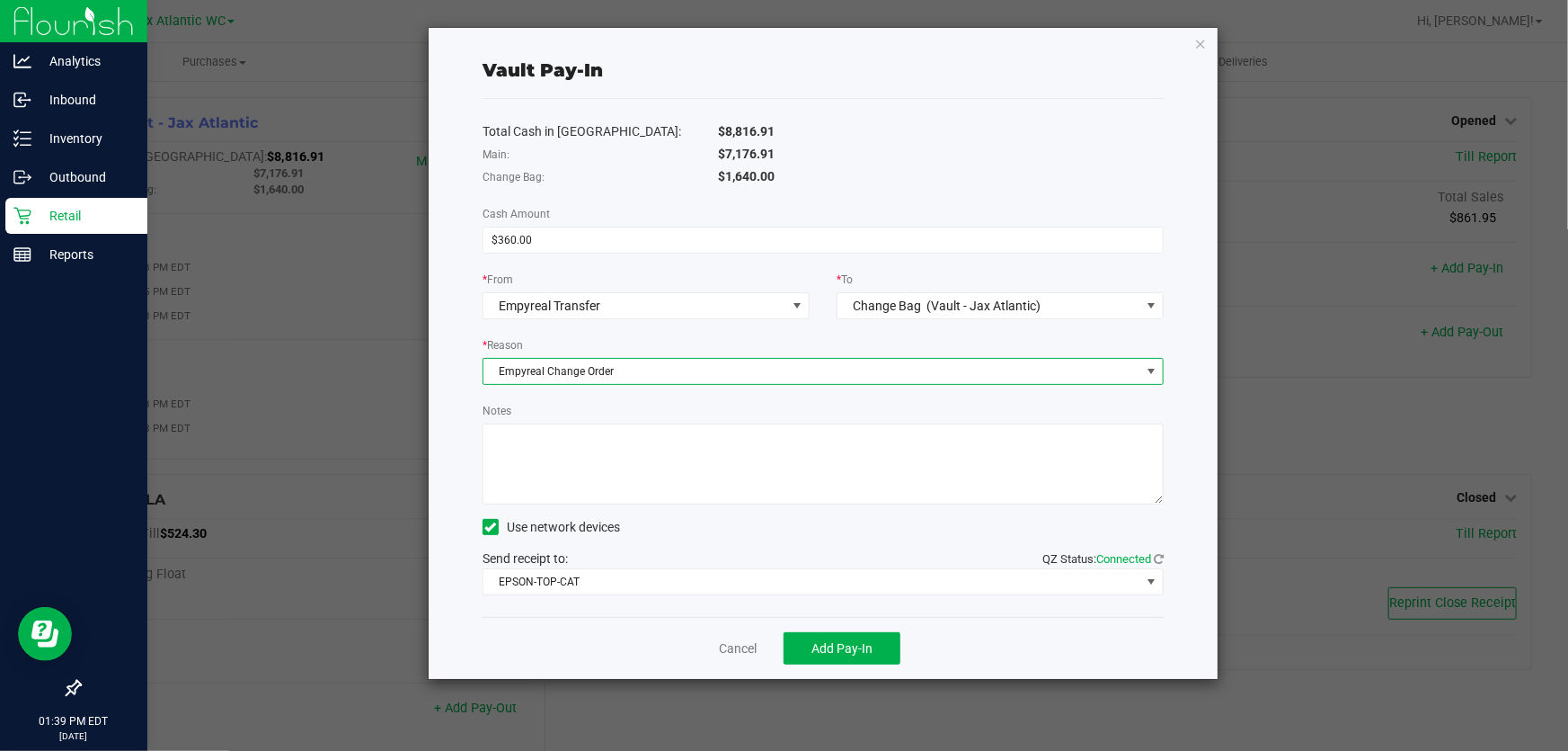
click at [588, 454] on textarea "Notes" at bounding box center [823, 463] width 681 height 81
type textarea "change order - NK"
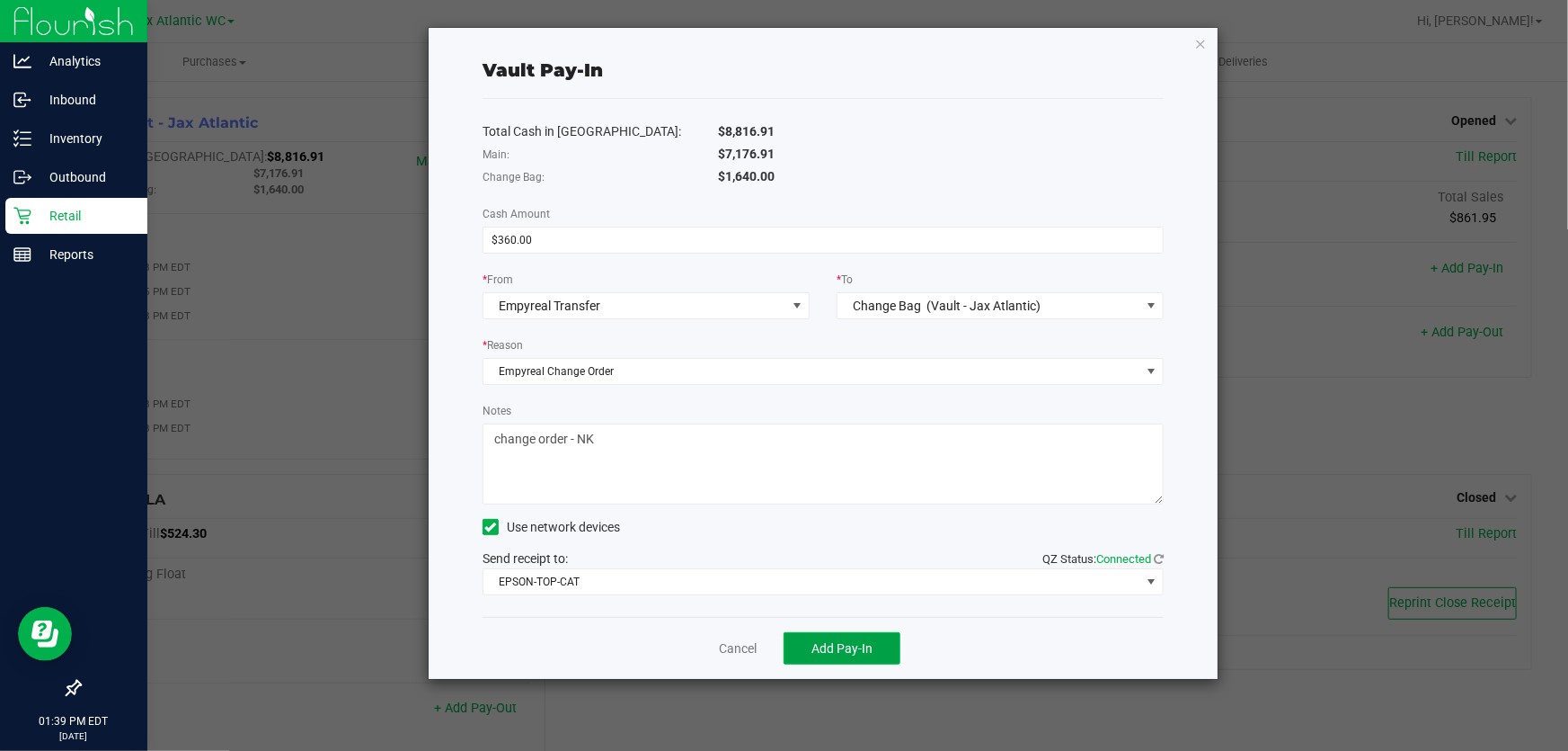
click at [873, 653] on button "Add Pay-In" at bounding box center [841, 648] width 117 height 33
click at [712, 658] on div "Dismiss Reprint Receipt" at bounding box center [823, 648] width 681 height 62
click at [719, 653] on link "Dismiss" at bounding box center [726, 648] width 43 height 19
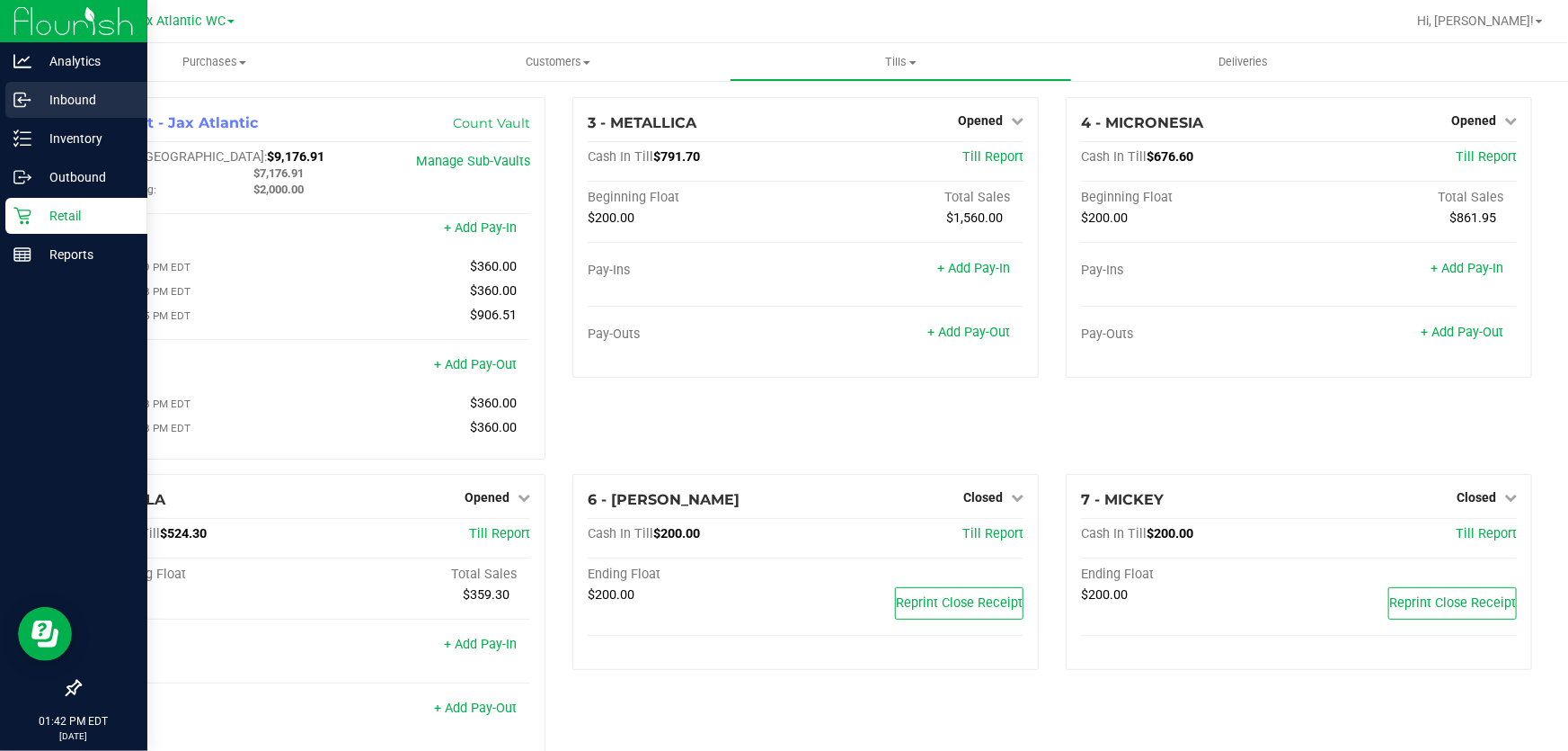
click at [100, 98] on p "Inbound" at bounding box center [85, 100] width 108 height 22
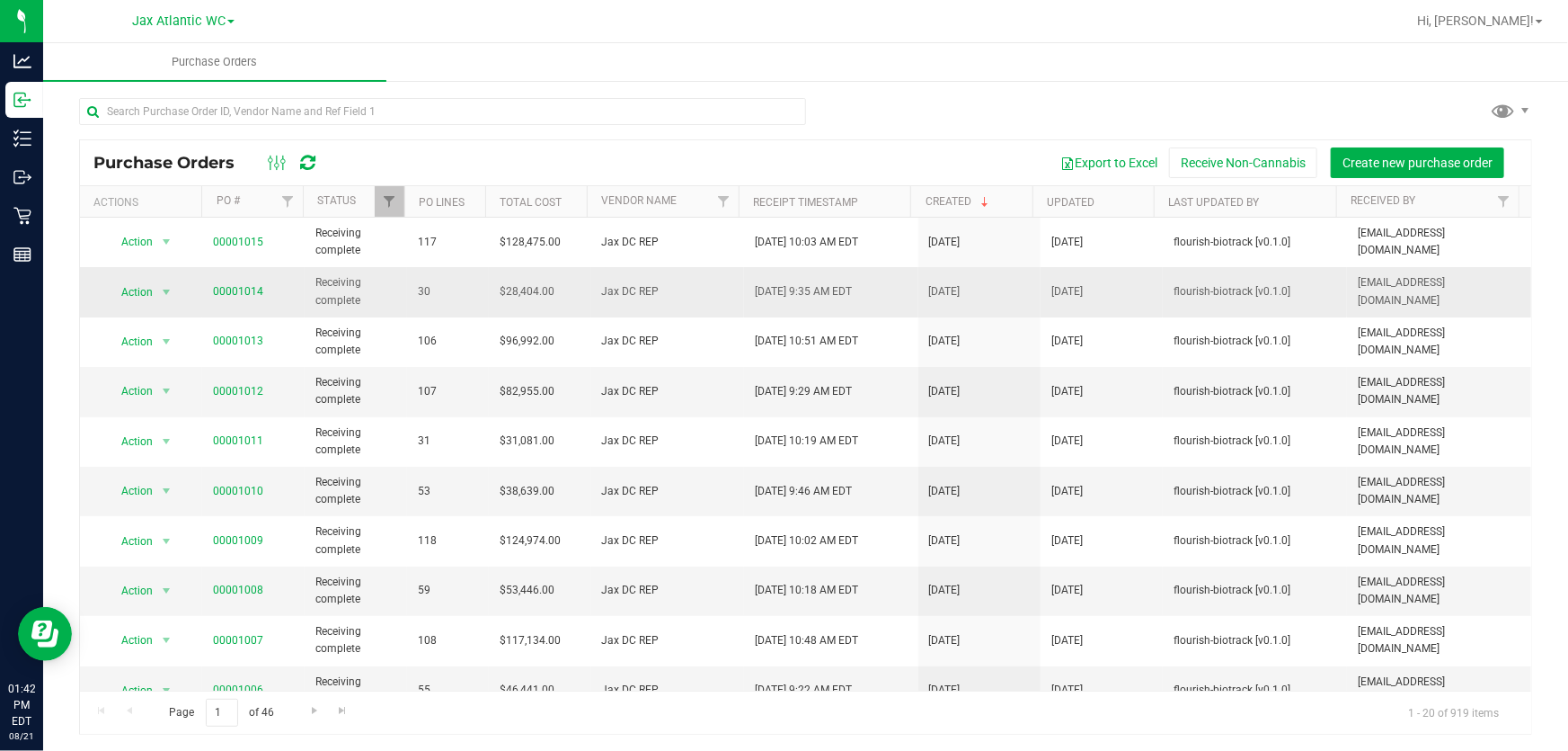
drag, startPoint x: 424, startPoint y: 293, endPoint x: 385, endPoint y: 303, distance: 40.3
click at [378, 297] on tr "Action Action Close purchase order Edit purchase order PO audit log Re-order Vi…" at bounding box center [805, 291] width 1451 height 50
click at [449, 279] on td "30" at bounding box center [448, 291] width 81 height 50
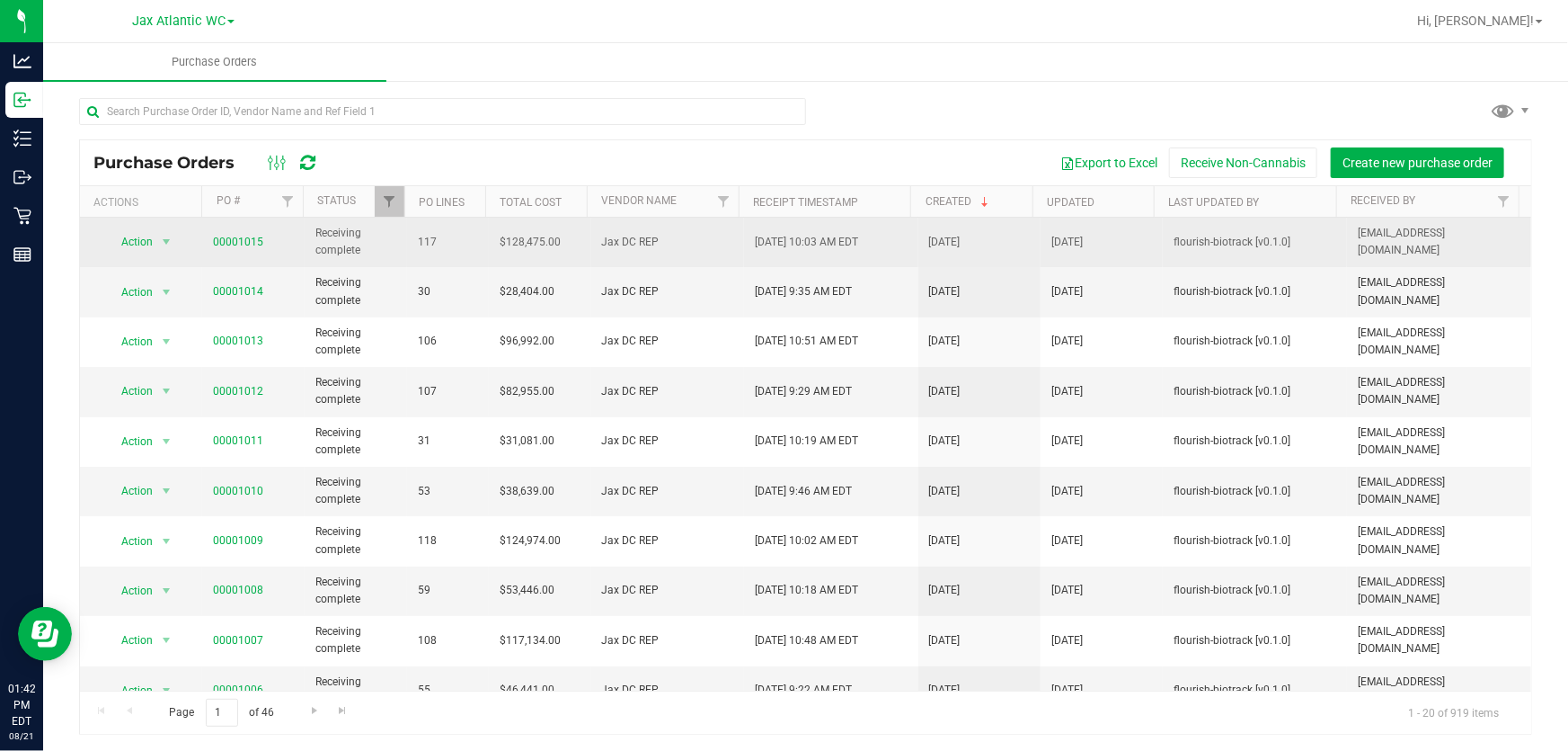
drag, startPoint x: 436, startPoint y: 244, endPoint x: 373, endPoint y: 258, distance: 64.5
click at [373, 258] on tr "Action Action Close purchase order Edit purchase order PO audit log Re-order Vi…" at bounding box center [805, 242] width 1451 height 50
click at [456, 241] on span "117" at bounding box center [448, 242] width 61 height 17
drag, startPoint x: 562, startPoint y: 240, endPoint x: 488, endPoint y: 250, distance: 74.7
click at [488, 250] on td "$128,475.00" at bounding box center [539, 242] width 102 height 50
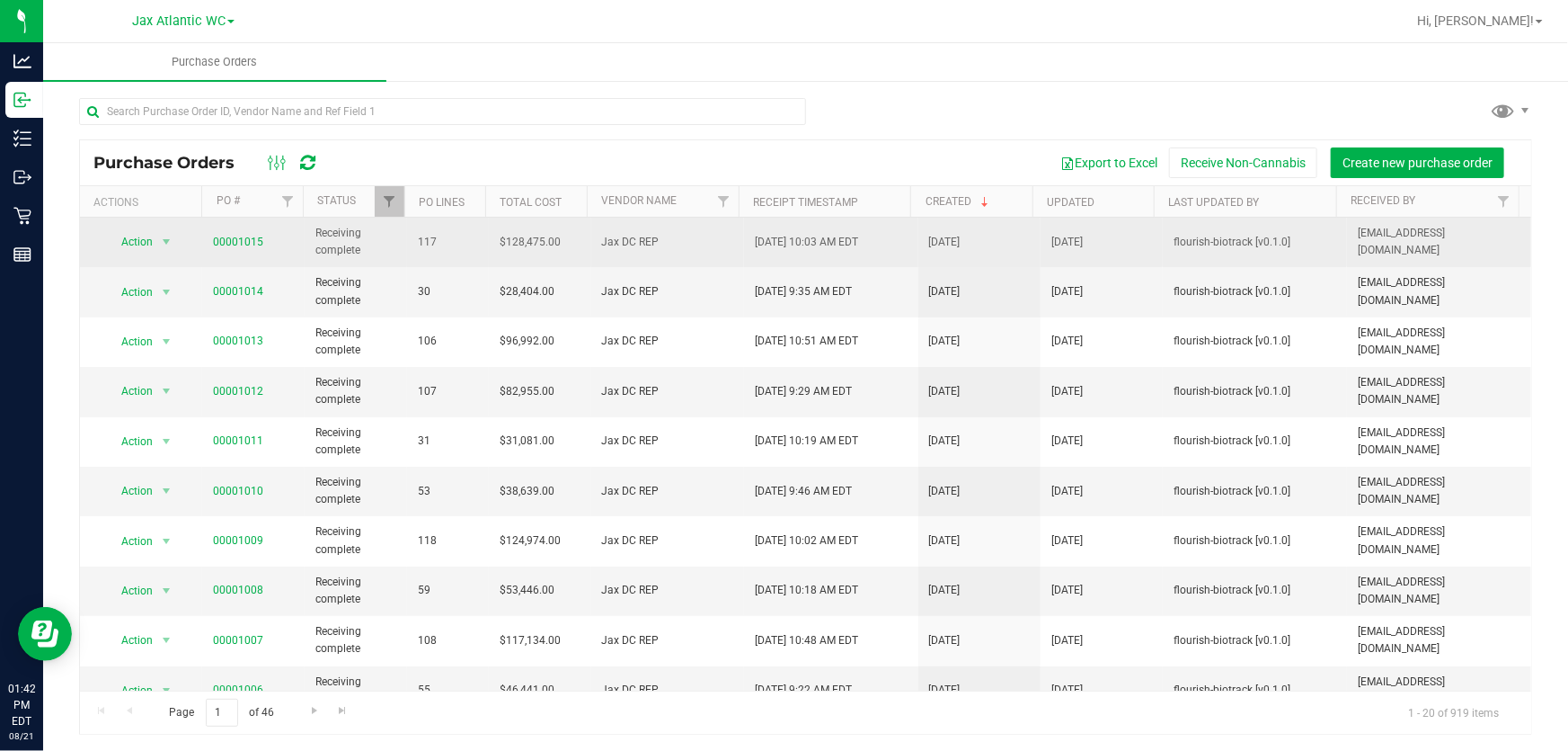
click at [564, 250] on td "$128,475.00" at bounding box center [539, 242] width 102 height 50
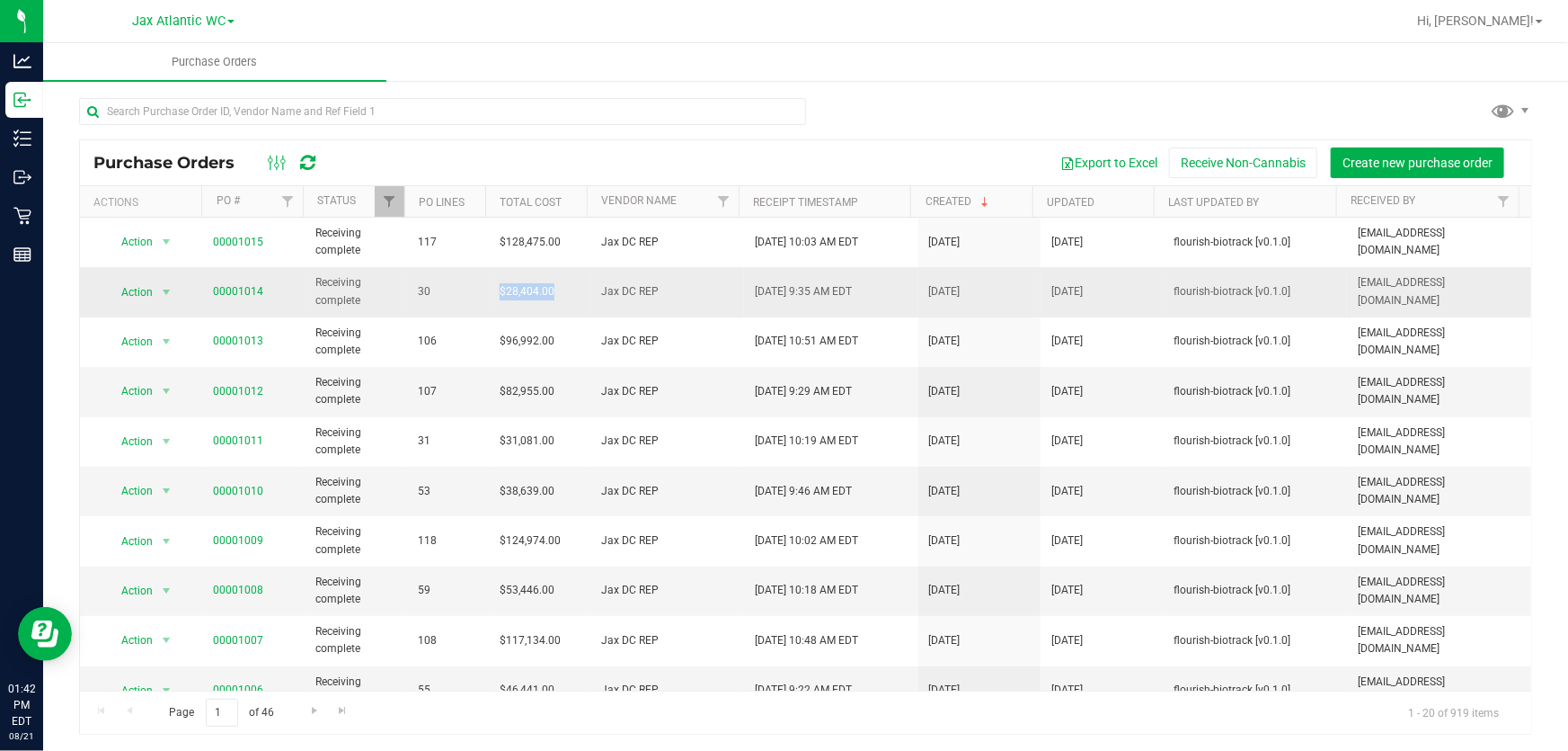
drag, startPoint x: 537, startPoint y: 297, endPoint x: 471, endPoint y: 309, distance: 67.1
click at [471, 309] on tr "Action Action Close purchase order Edit purchase order PO audit log Re-order Vi…" at bounding box center [805, 291] width 1451 height 50
click at [488, 307] on td "$28,404.00" at bounding box center [539, 291] width 102 height 50
drag, startPoint x: 518, startPoint y: 549, endPoint x: 478, endPoint y: 405, distance: 149.5
click at [447, 557] on tr "Action Action Close purchase order Edit purchase order PO audit log Re-order Vi…" at bounding box center [805, 540] width 1451 height 50
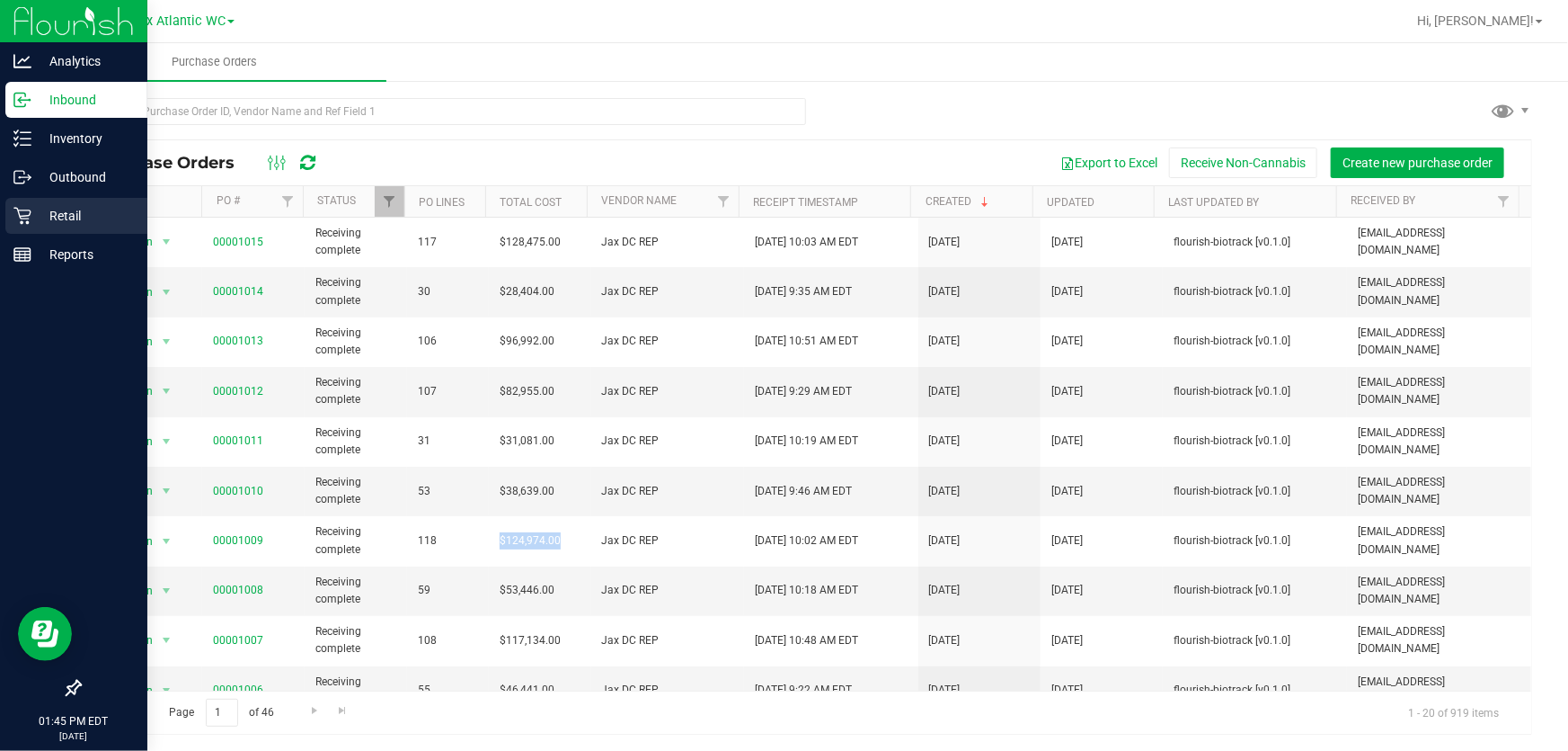
click at [17, 213] on icon at bounding box center [23, 216] width 18 height 18
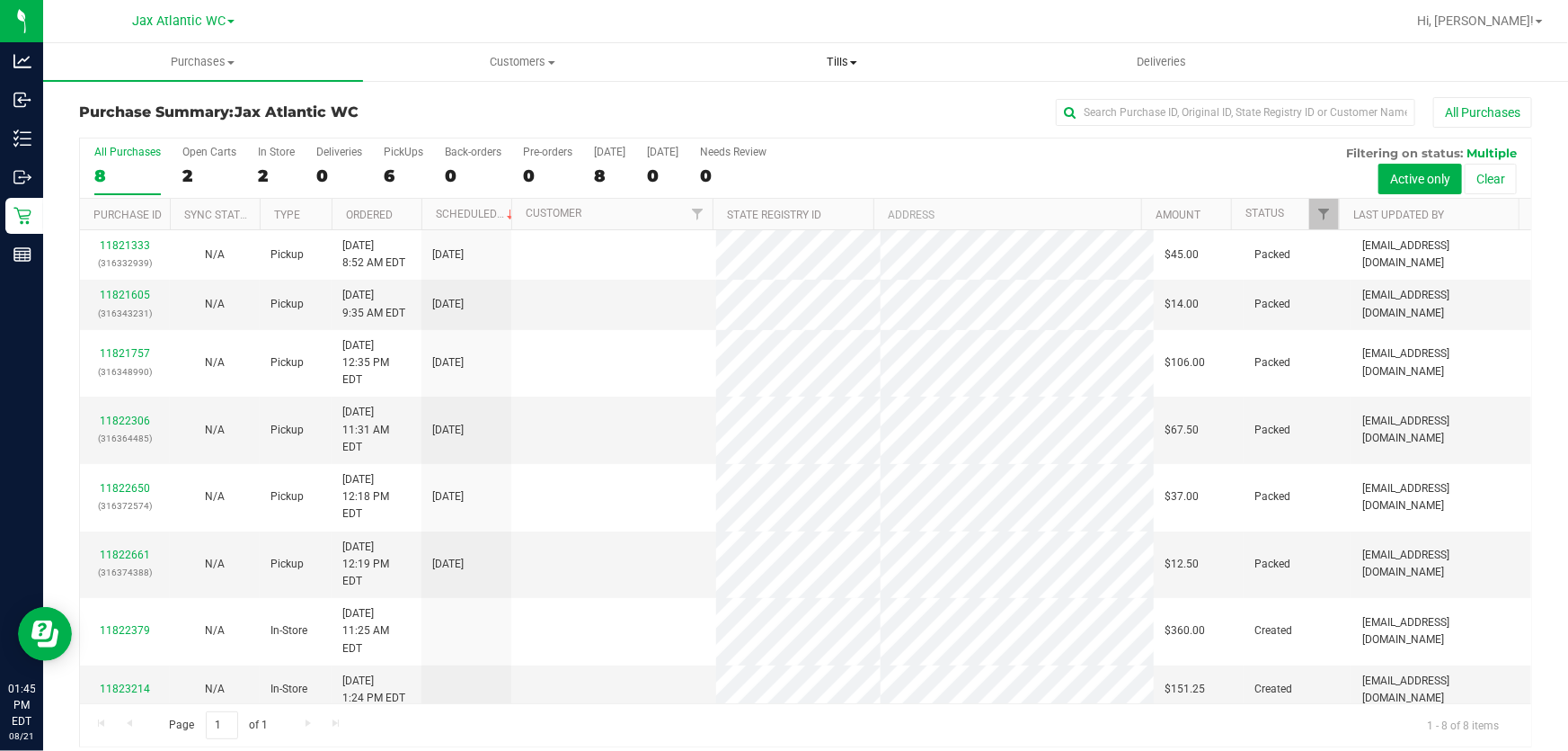
click at [856, 62] on span at bounding box center [854, 63] width 7 height 4
click at [764, 105] on span "Manage tills" at bounding box center [742, 108] width 121 height 15
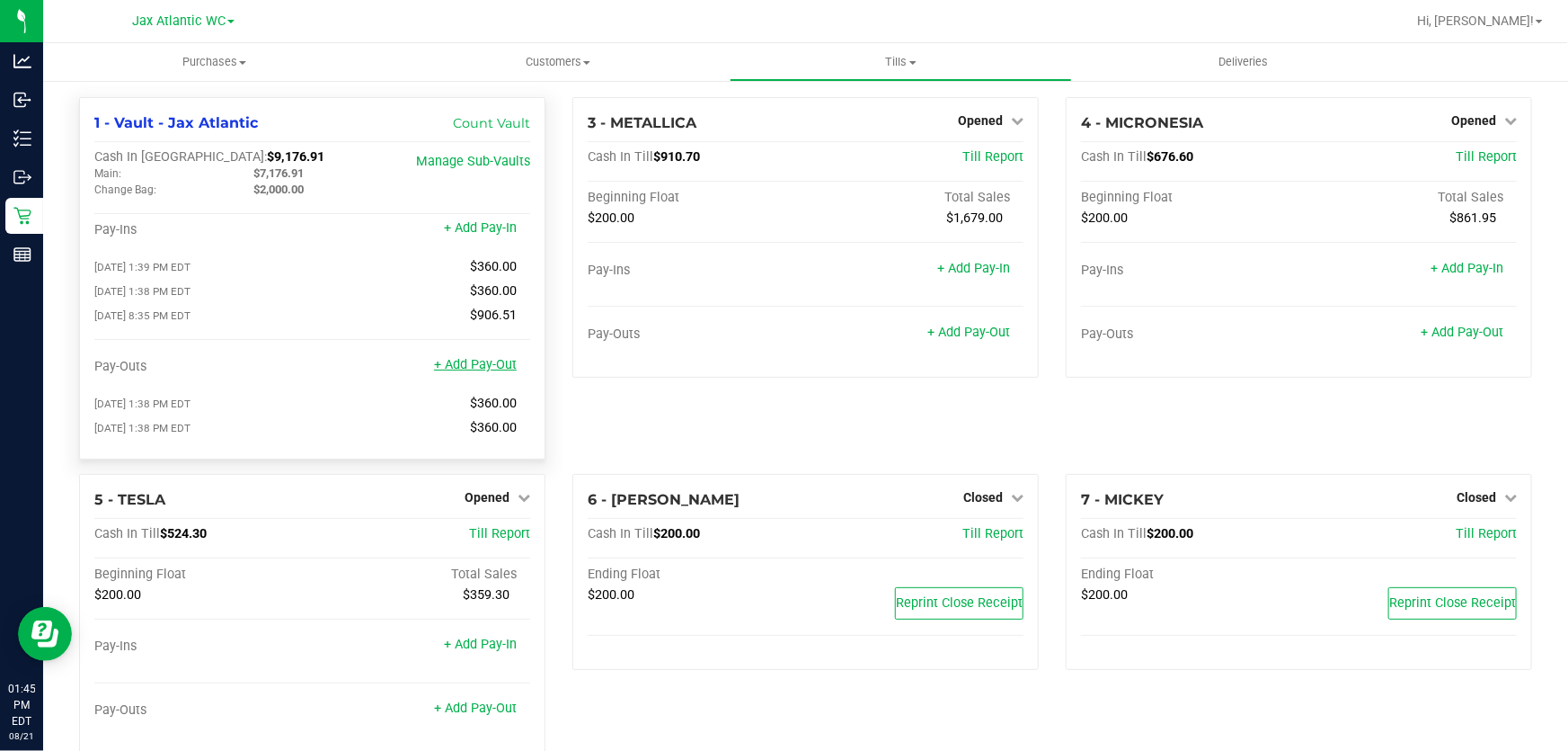
click at [492, 361] on link "+ Add Pay-Out" at bounding box center [475, 364] width 82 height 15
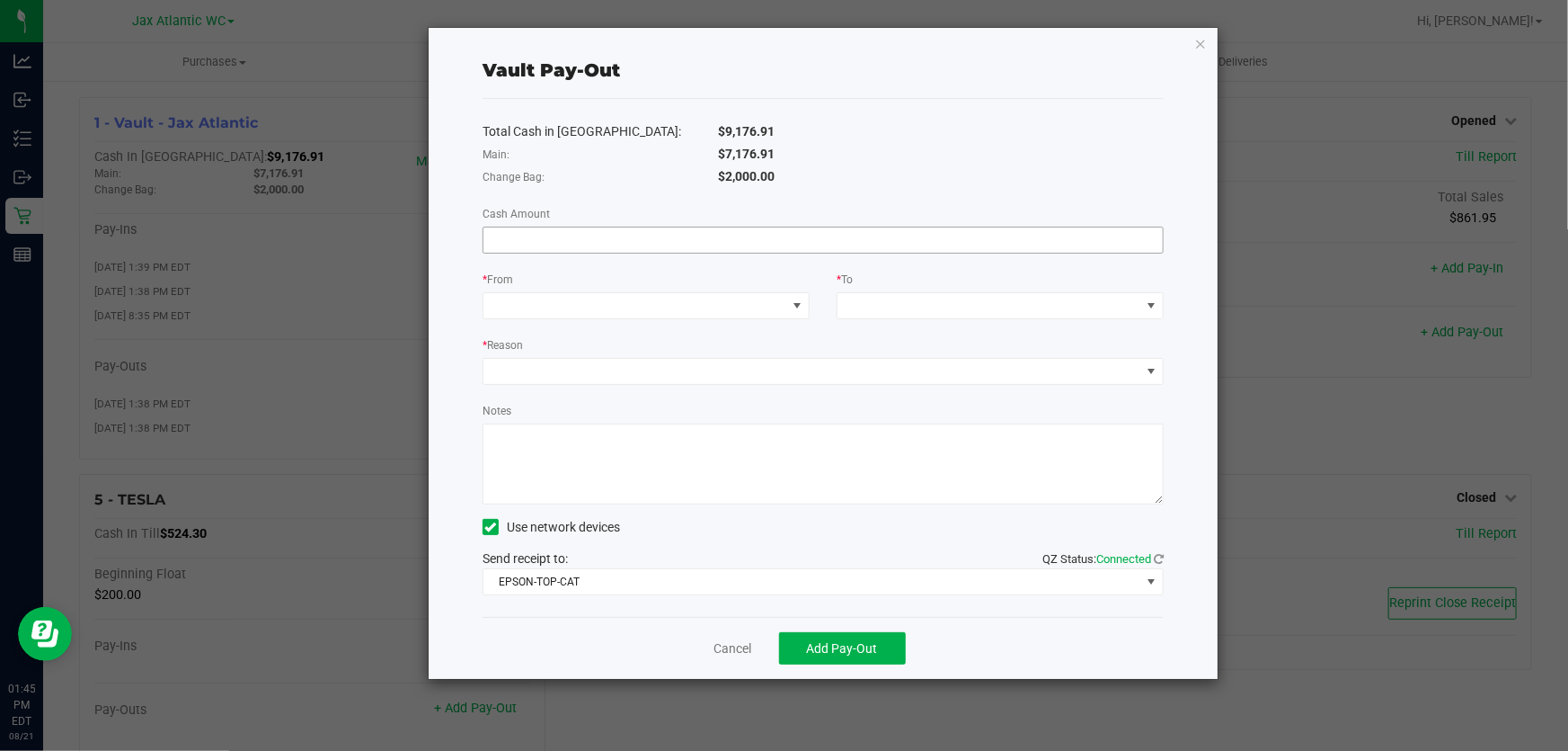
click at [661, 233] on input at bounding box center [823, 240] width 679 height 25
type input "$7,176.91"
click at [594, 300] on span at bounding box center [635, 306] width 303 height 25
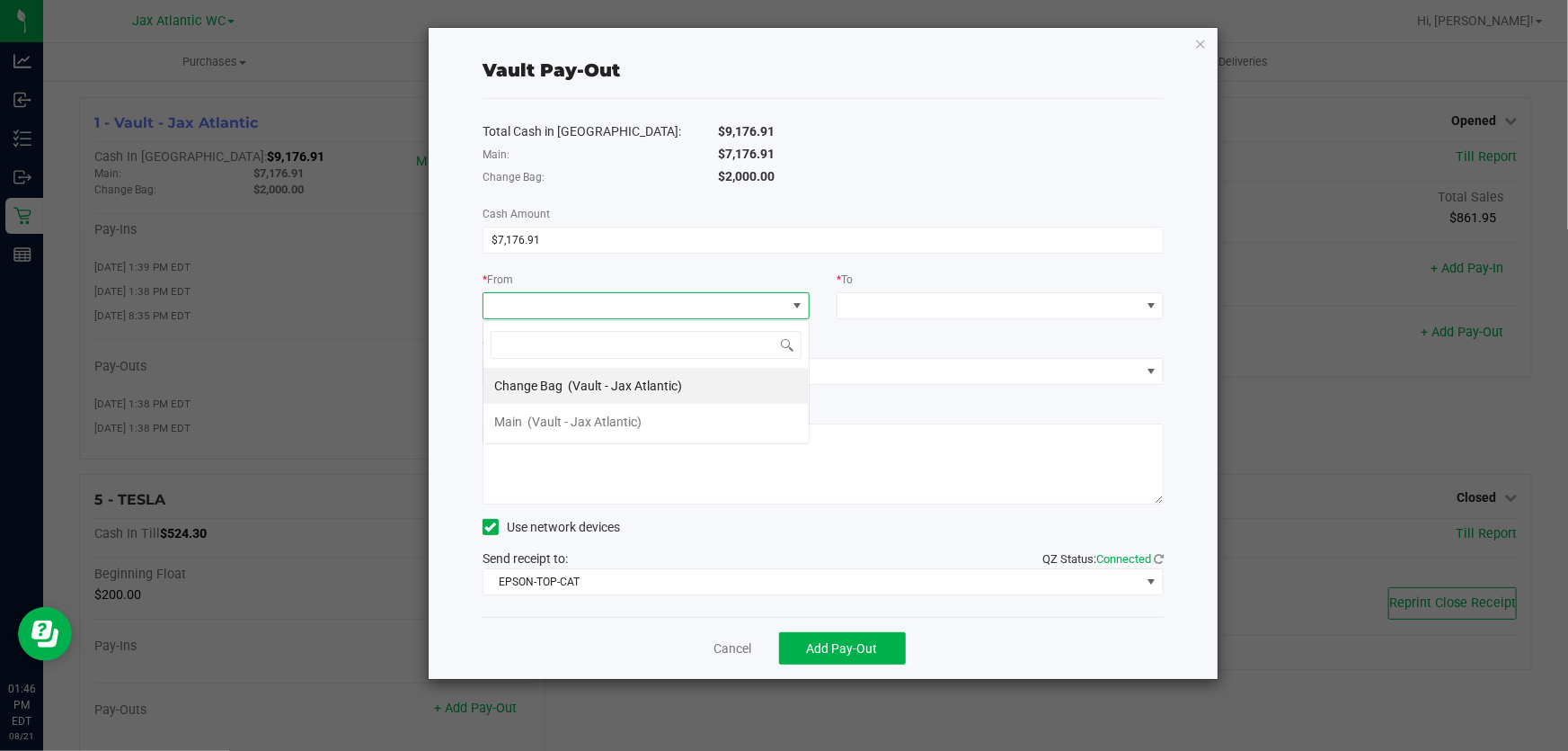
scroll to position [27, 326]
click at [685, 416] on li "Main (Vault - Jax Atlantic)" at bounding box center [647, 422] width 326 height 36
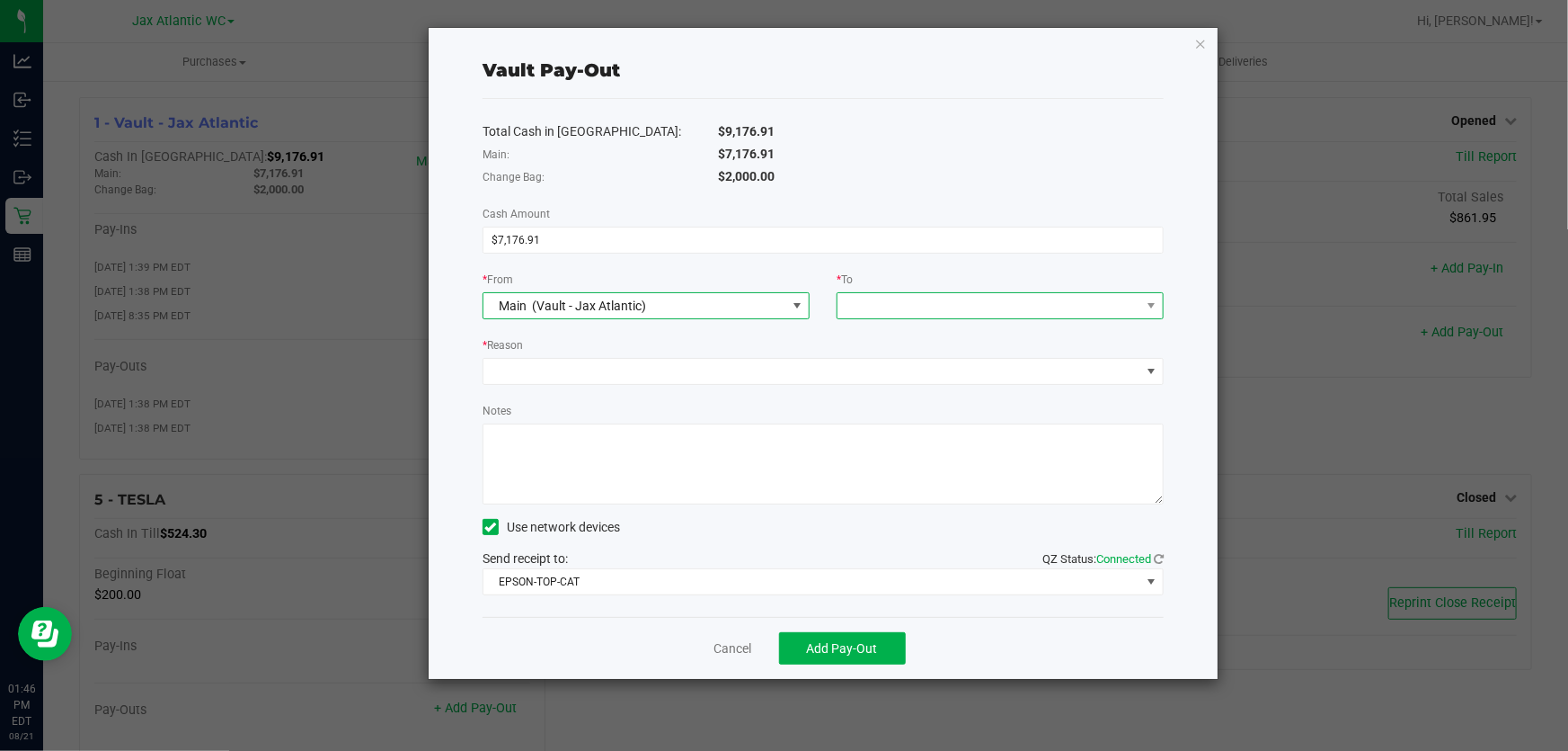
click at [913, 315] on span at bounding box center [988, 306] width 303 height 25
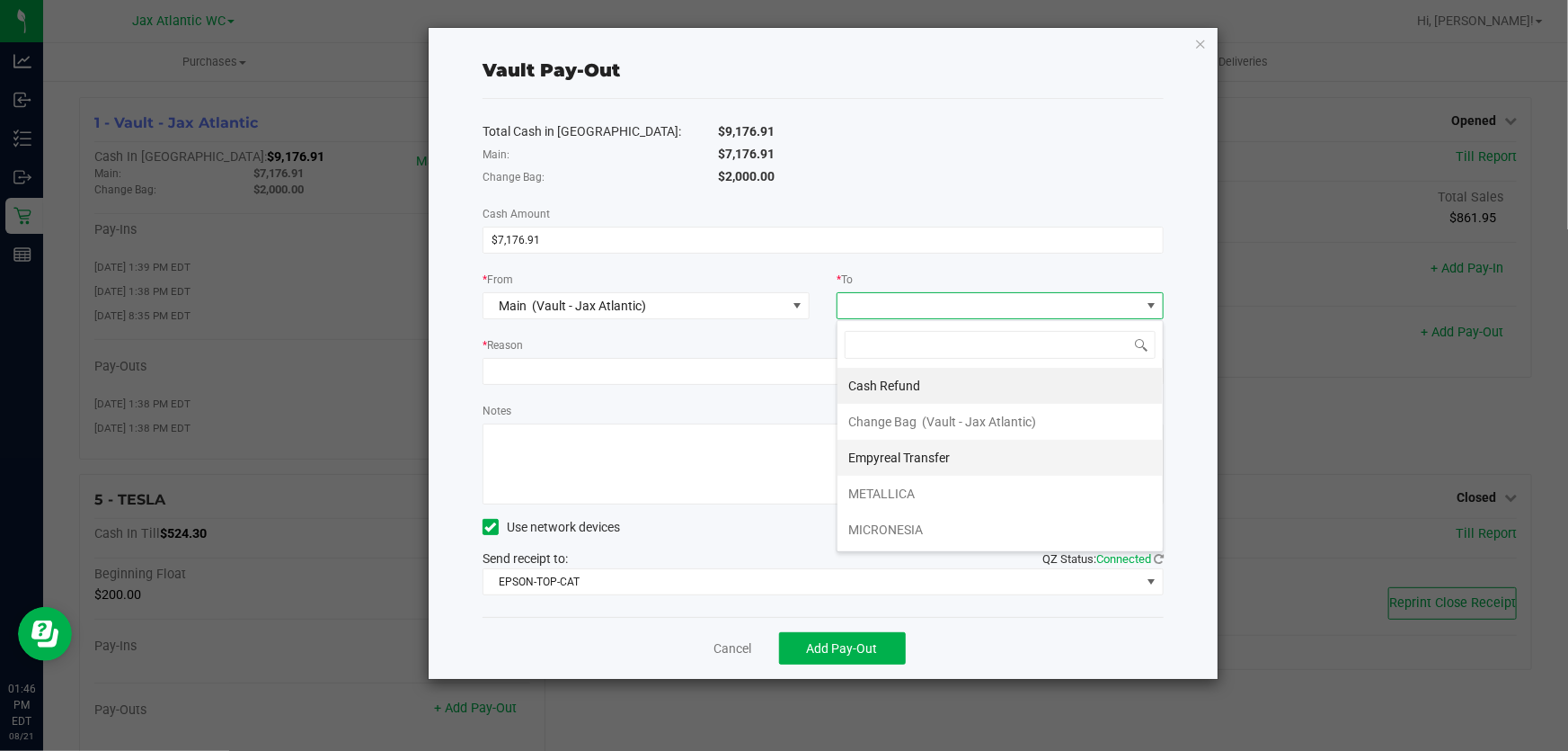
click at [937, 462] on span "Empyreal Transfer" at bounding box center [899, 458] width 101 height 14
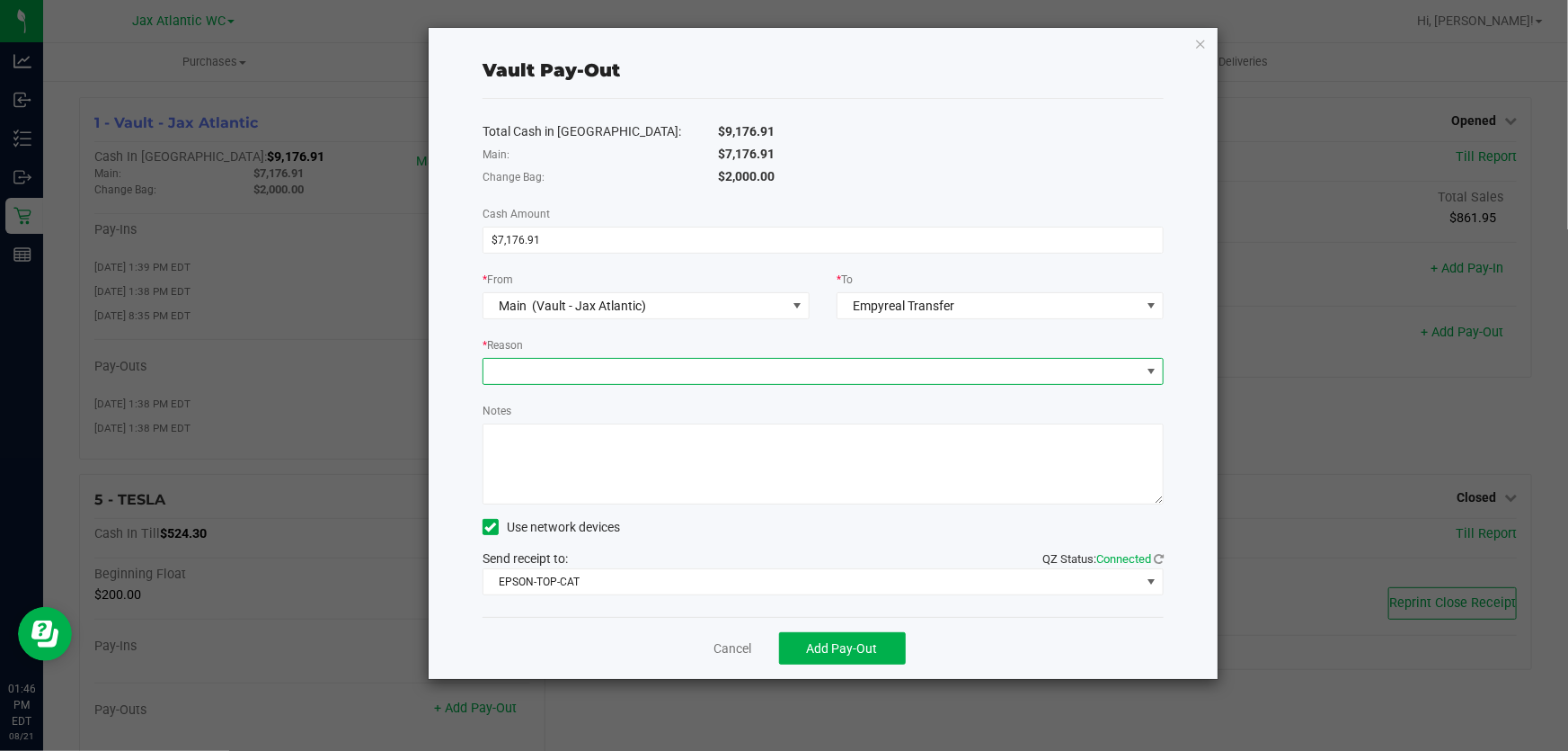
click at [569, 368] on span at bounding box center [812, 371] width 656 height 25
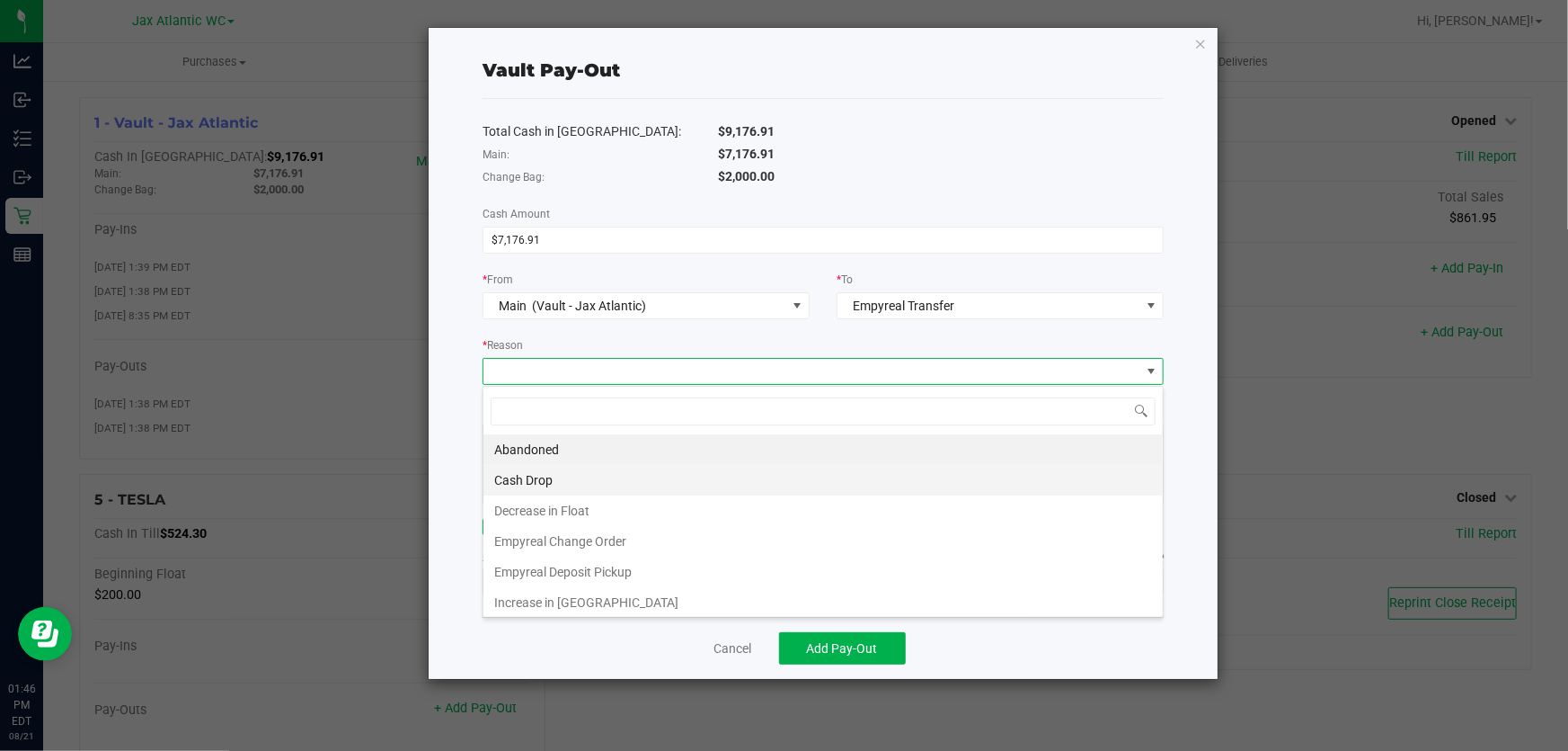
scroll to position [27, 682]
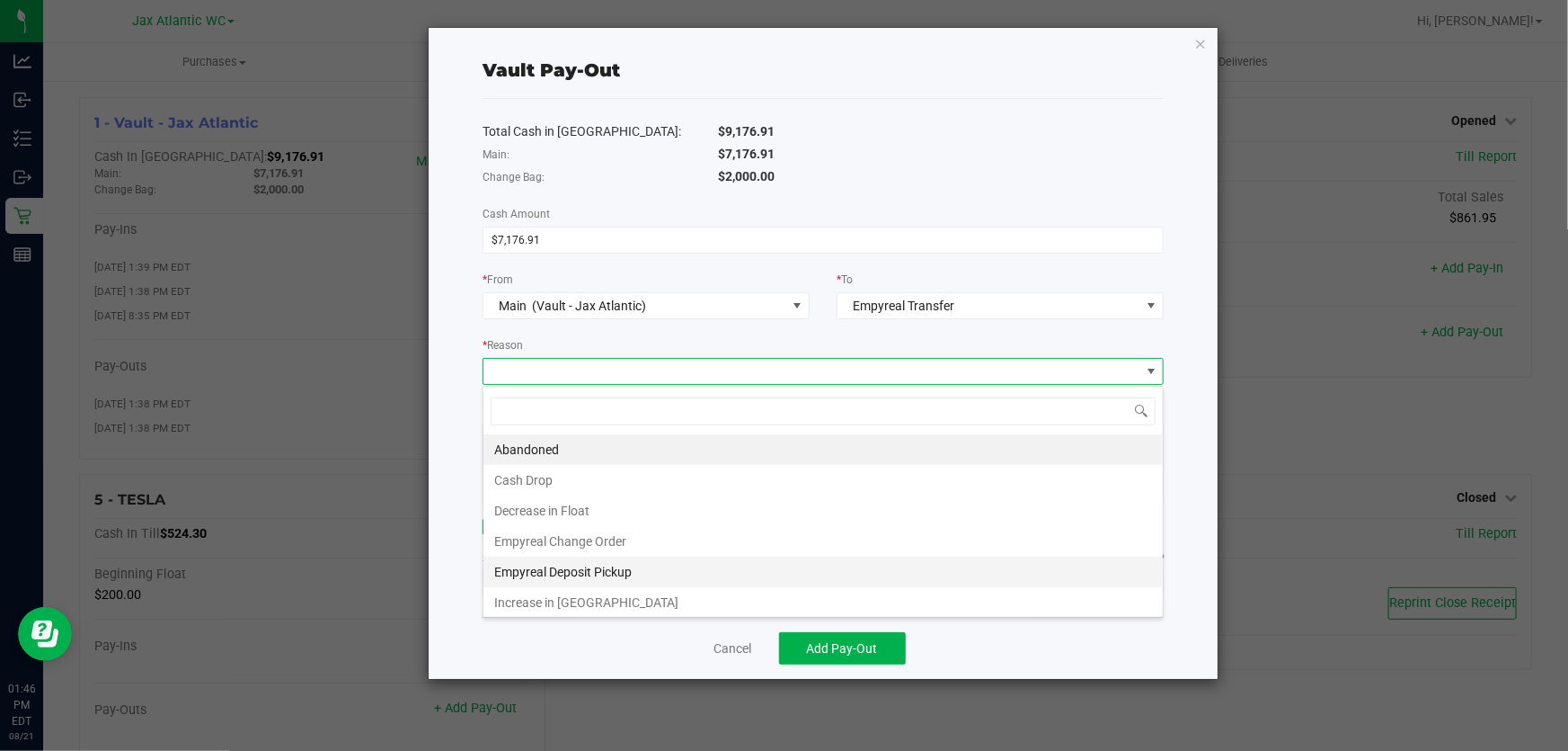
click at [642, 572] on li "Empyreal Deposit Pickup" at bounding box center [823, 572] width 679 height 31
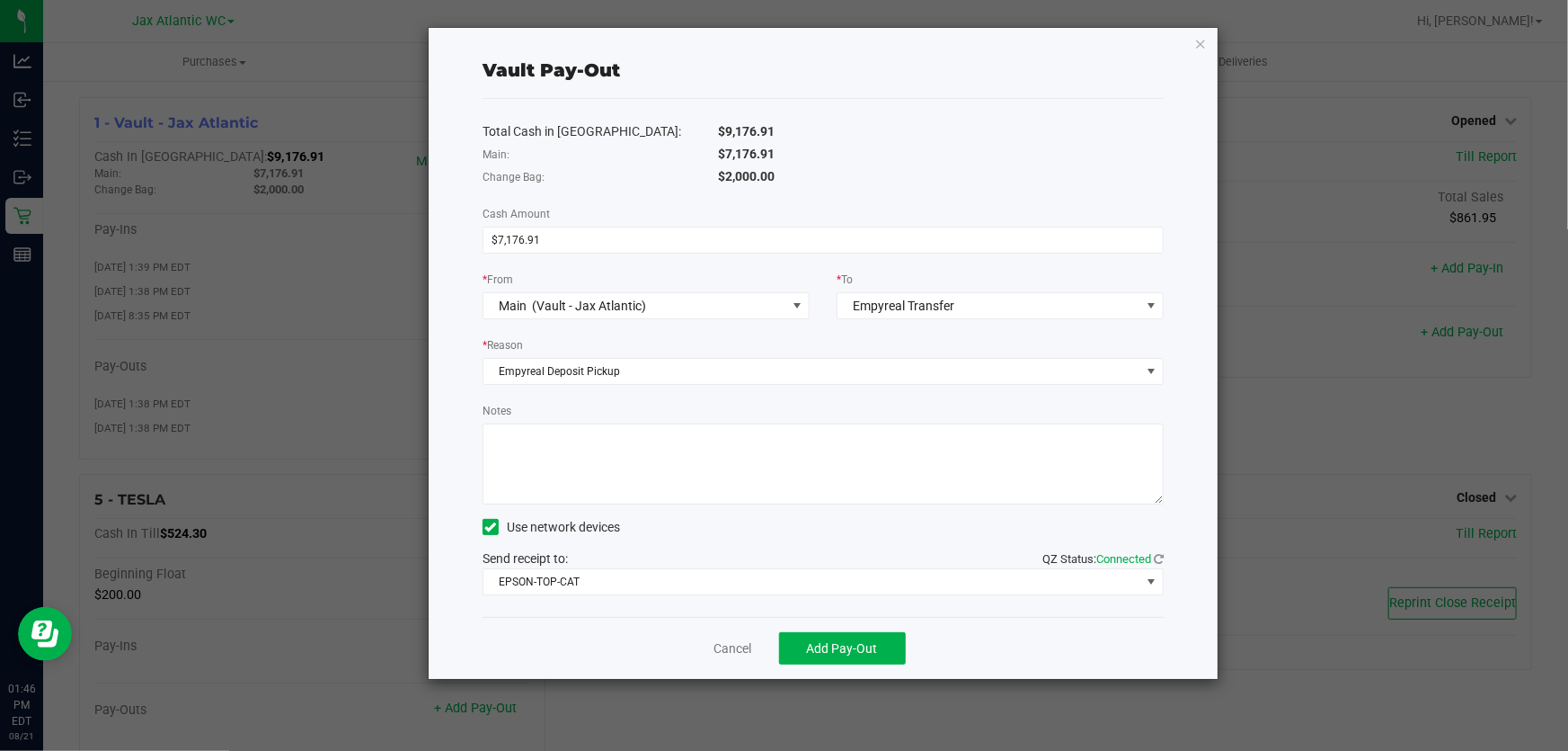
click at [595, 459] on textarea "Notes" at bounding box center [823, 463] width 681 height 81
type textarea "deposit pick up _ NK"
click at [882, 643] on button "Add Pay-Out" at bounding box center [842, 648] width 127 height 33
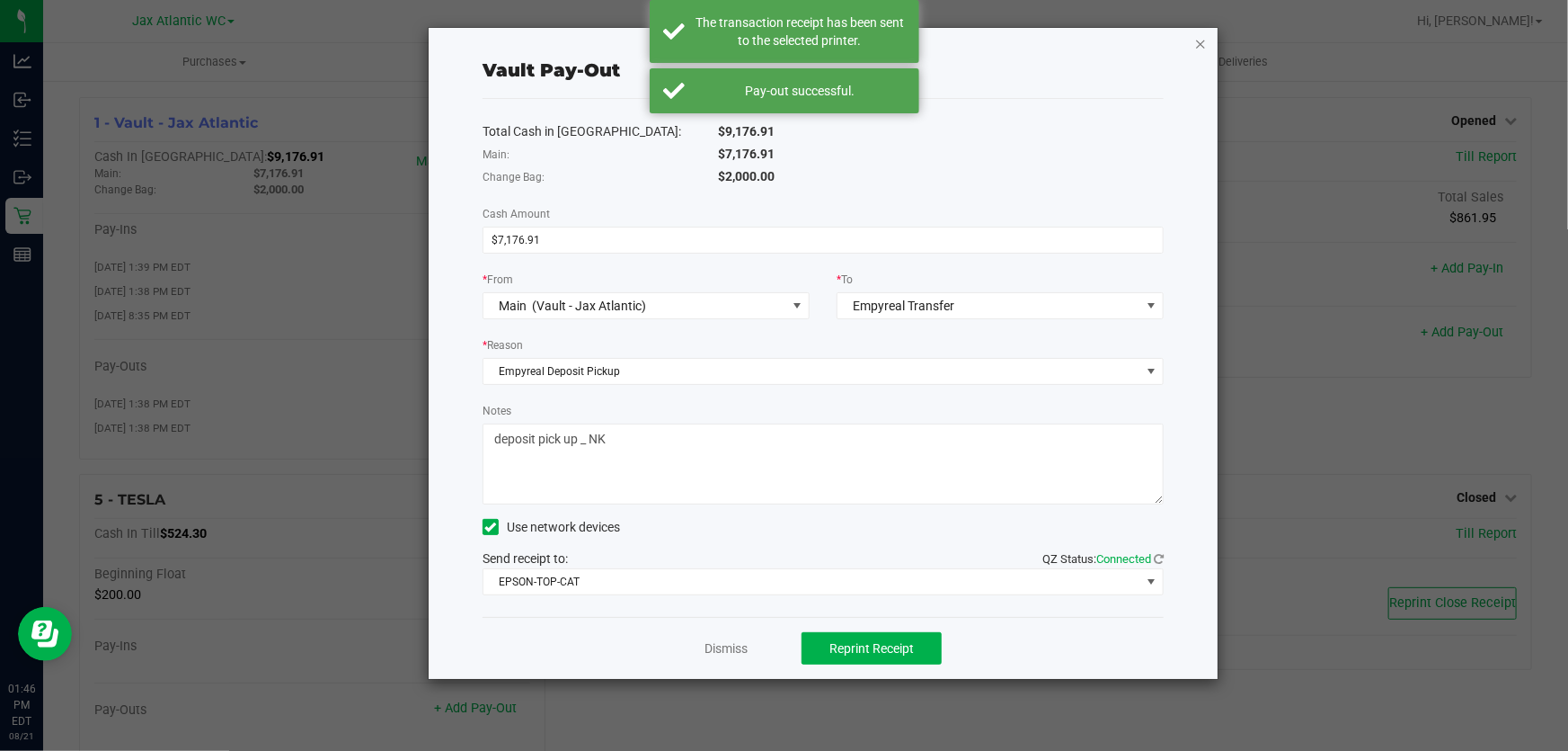
click at [1198, 37] on icon "button" at bounding box center [1200, 43] width 13 height 22
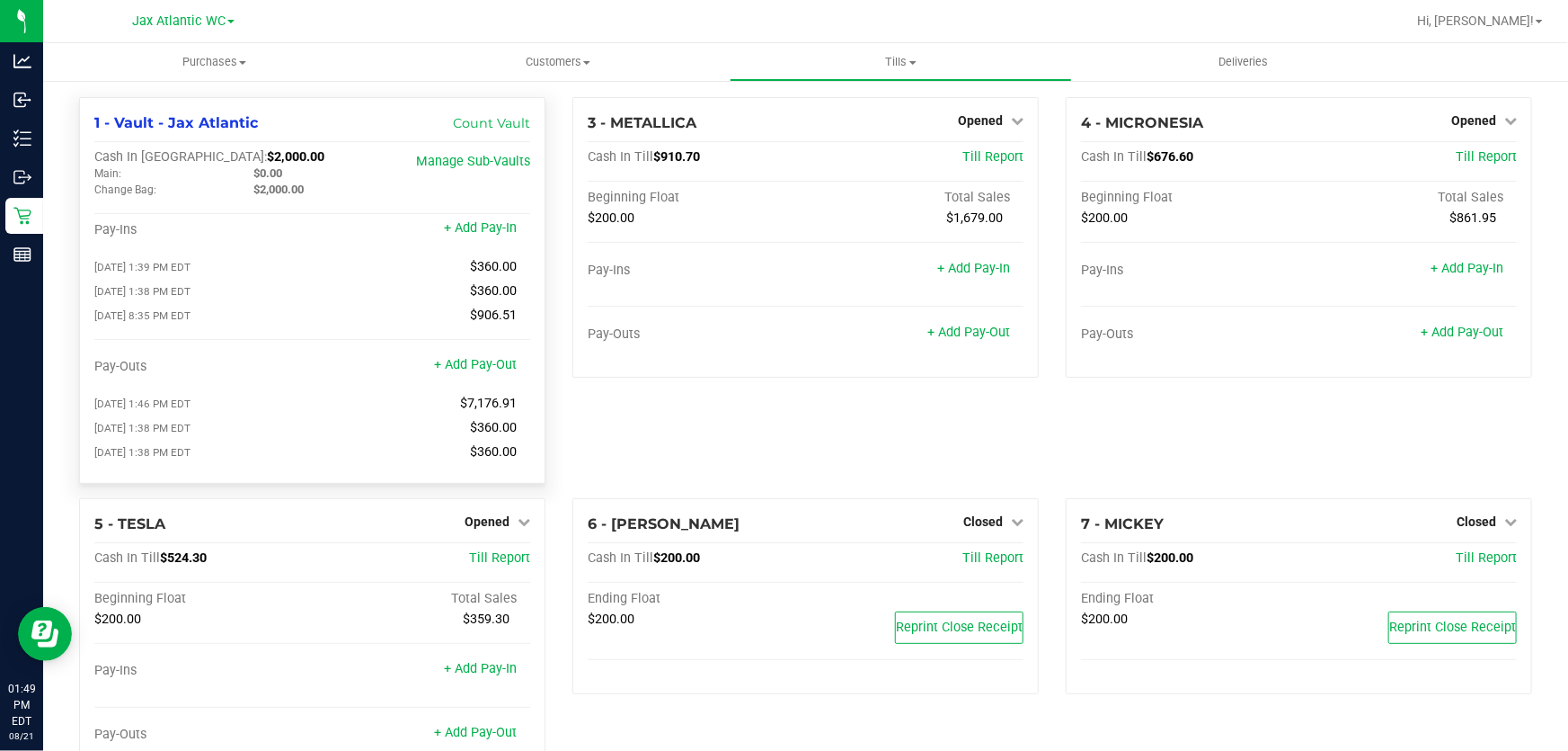
drag, startPoint x: 298, startPoint y: 185, endPoint x: 198, endPoint y: 212, distance: 103.6
click at [171, 211] on div "Cash In Vault: $2,000.00 Main: $0.00 Change Bag: $2,000.00 Manage Sub-Vaults Pa…" at bounding box center [312, 309] width 436 height 319
click at [362, 161] on div "Cash In Vault: $2,000.00" at bounding box center [239, 157] width 290 height 16
